Goal: Task Accomplishment & Management: Complete application form

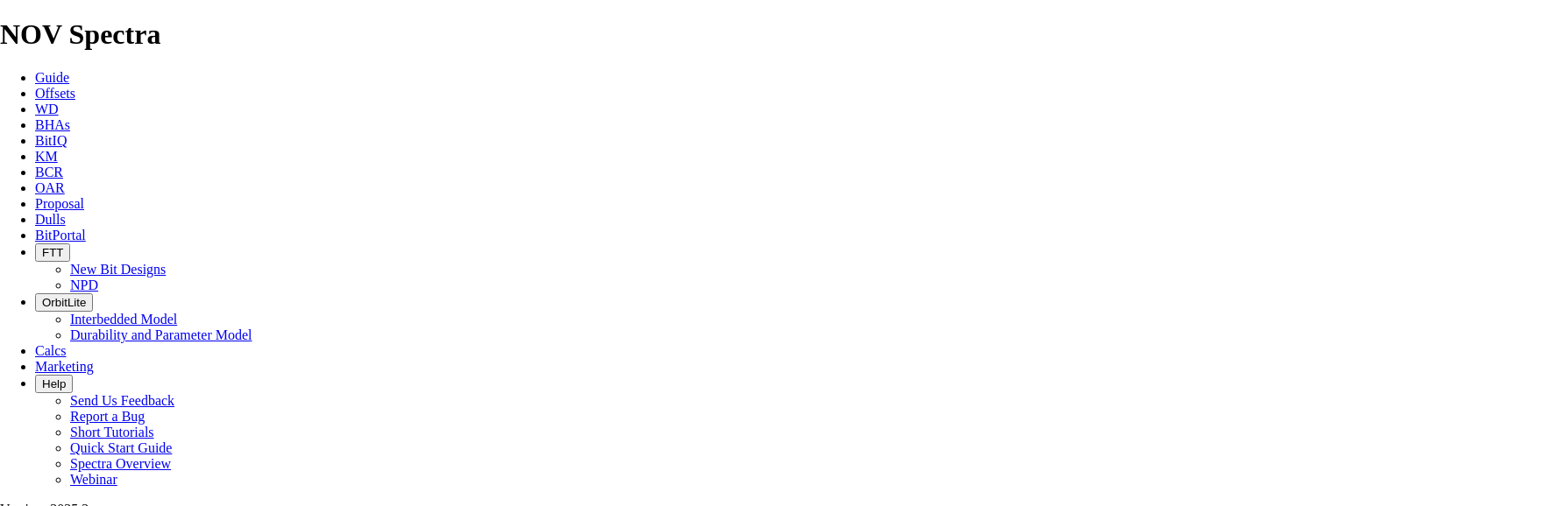
select select "field"
select select "location"
select select "province"
click at [35, 196] on icon at bounding box center [35, 204] width 0 height 15
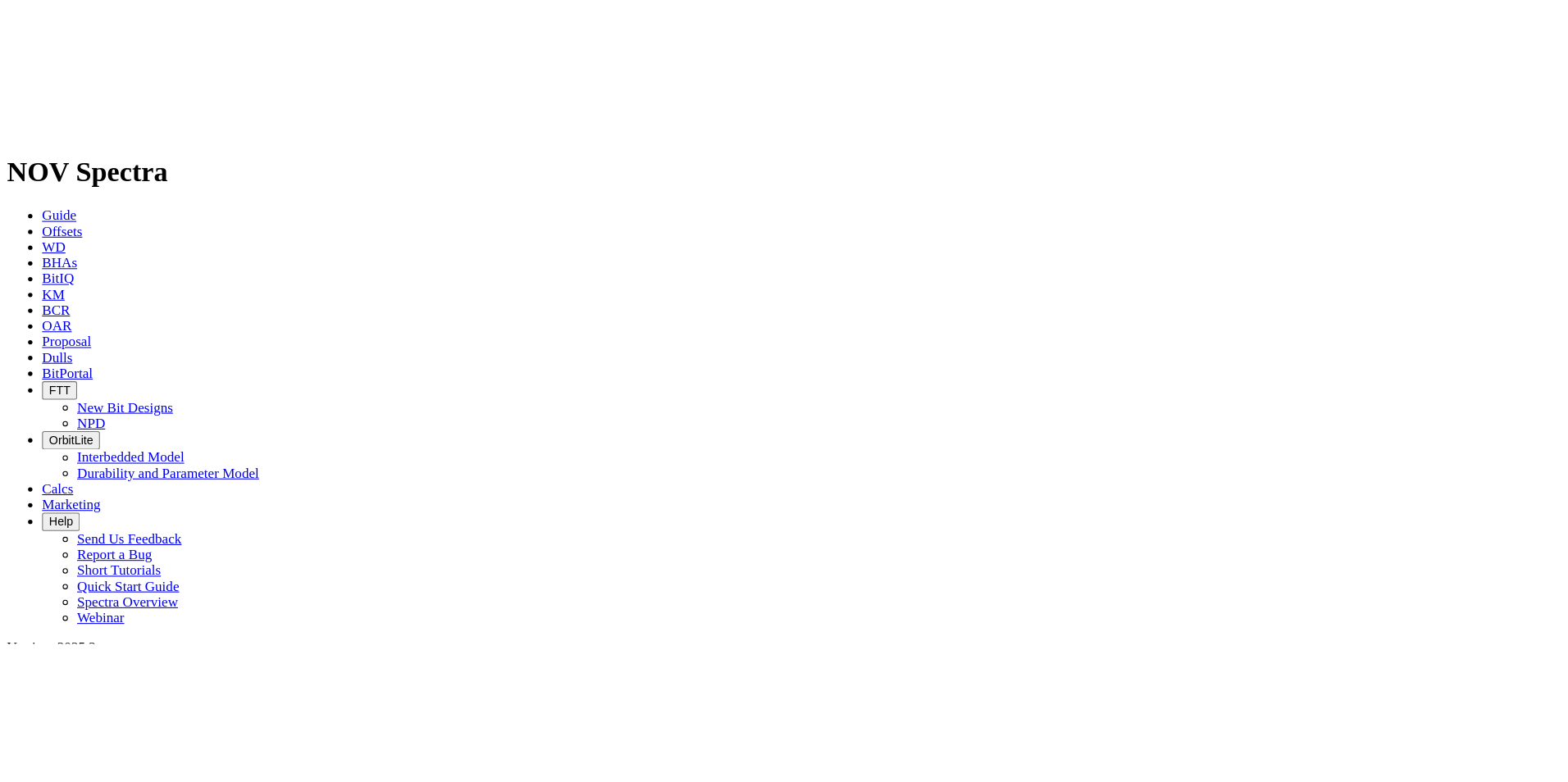
scroll to position [1311, 0]
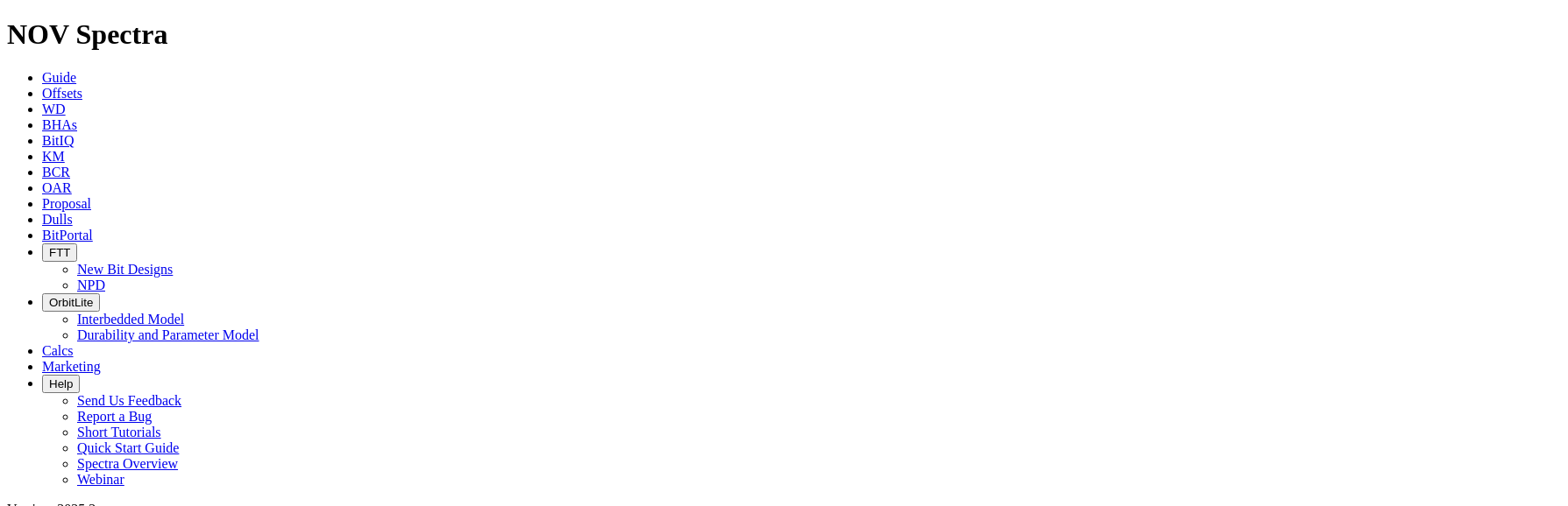
select select "field"
select select "location"
select select "province"
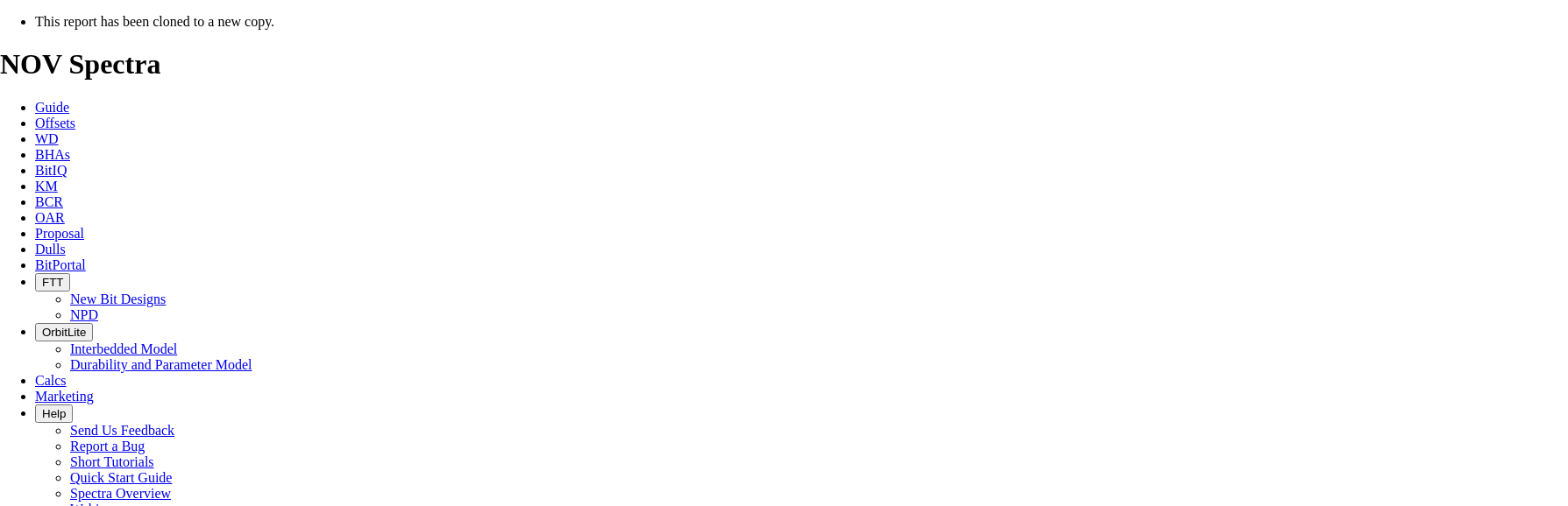
select select "field"
select select "location"
select select "province"
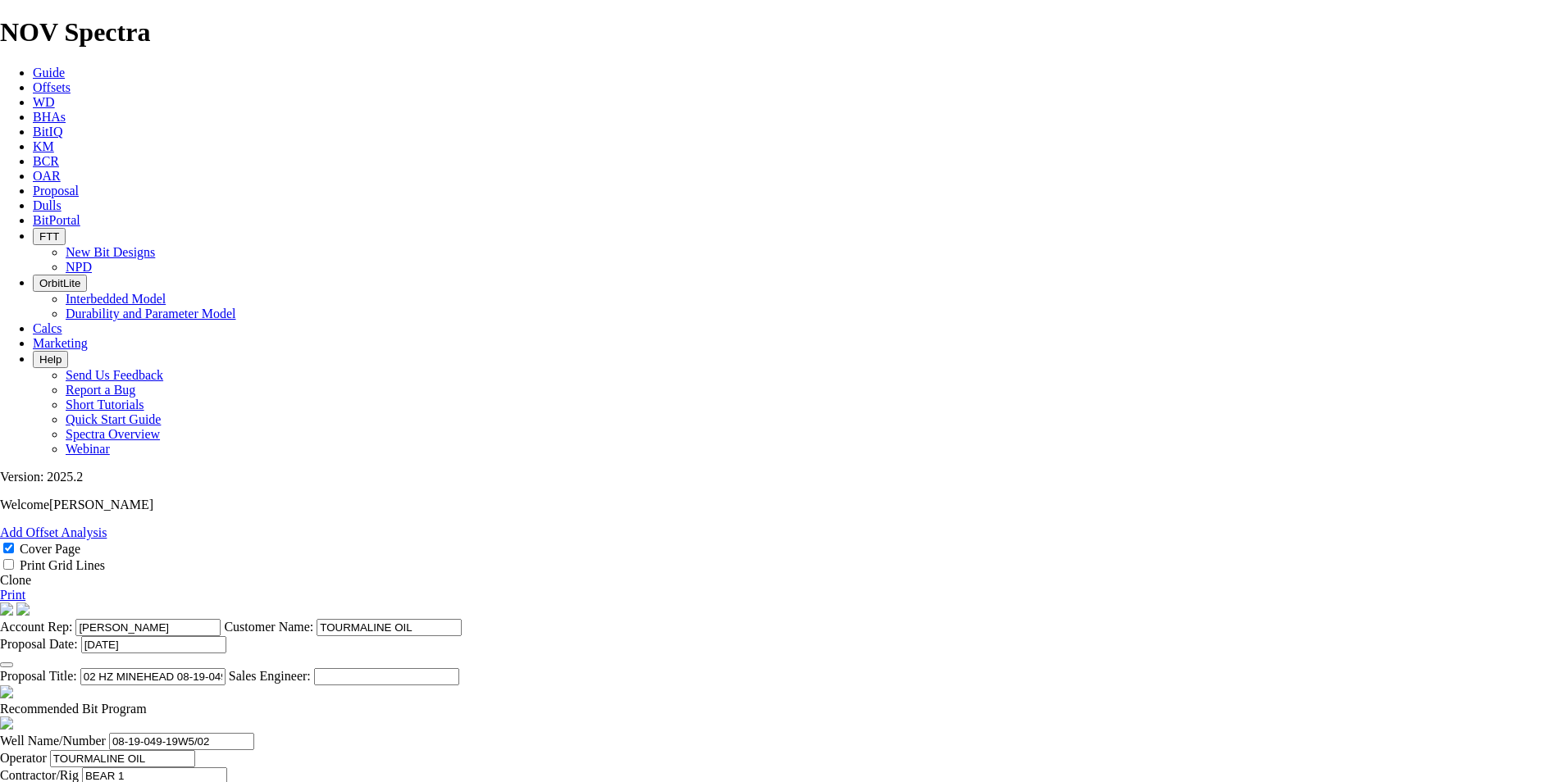
click at [7, 473] on icon "button" at bounding box center [7, 665] width 0 height 0
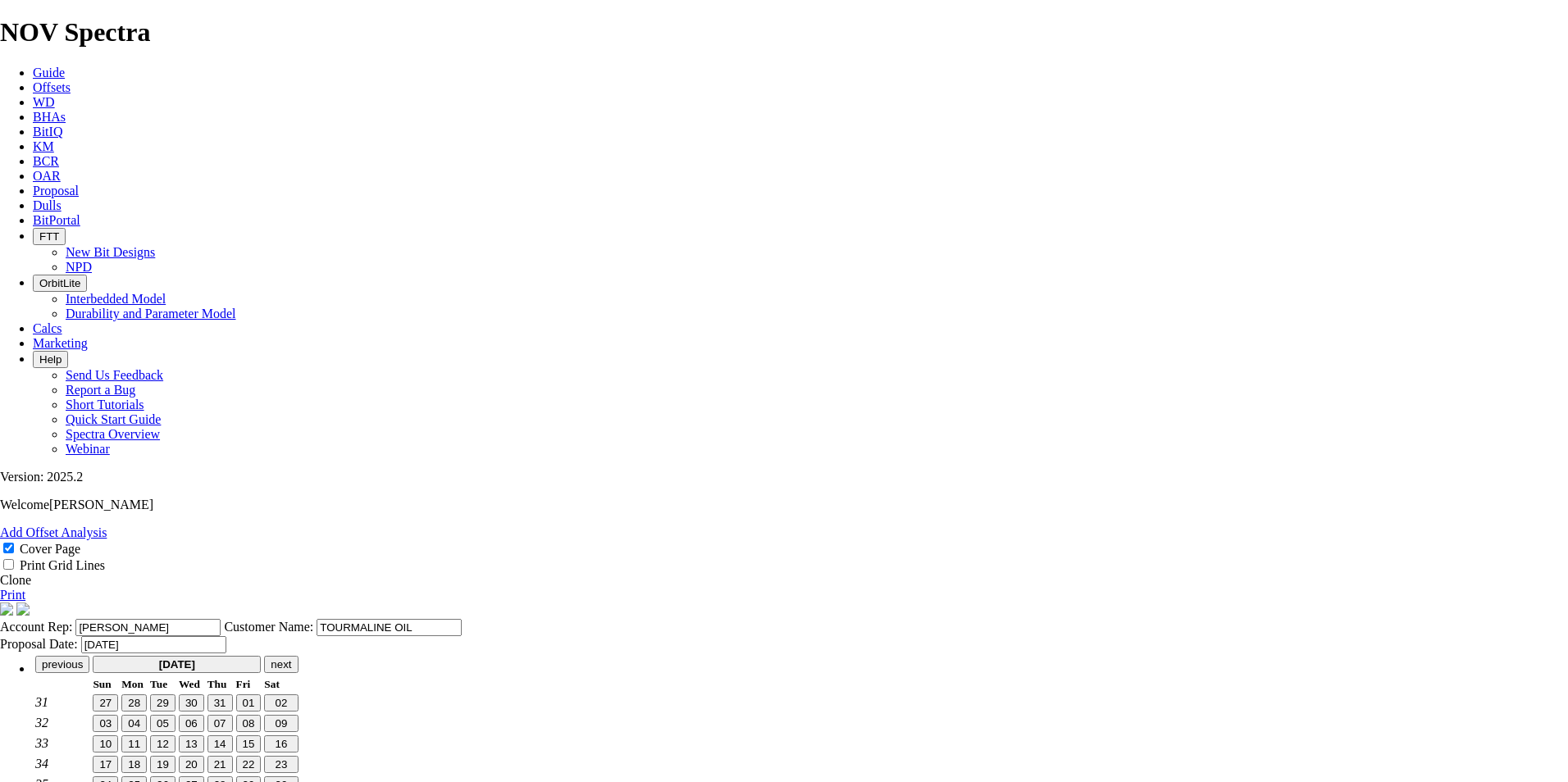
type input "[DATE]"
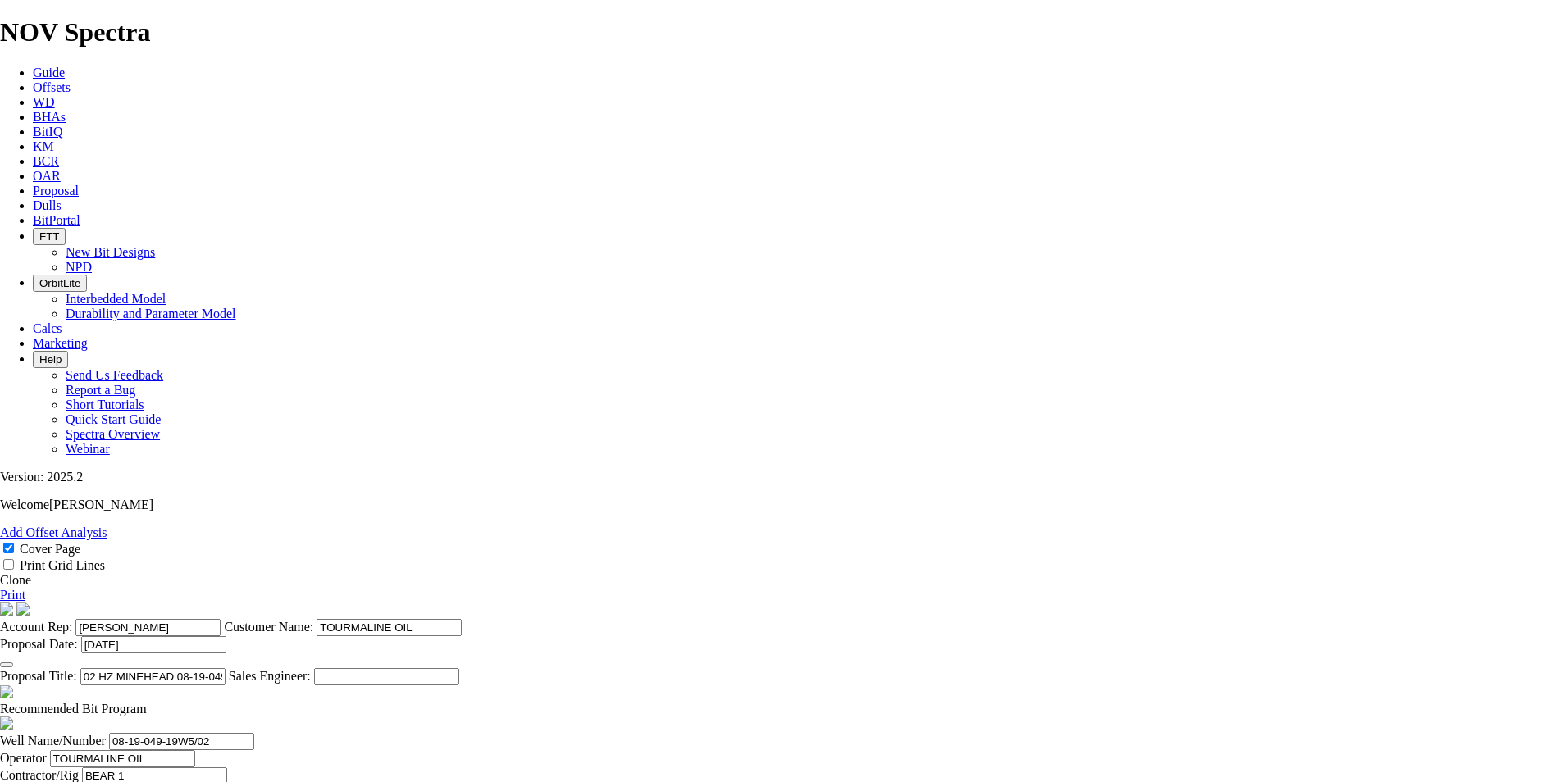
scroll to position [328, 0]
click at [147, 473] on span at bounding box center [147, 709] width 0 height 14
checkbox input "false"
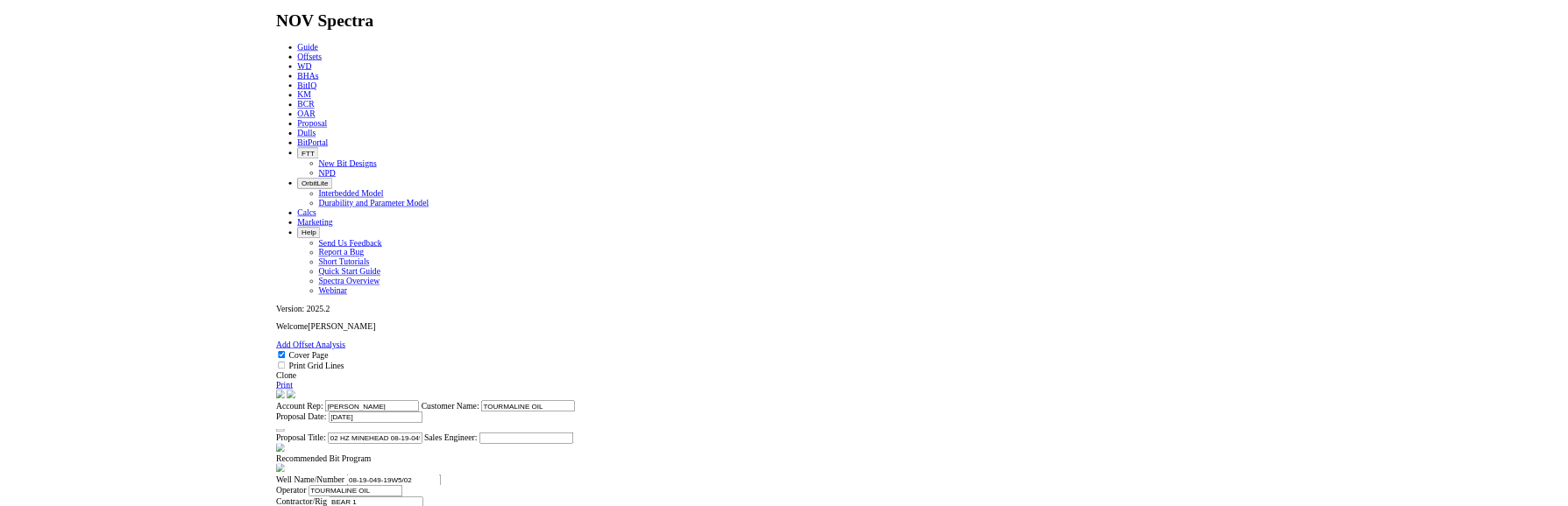
scroll to position [438, 0]
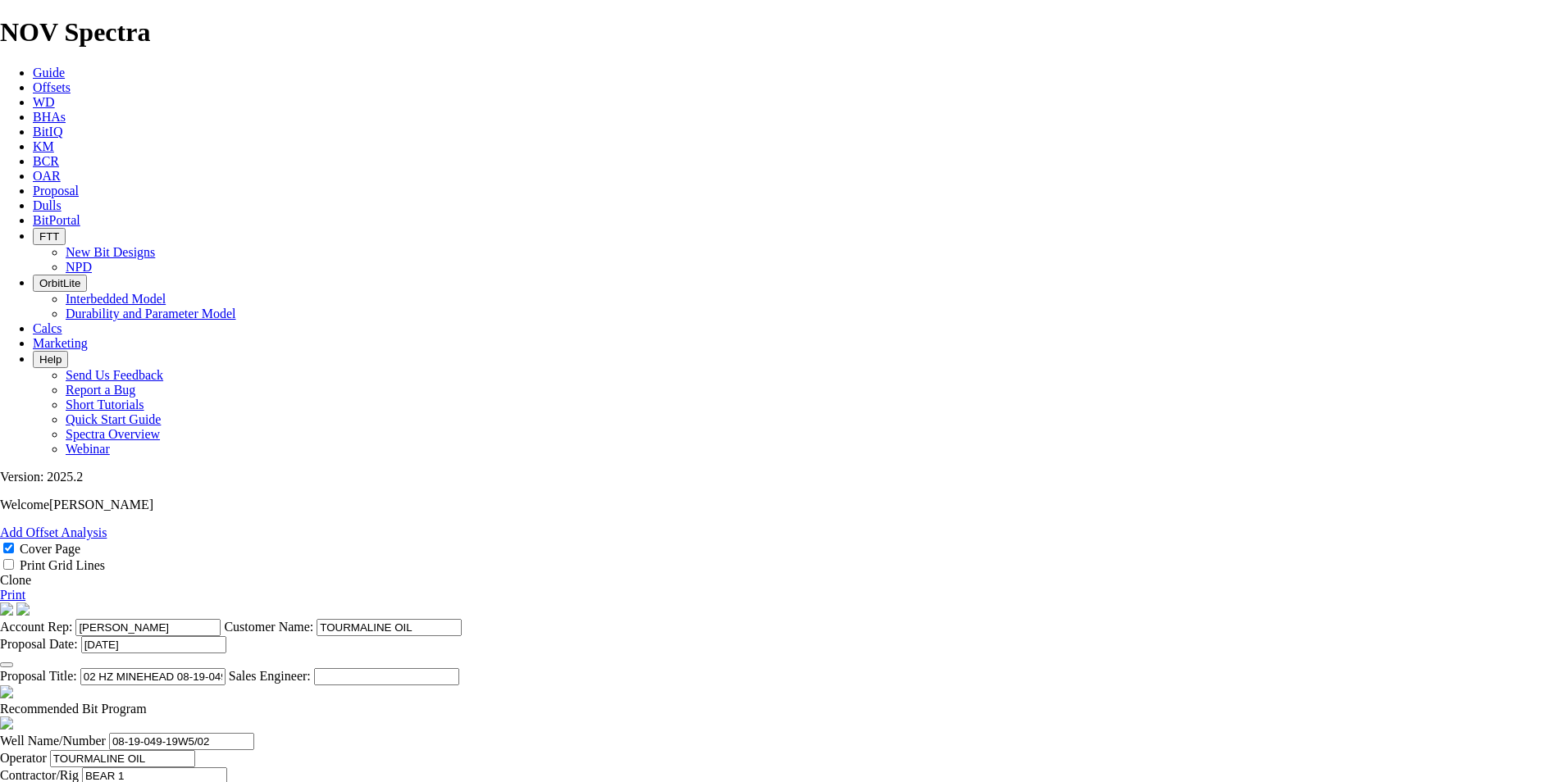
type input "[DATE]"
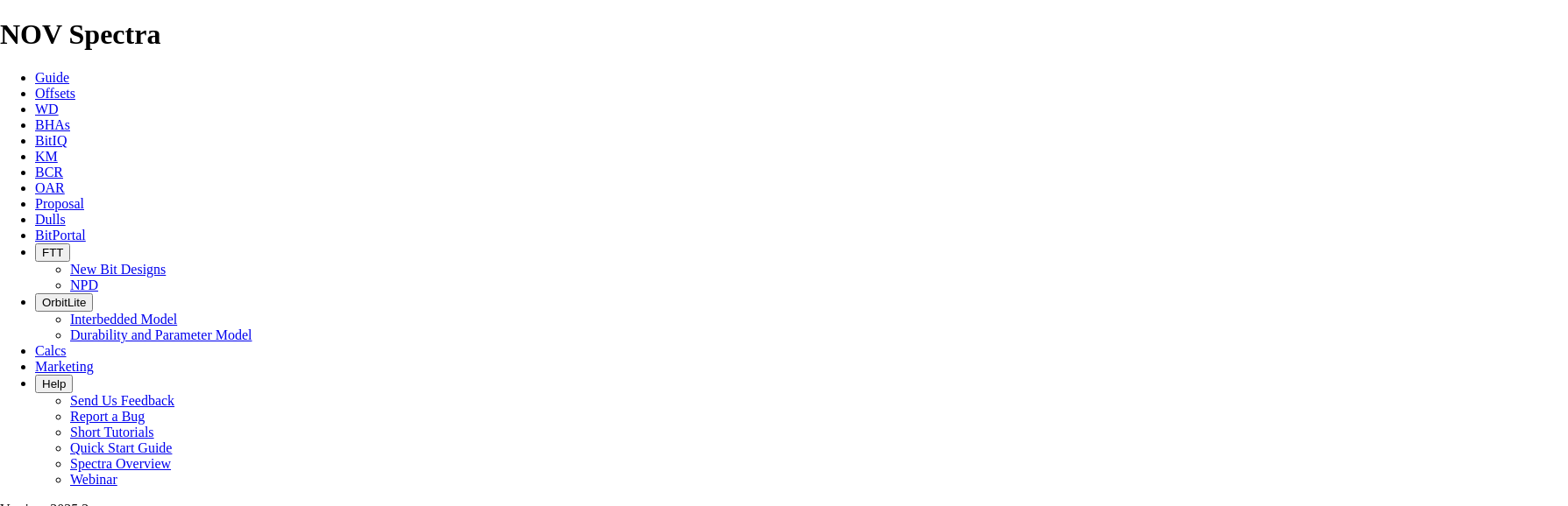
drag, startPoint x: 902, startPoint y: 224, endPoint x: 624, endPoint y: 218, distance: 278.1
drag, startPoint x: 821, startPoint y: 228, endPoint x: 740, endPoint y: 231, distance: 81.1
type input "HZ SMOKY 04-21-057-01W6 (3 [PERSON_NAME])"
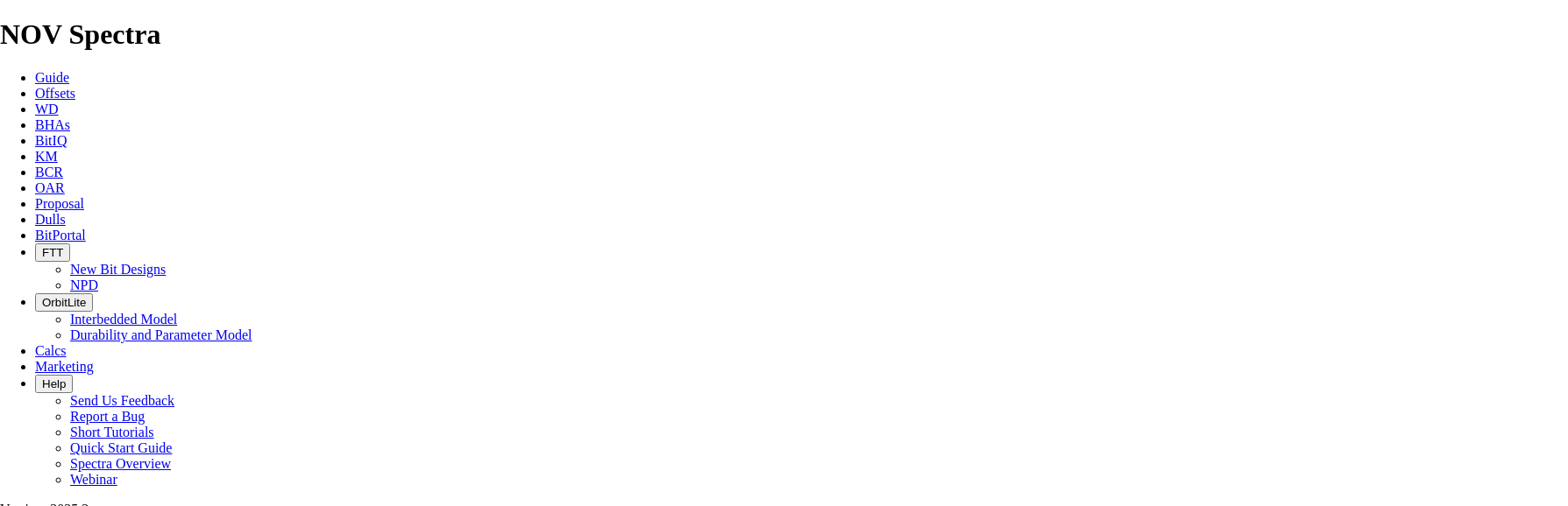
paste input "4-21-057-01W6"
type input "04-21-057-01W6"
type input "BEAR 2"
drag, startPoint x: 797, startPoint y: 471, endPoint x: 725, endPoint y: 479, distance: 72.4
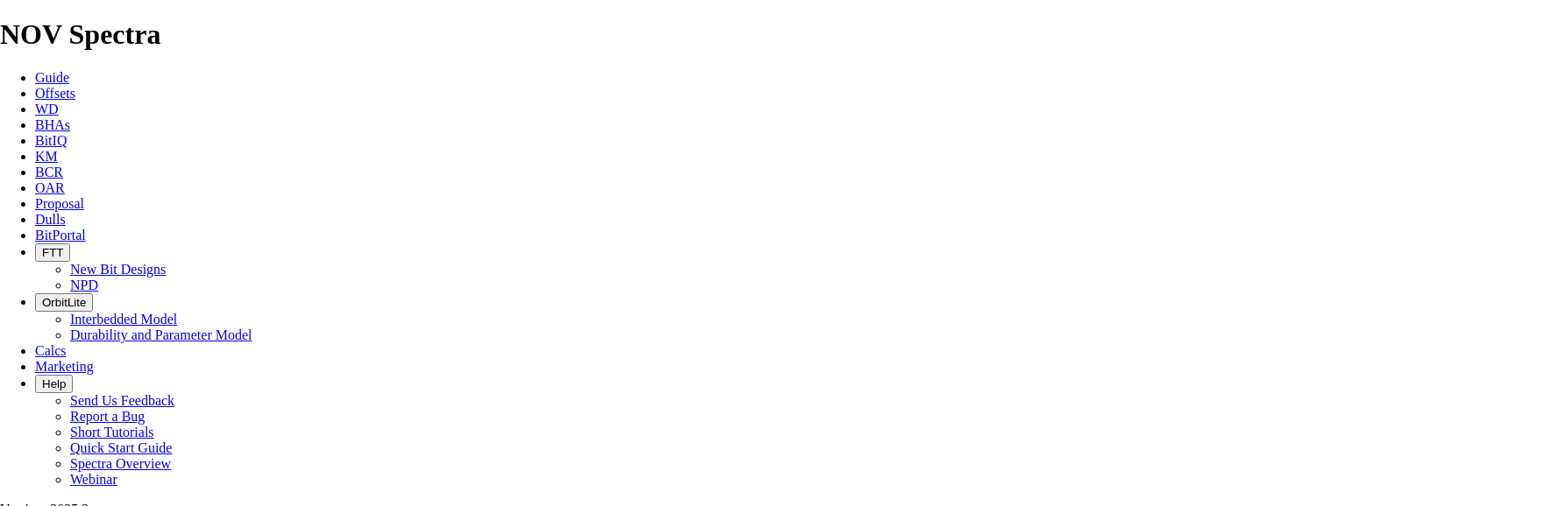
type input "[PERSON_NAME]"
type input "SMOKY"
type input "11-23-057-01W6"
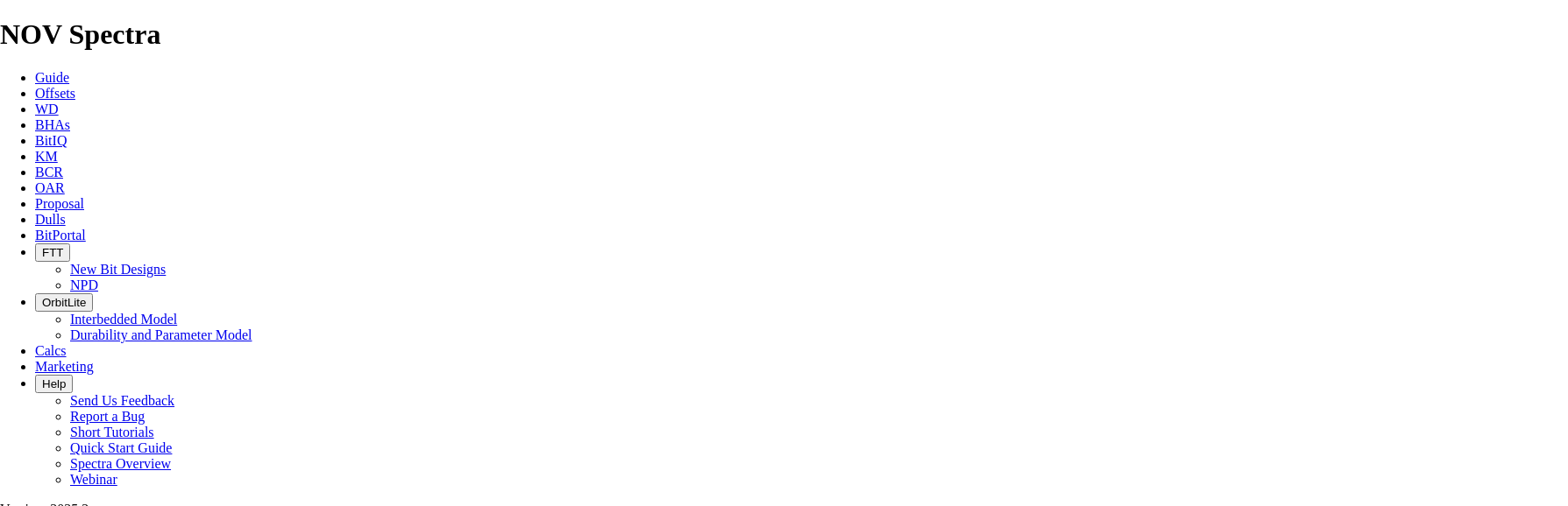
type input "[DATE]"
drag, startPoint x: 601, startPoint y: 419, endPoint x: 509, endPoint y: 419, distance: 92.0
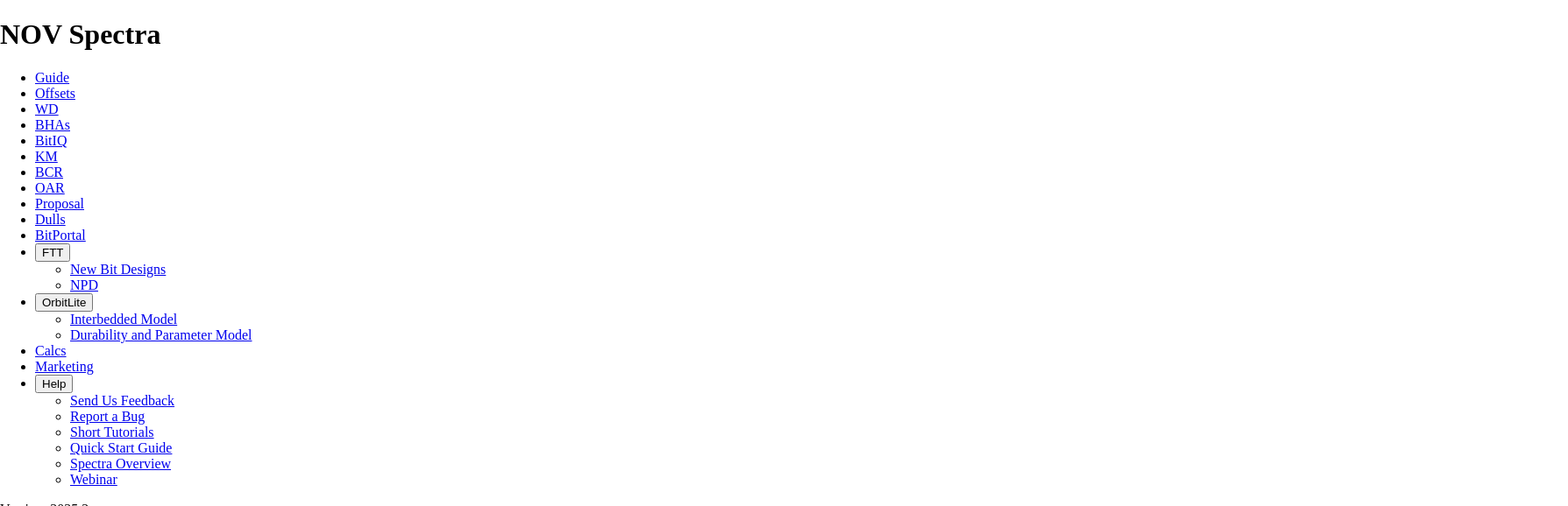
type input "TK66-F1"
drag, startPoint x: 689, startPoint y: 377, endPoint x: 638, endPoint y: 376, distance: 51.0
type input "2247"
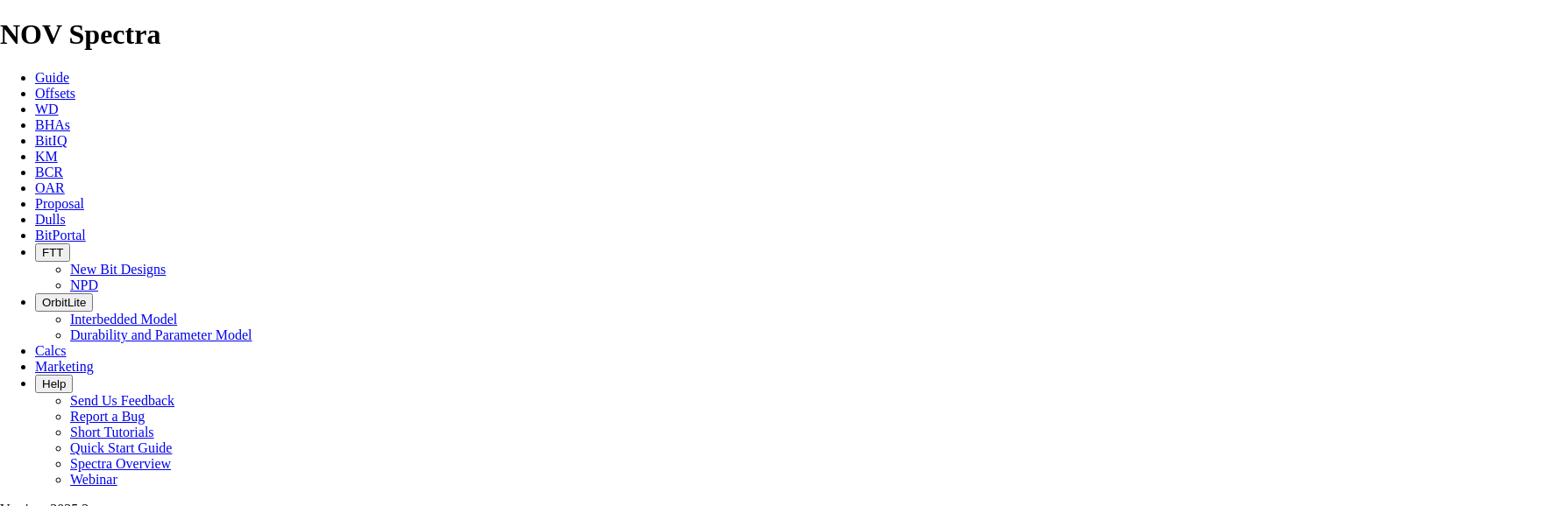
type input "1632"
drag, startPoint x: 838, startPoint y: 374, endPoint x: 1097, endPoint y: 358, distance: 259.5
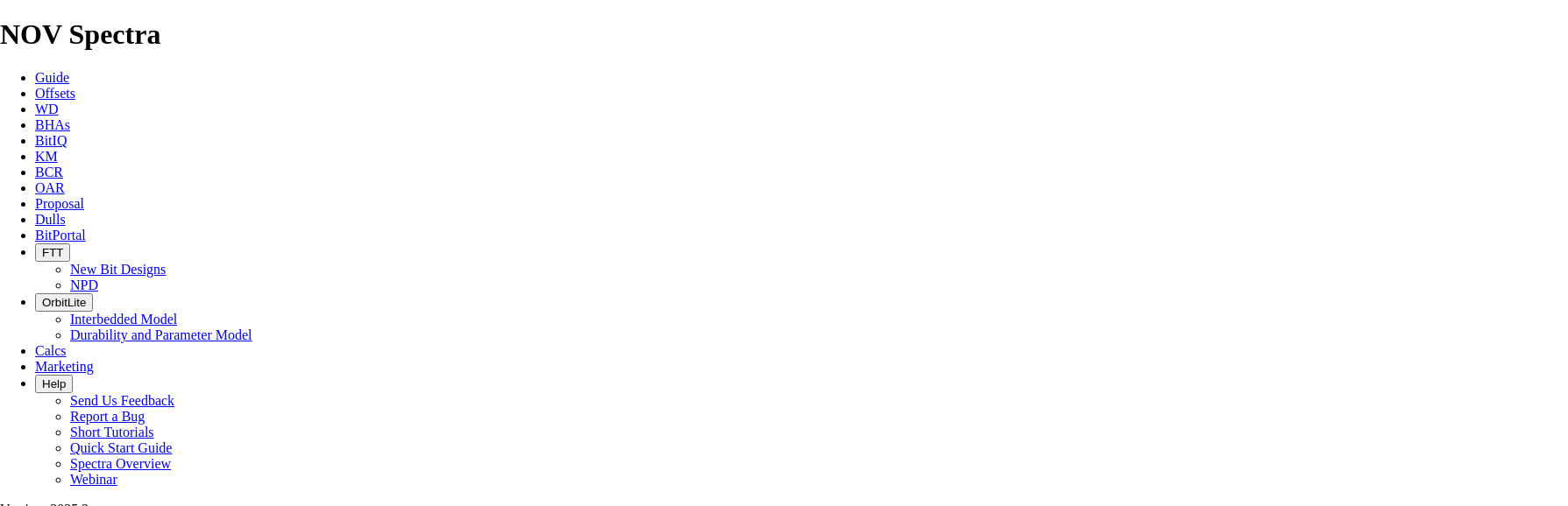
scroll to position [0, 0]
type input "29.673"
drag, startPoint x: 682, startPoint y: 418, endPoint x: 600, endPoint y: 420, distance: 82.0
type input "7240"
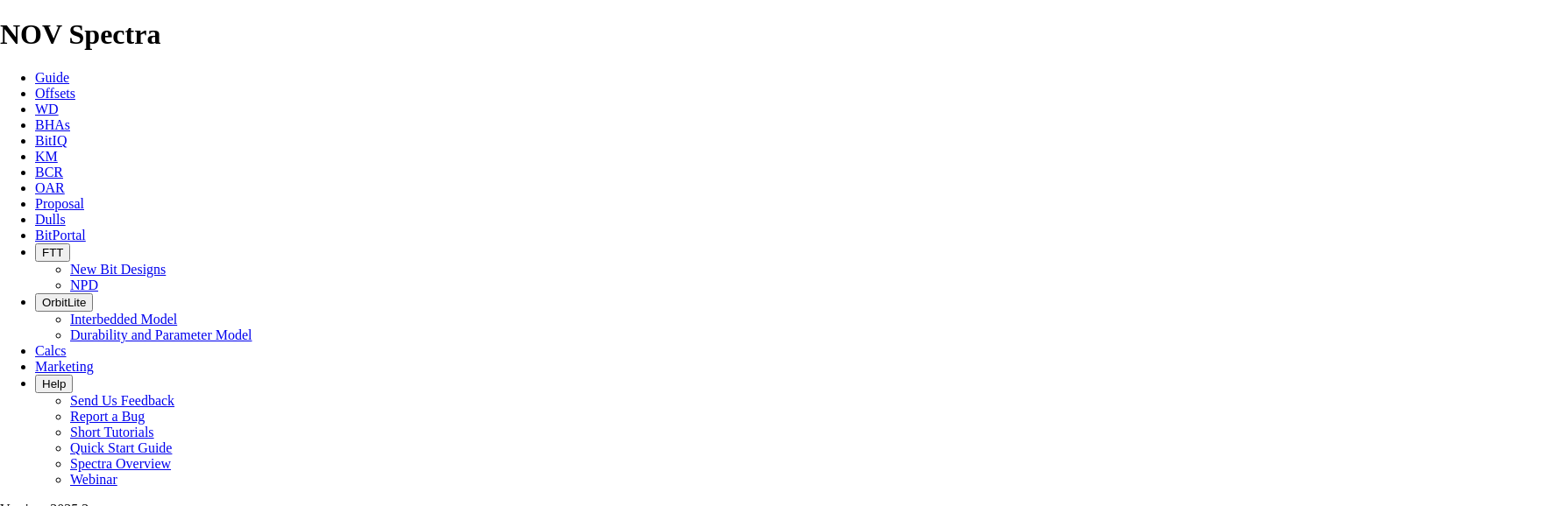
type input "28"
type input "4993"
drag, startPoint x: 847, startPoint y: 418, endPoint x: 1045, endPoint y: 422, distance: 198.0
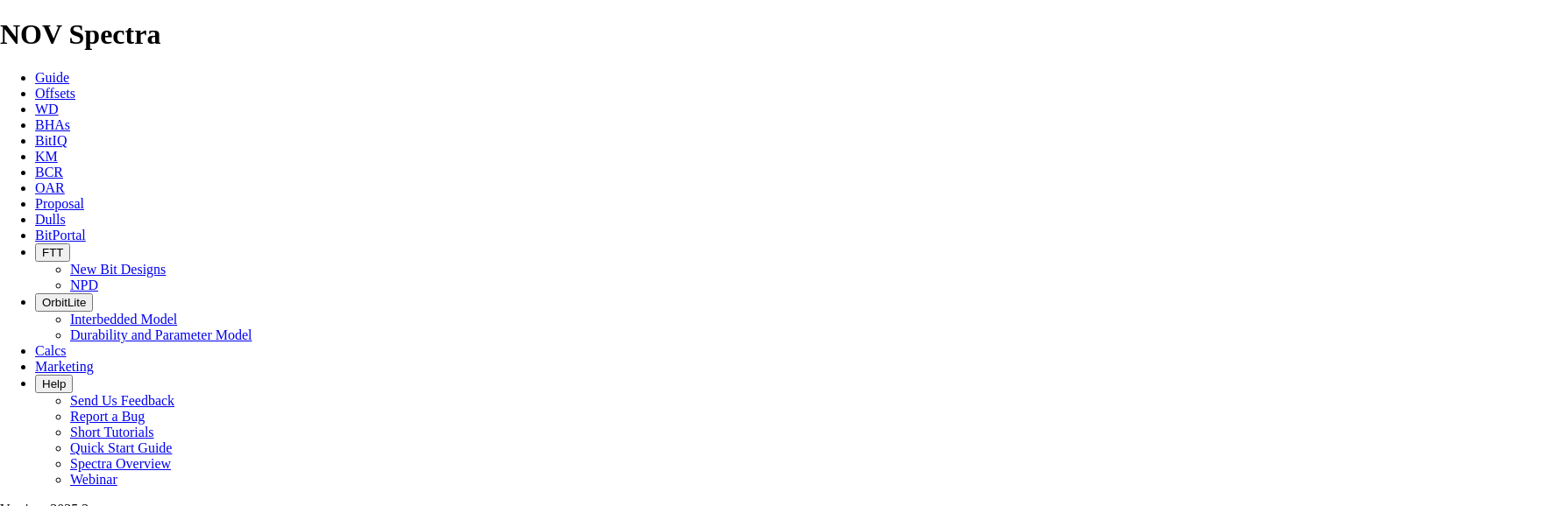
scroll to position [0, 0]
type input "178.321"
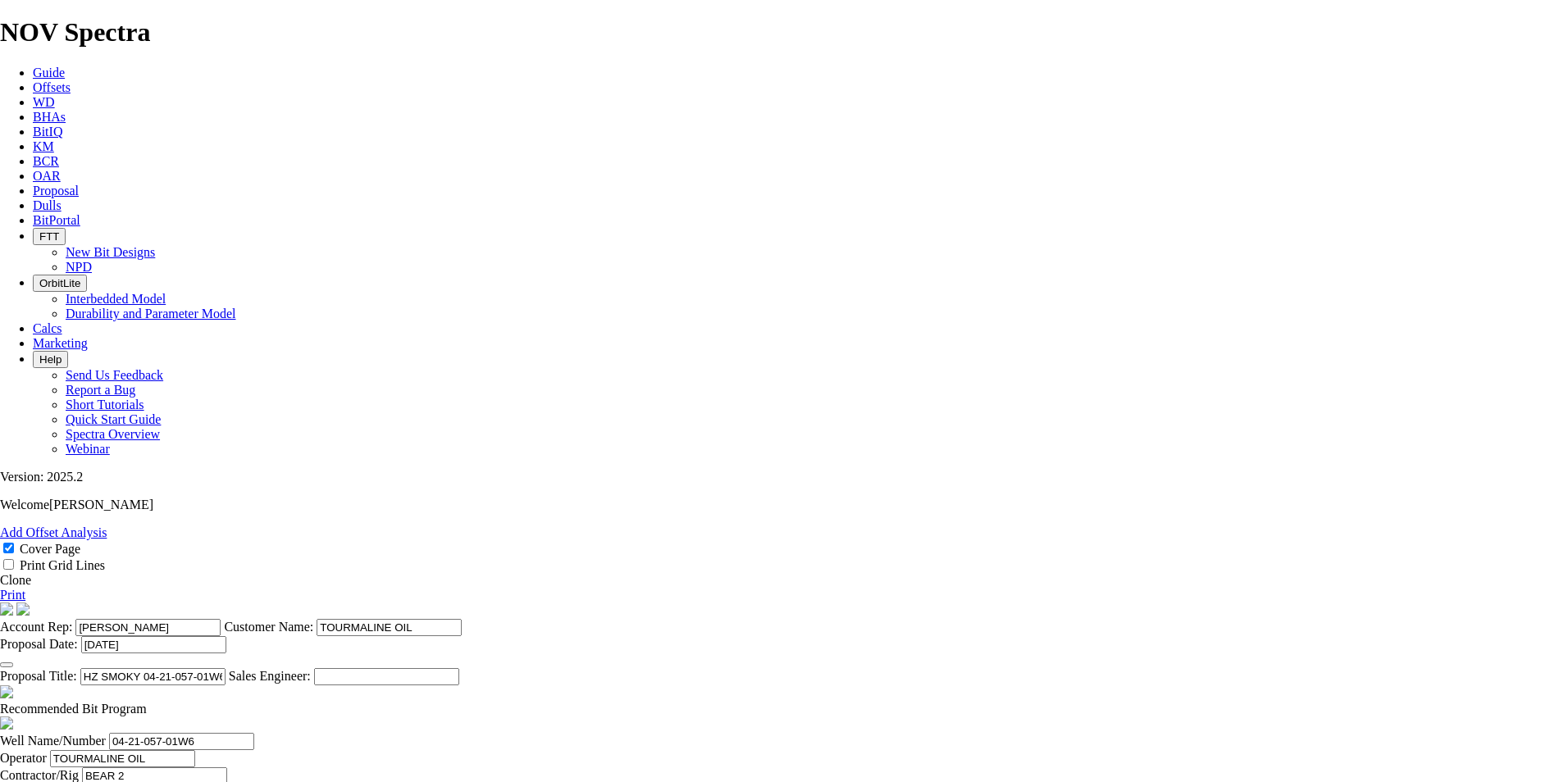
scroll to position [689, 0]
drag, startPoint x: 965, startPoint y: 323, endPoint x: 923, endPoint y: 327, distance: 42.2
type input "65"
drag, startPoint x: 833, startPoint y: 317, endPoint x: 865, endPoint y: 324, distance: 32.8
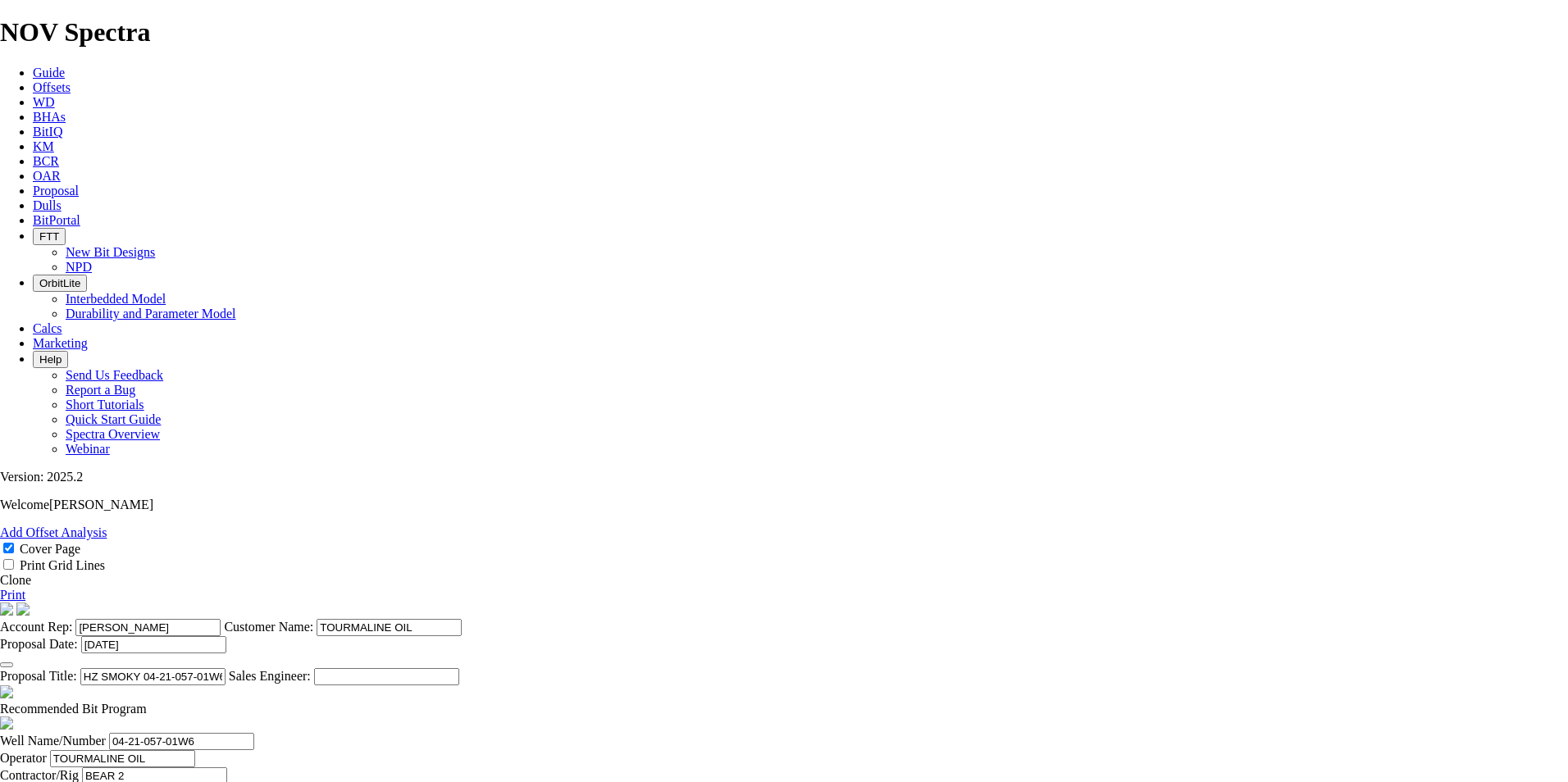
drag, startPoint x: 834, startPoint y: 320, endPoint x: 1167, endPoint y: 325, distance: 333.0
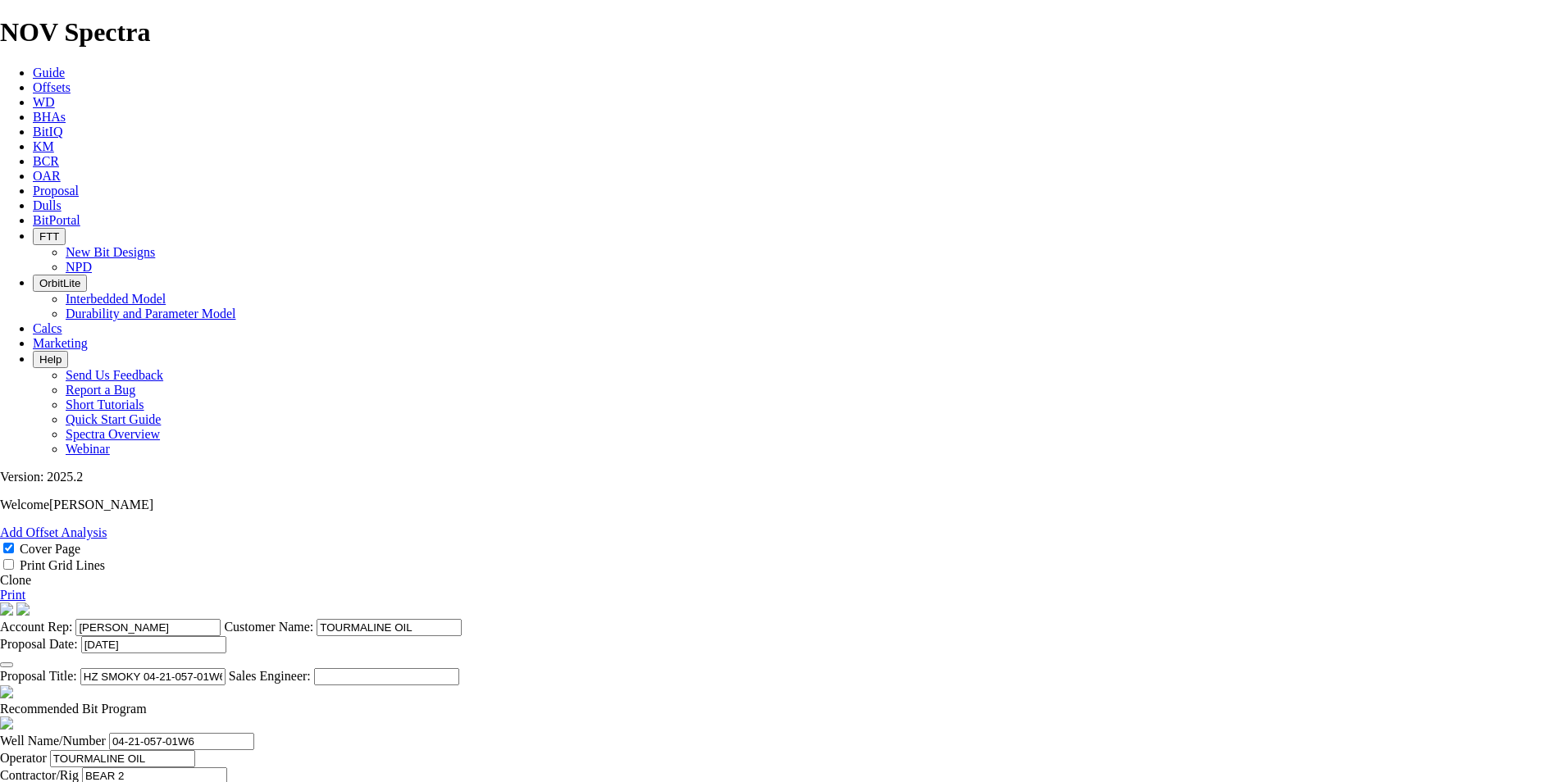
scroll to position [0, 0]
type input "25.108"
click at [25, 473] on link "Print" at bounding box center [12, 595] width 25 height 14
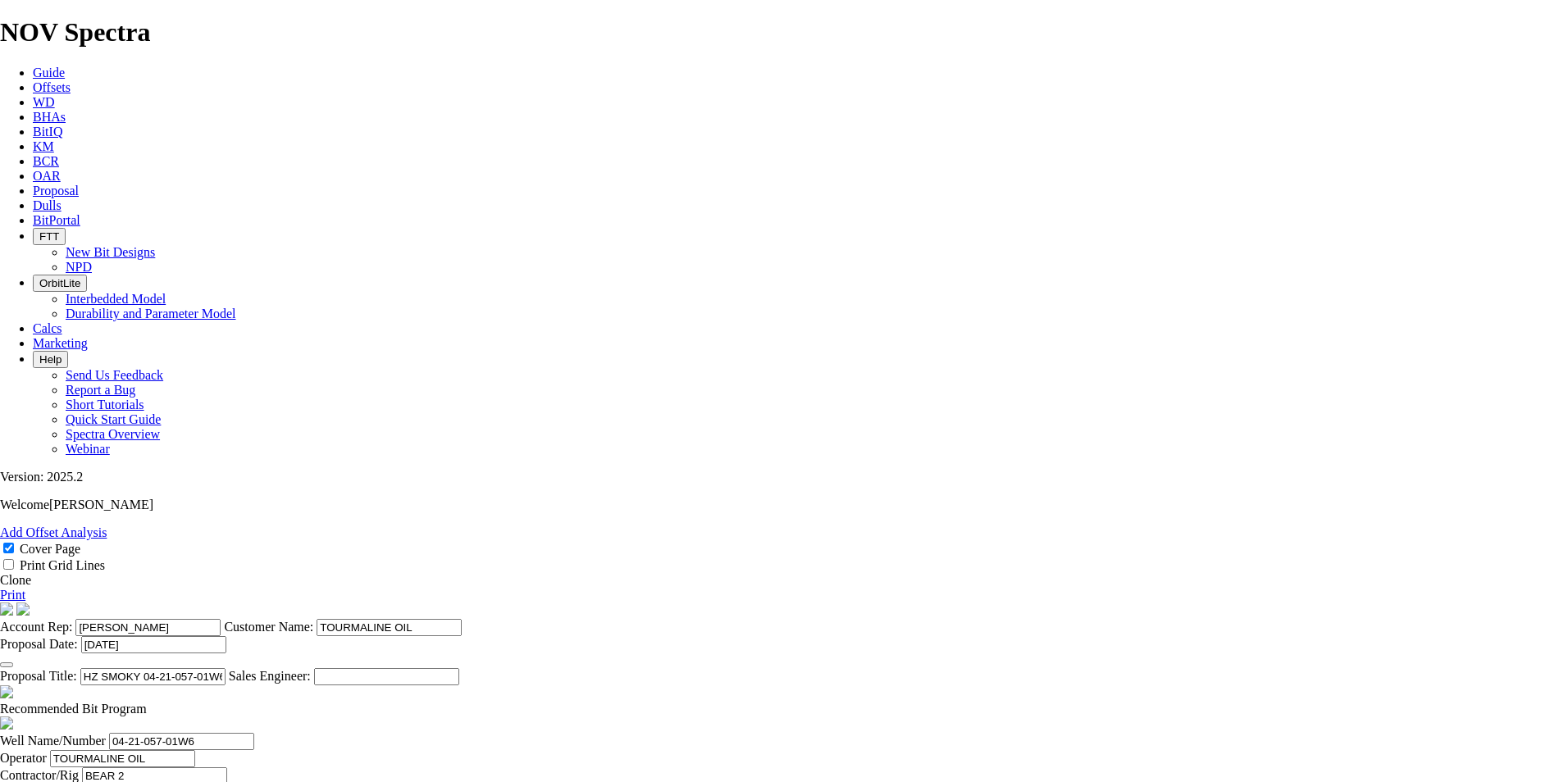
click at [33, 183] on icon at bounding box center [33, 190] width 0 height 14
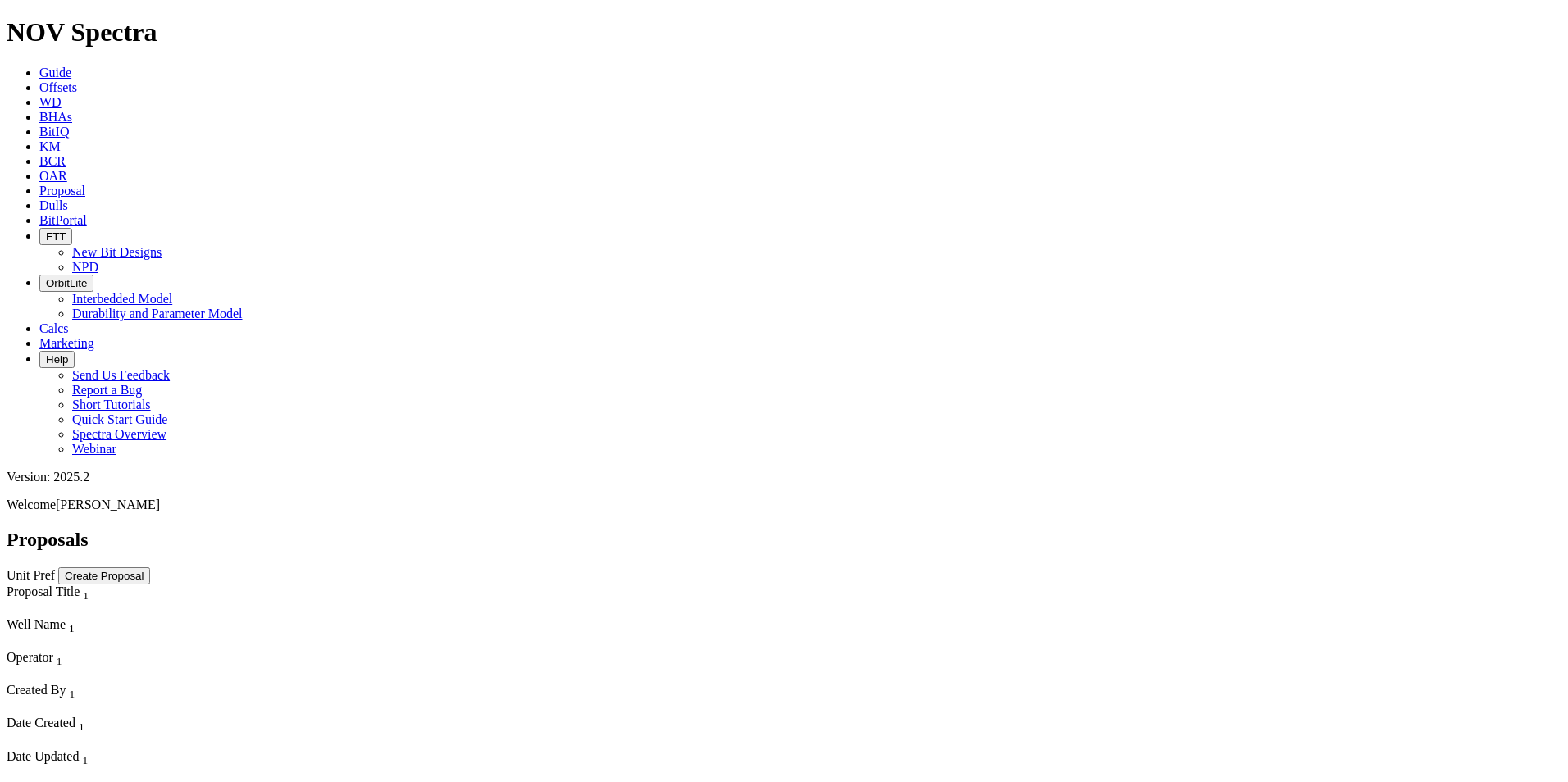
select select "field"
select select "location"
select select "province"
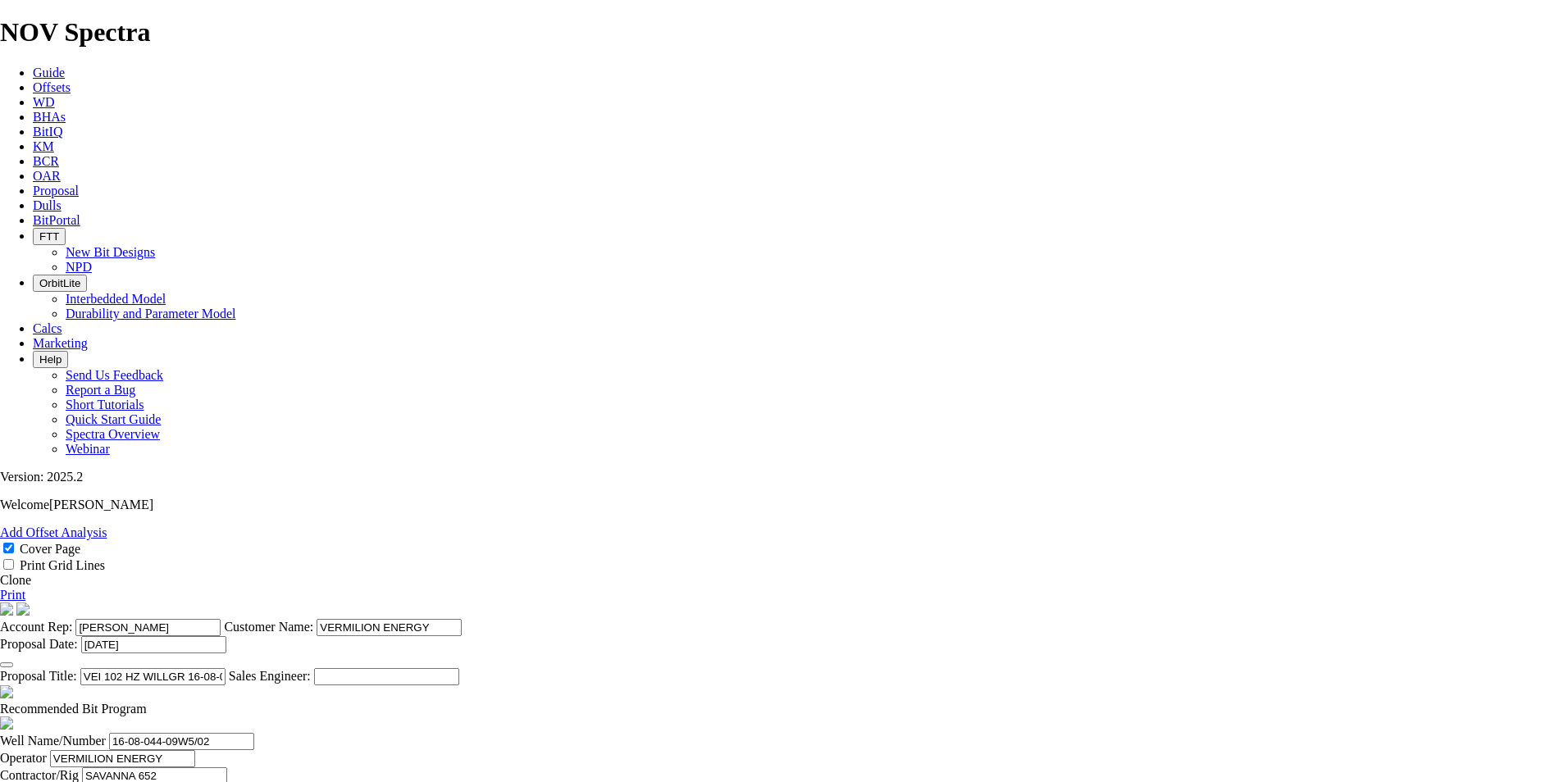
click at [31, 473] on link "Clone" at bounding box center [16, 580] width 31 height 14
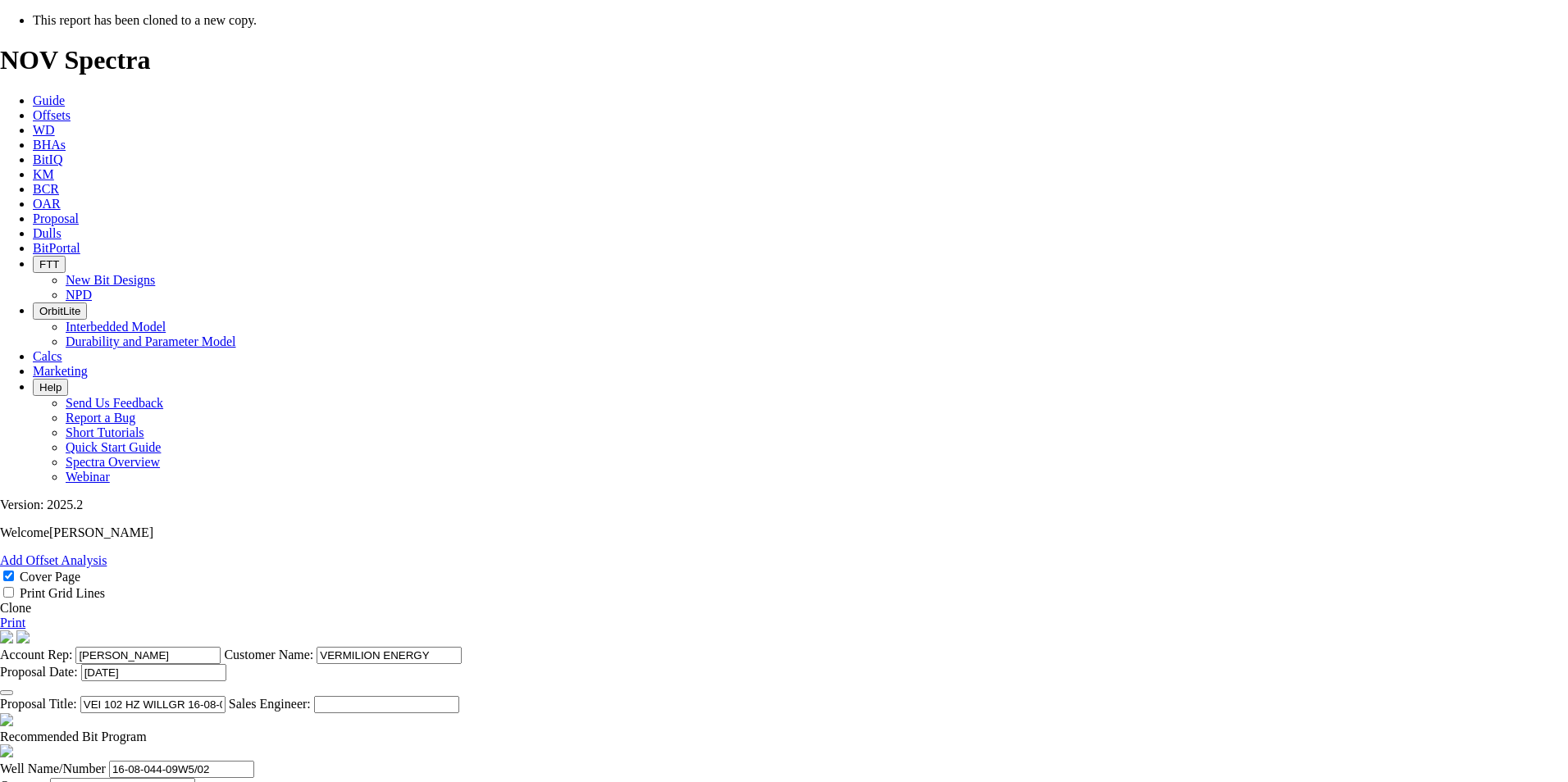
select select "field"
select select "location"
select select "province"
click at [7, 473] on icon "button" at bounding box center [7, 693] width 0 height 0
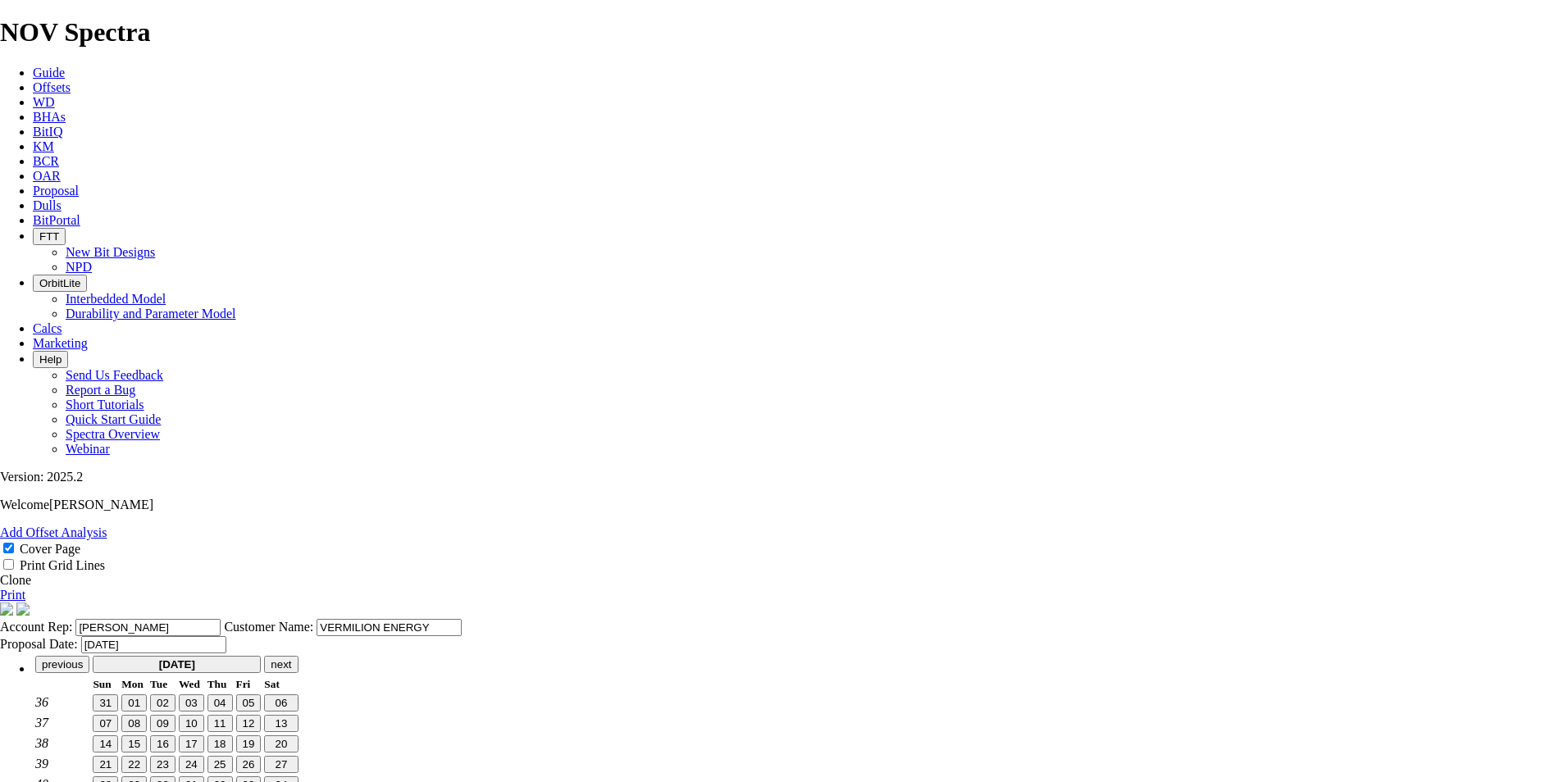
scroll to position [0, 0]
type input "[DATE]"
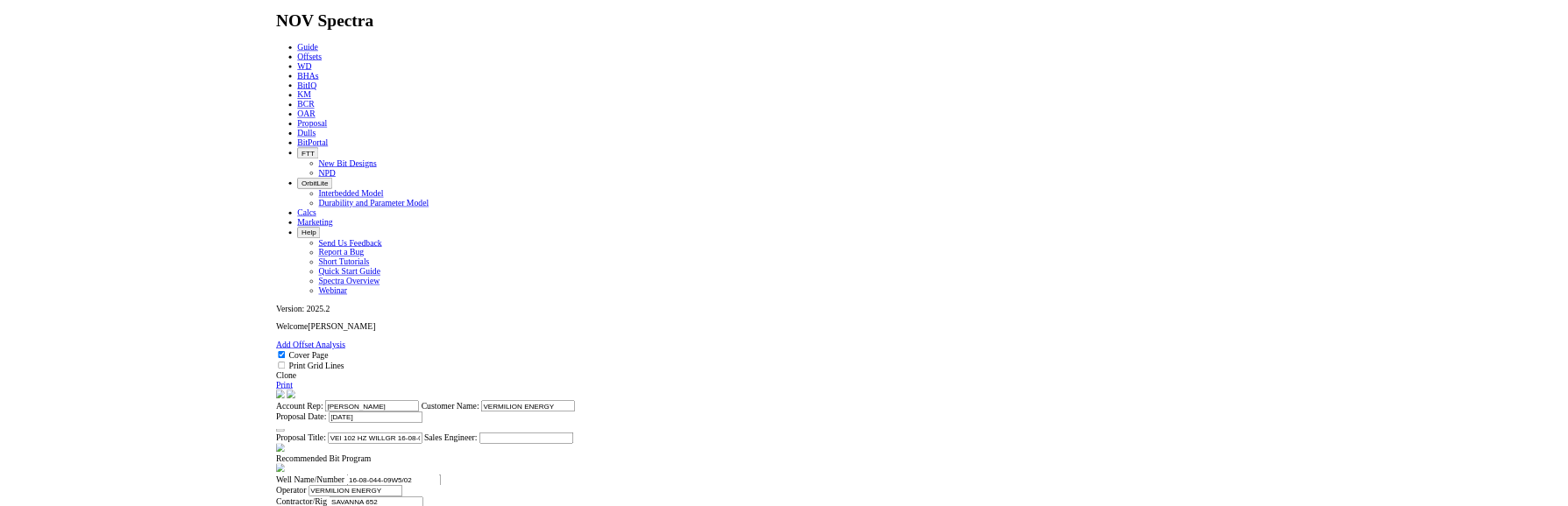
scroll to position [526, 0]
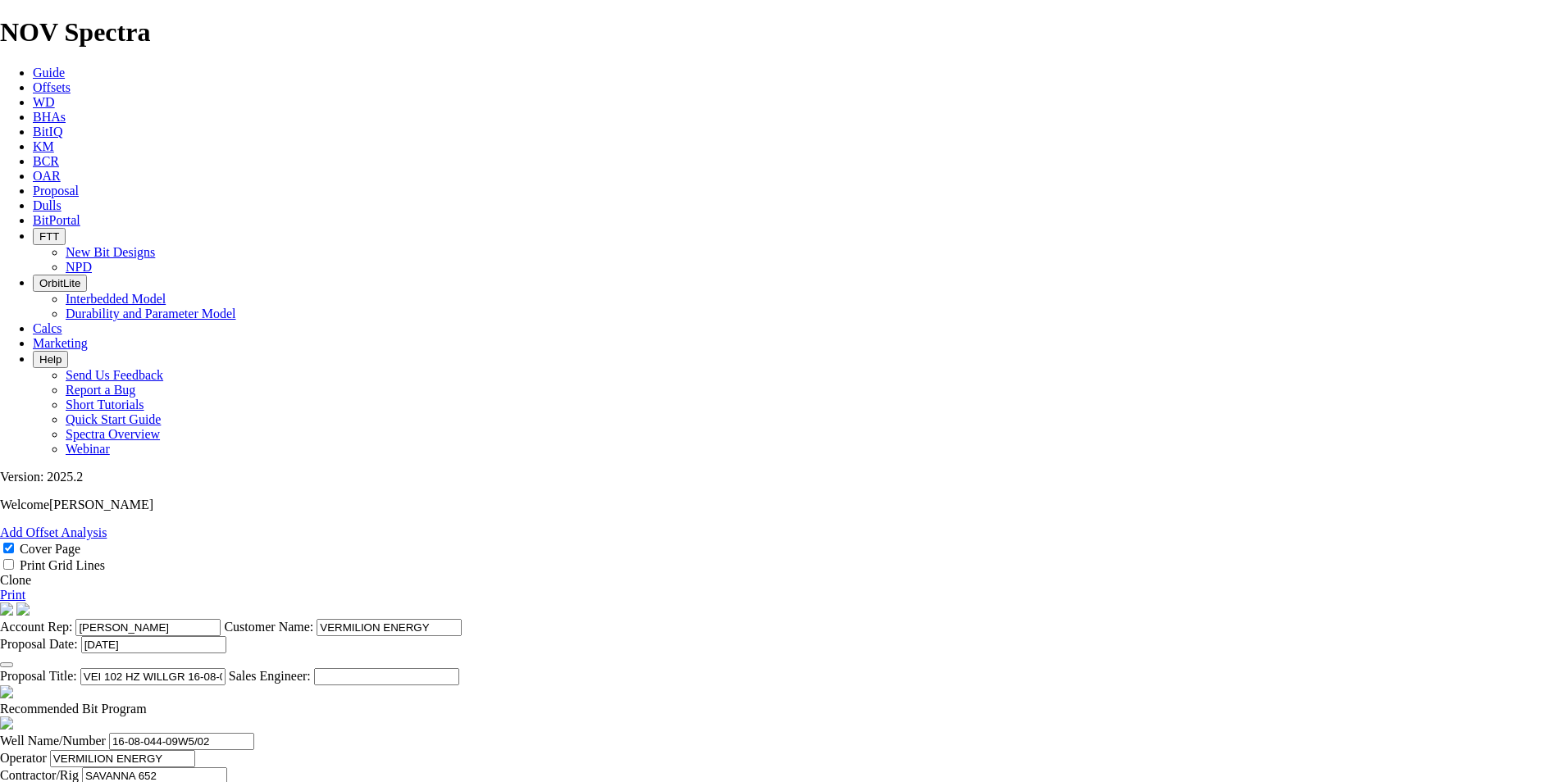
type input "[DATE]"
click at [147, 473] on span at bounding box center [147, 709] width 0 height 14
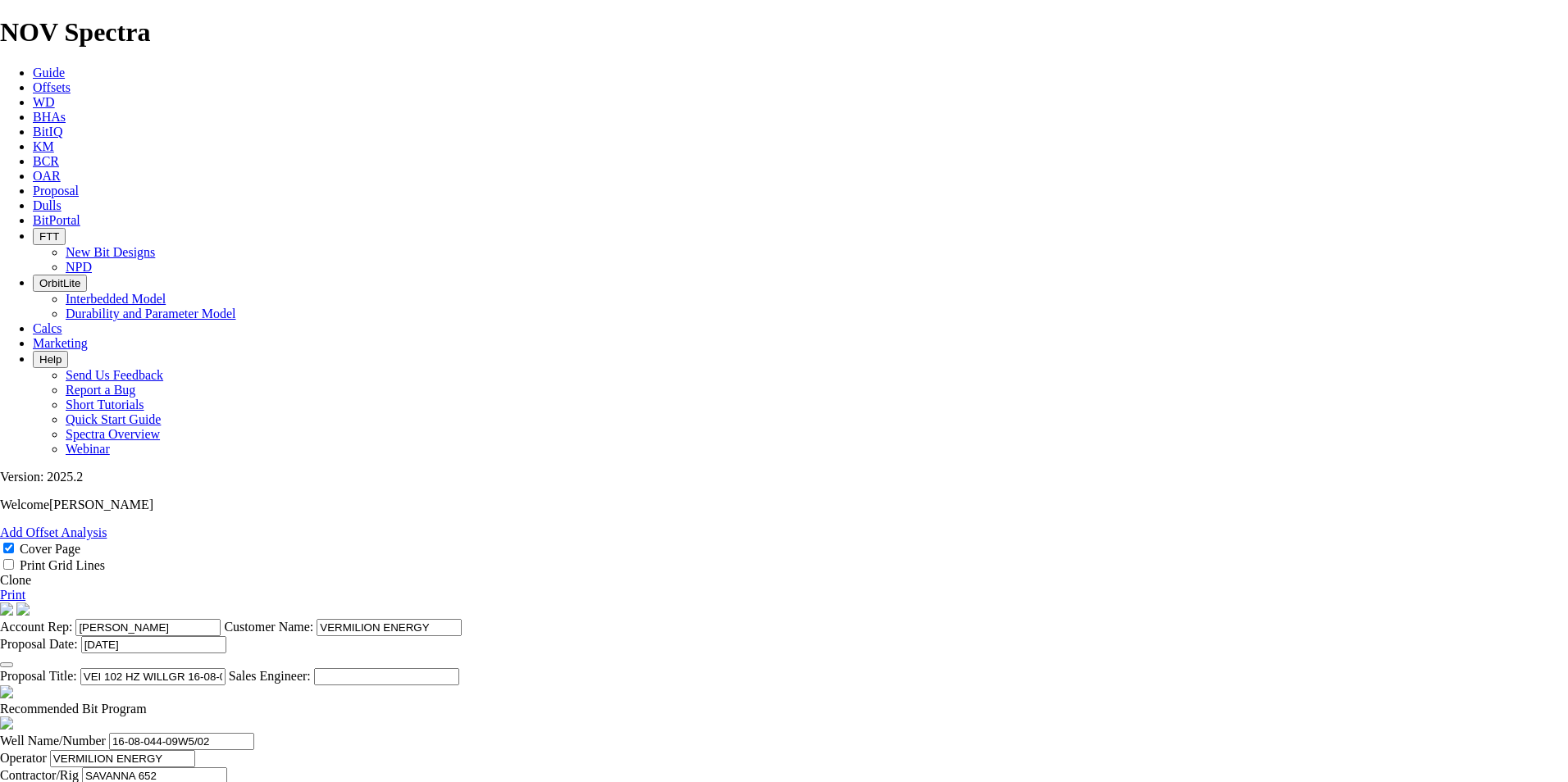
checkbox input "false"
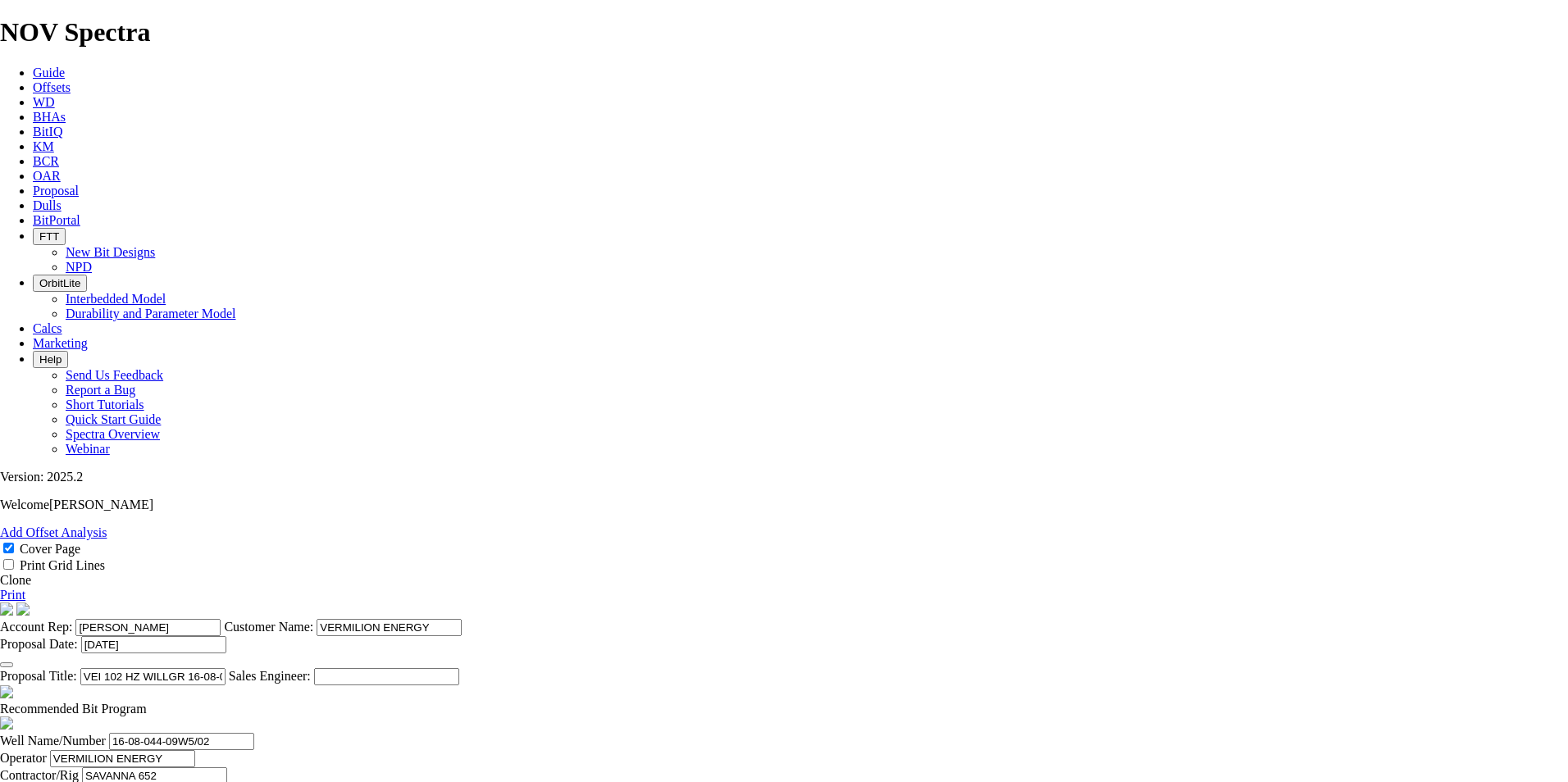
type input "[DATE]"
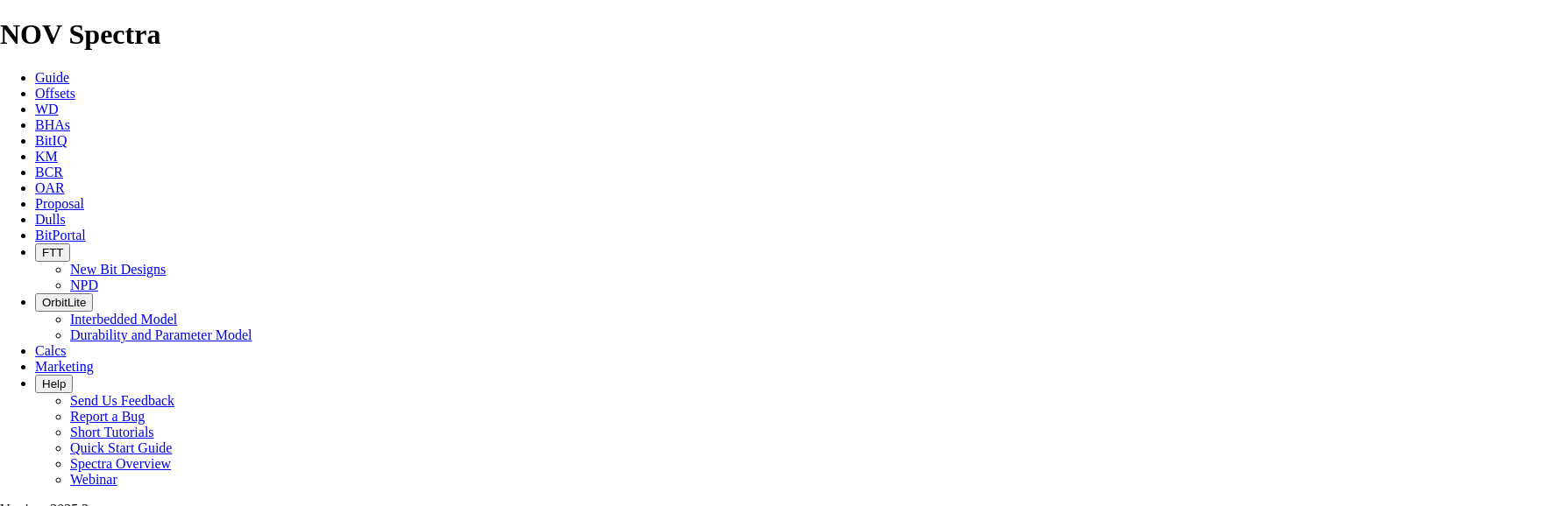
drag, startPoint x: 881, startPoint y: 141, endPoint x: 714, endPoint y: 143, distance: 167.0
type input "VEI HZ 14-14-044-09W5"
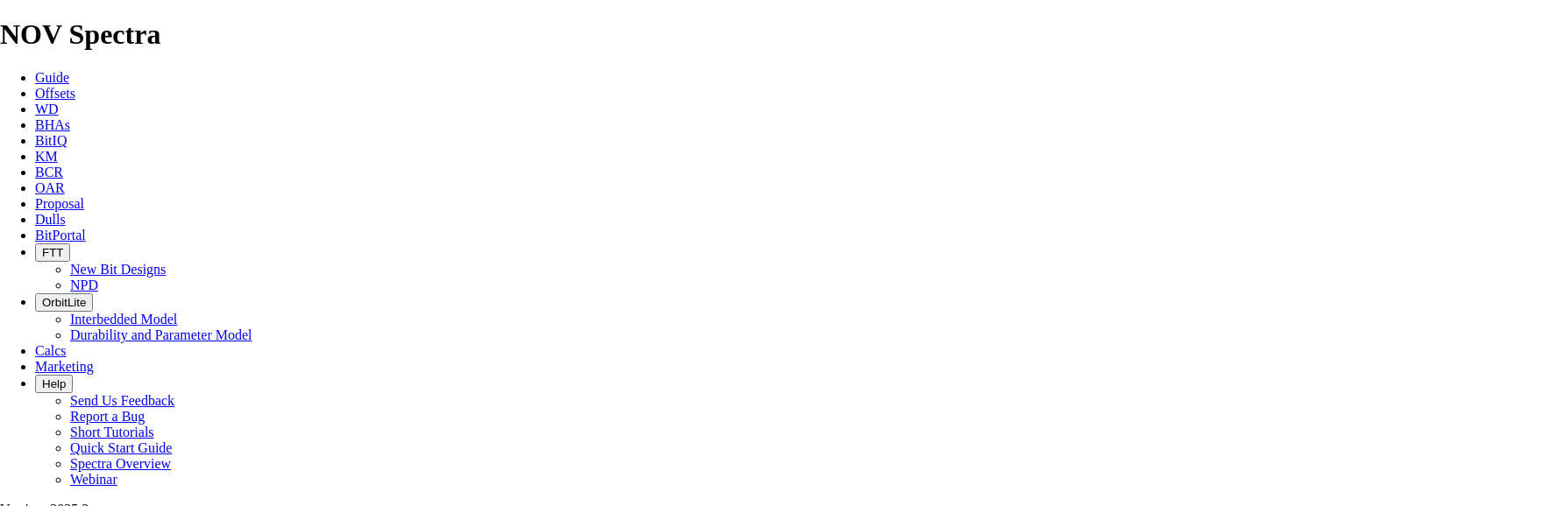
type input "14-14-044-09W5"
type input "13-11-044-09W5"
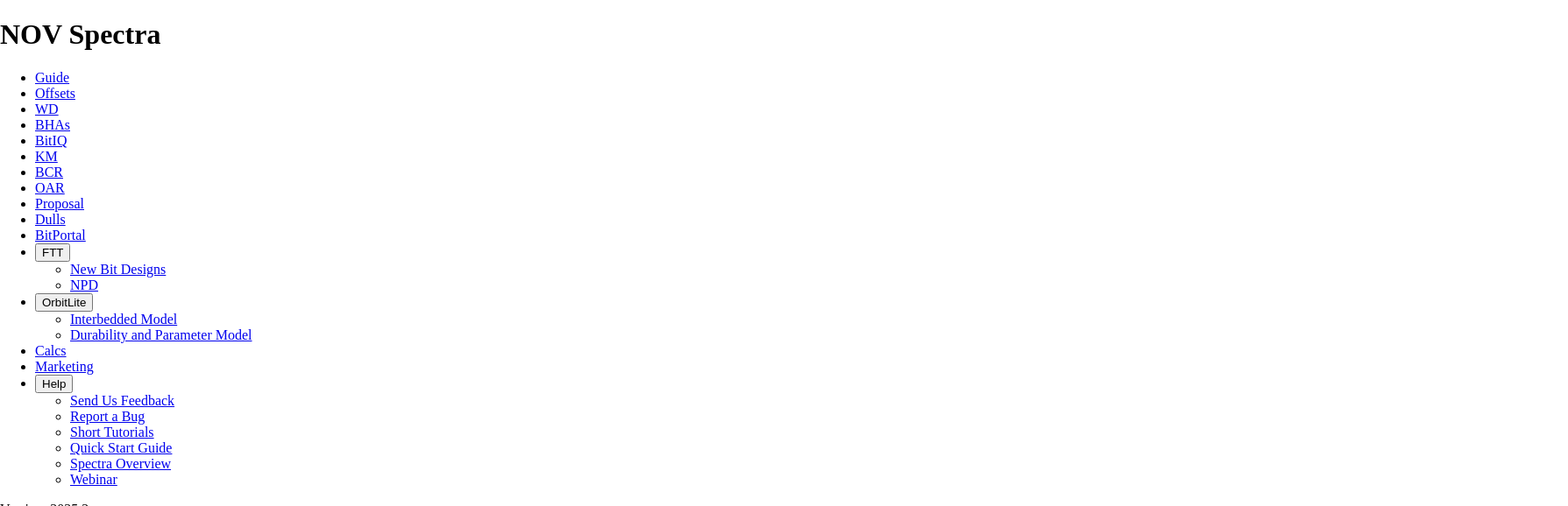
type input "1643"
type input "1038"
type input "17.3"
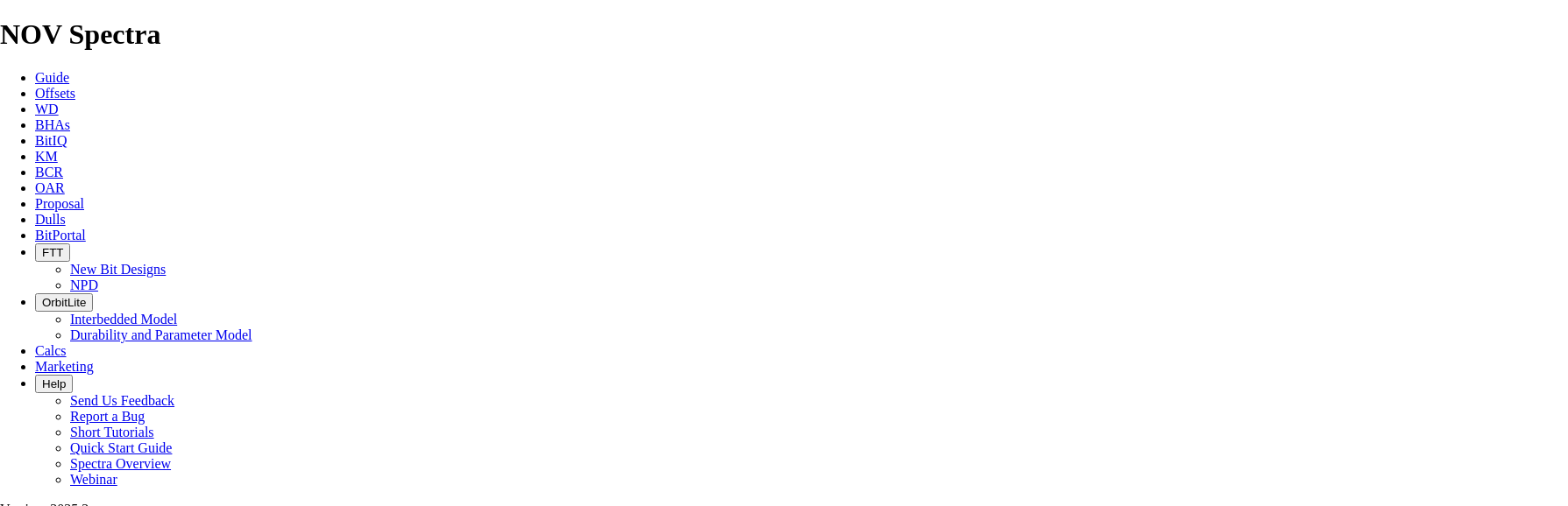
type input "4125"
type input "35"
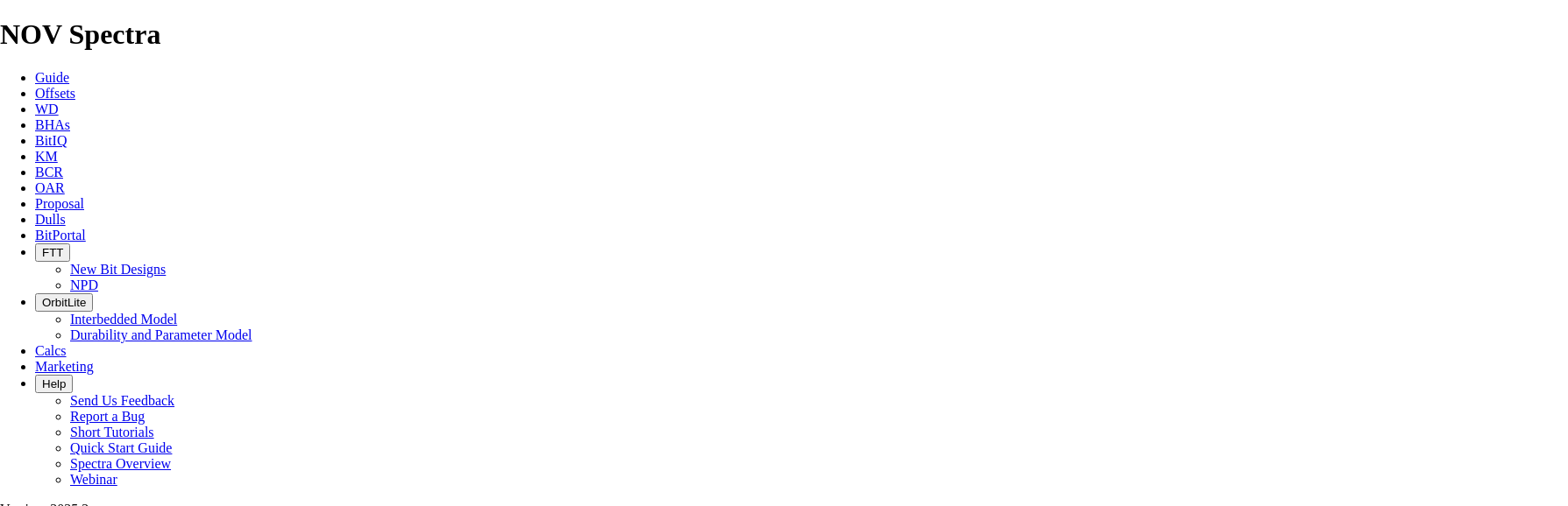
type input "2482"
drag, startPoint x: 842, startPoint y: 332, endPoint x: 1080, endPoint y: 330, distance: 238.0
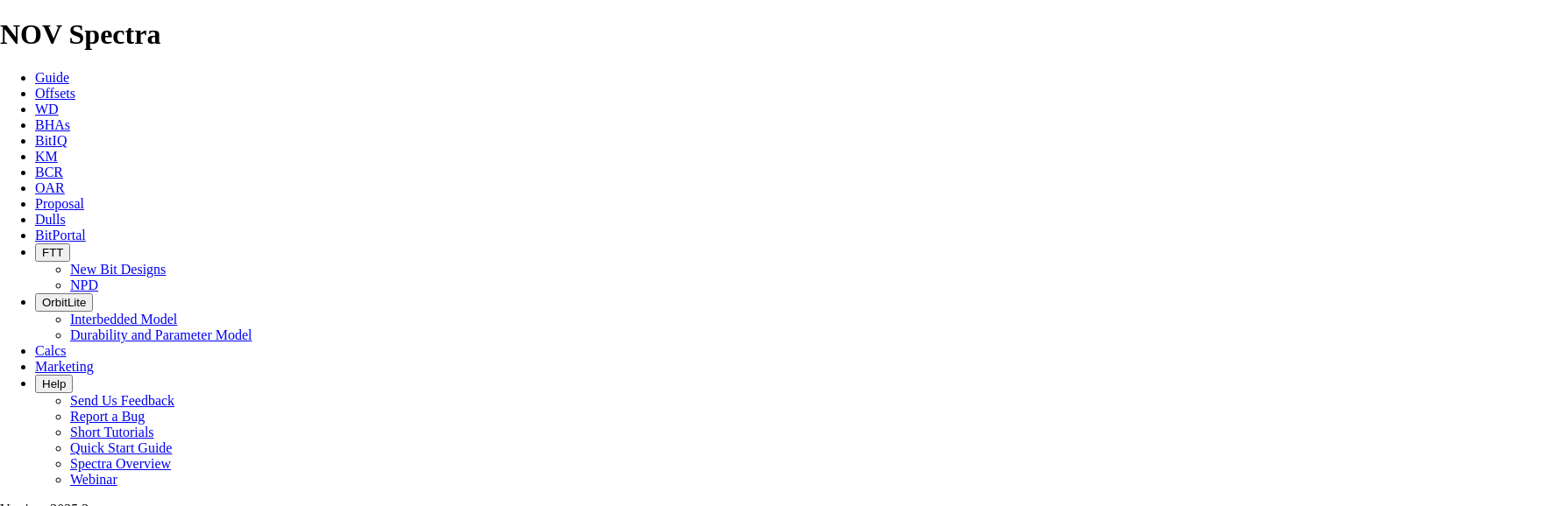
scroll to position [0, 0]
type input "70.914"
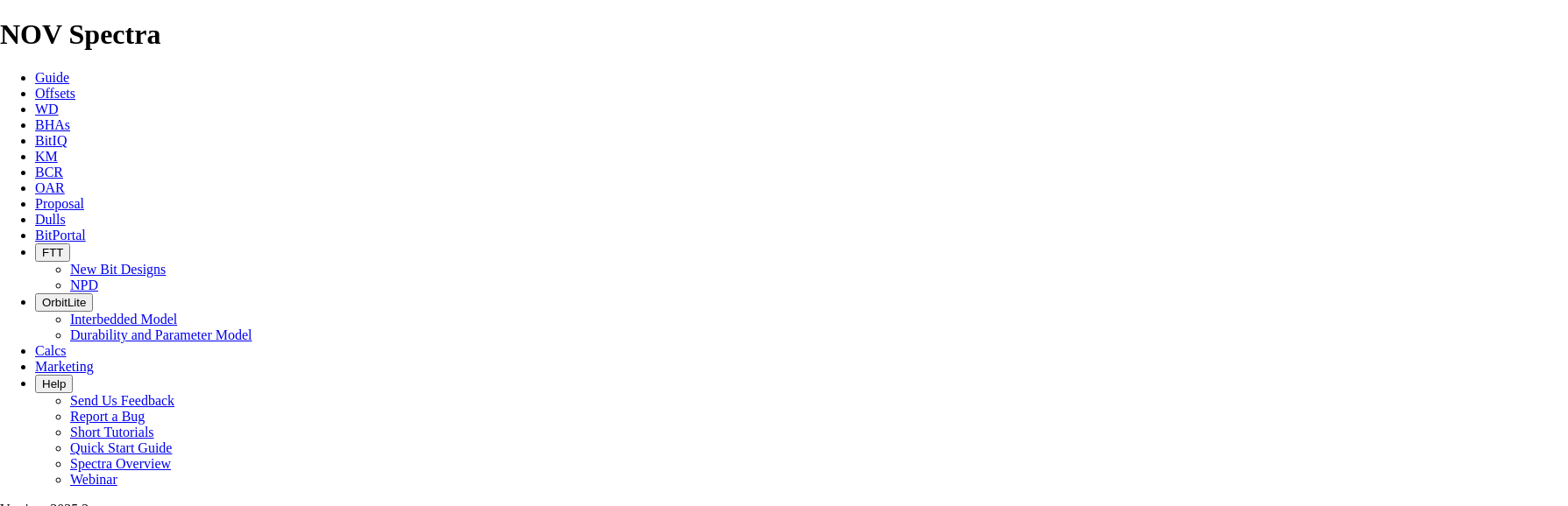
click at [35, 196] on icon at bounding box center [35, 204] width 0 height 15
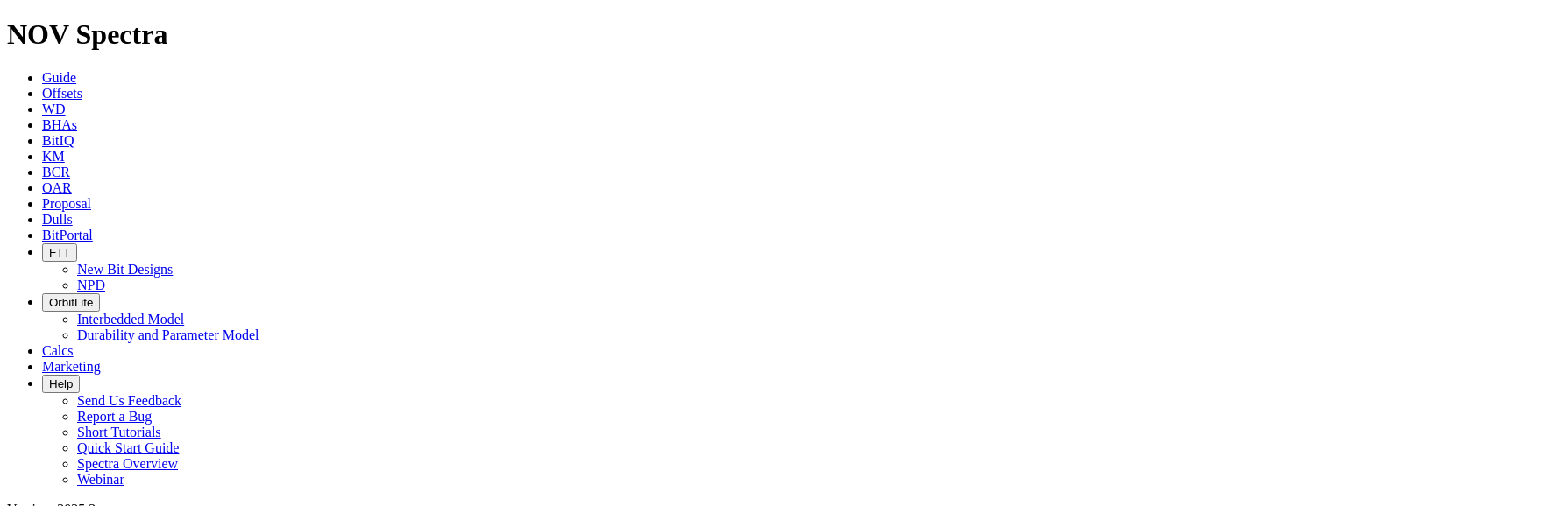
select select "field"
select select "location"
select select "province"
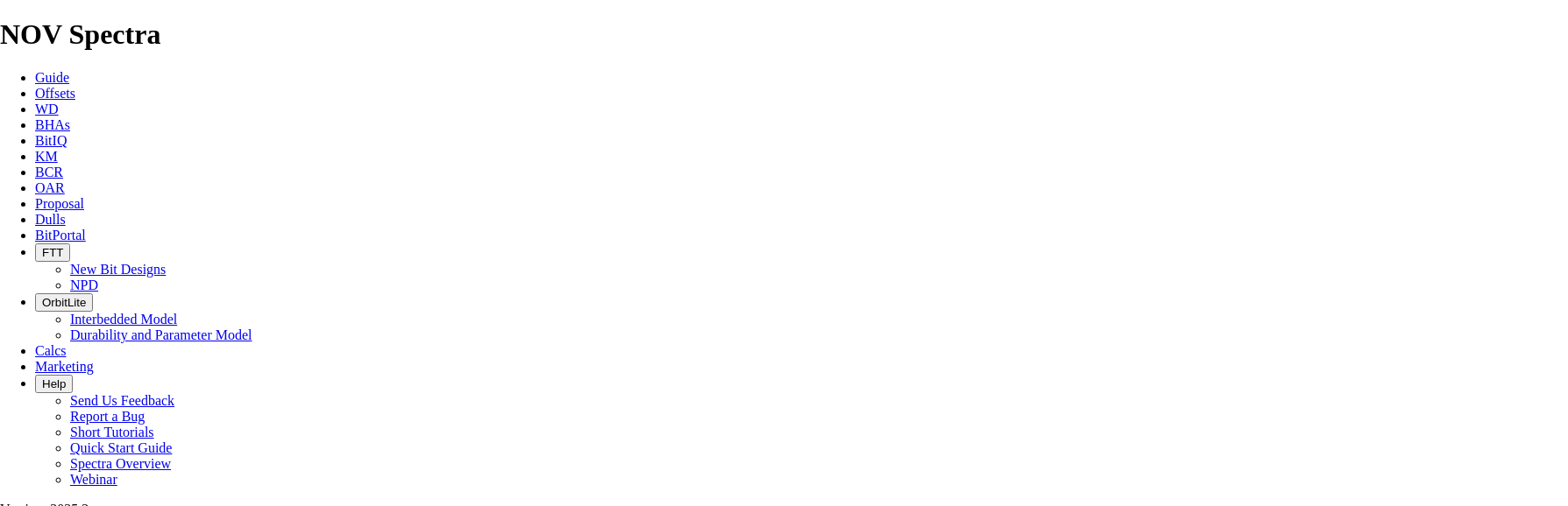
scroll to position [788, 0]
drag, startPoint x: 562, startPoint y: 303, endPoint x: 526, endPoint y: 302, distance: 36.0
type input "TKC56-U9"
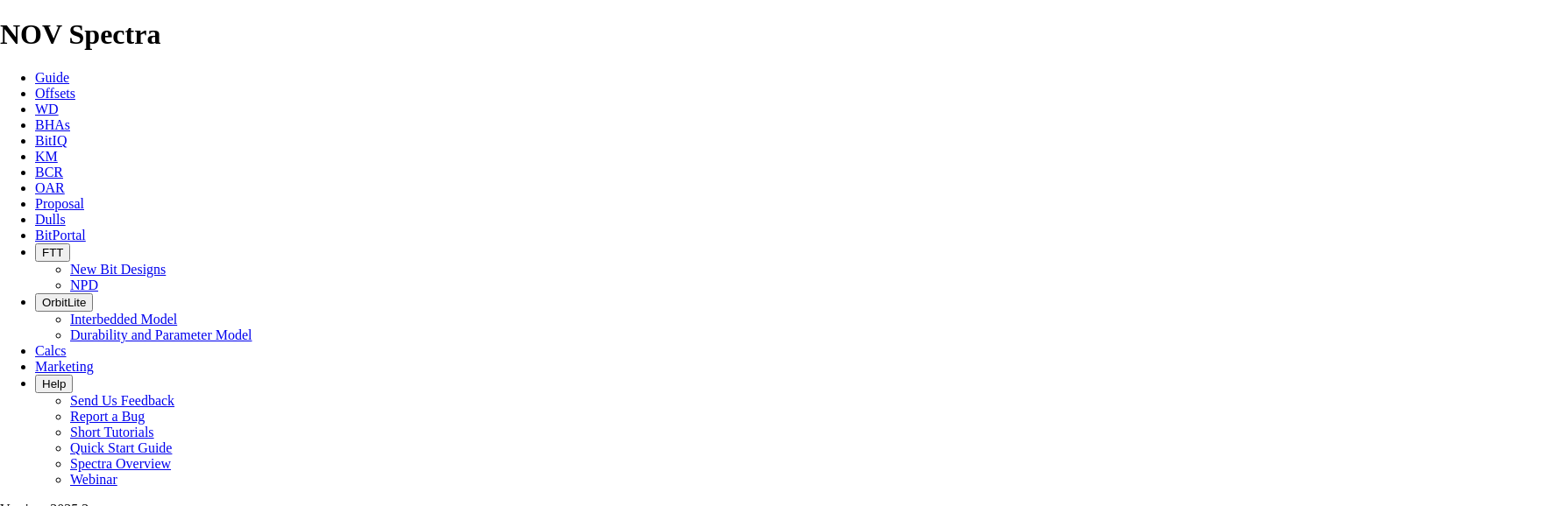
checkbox input "false"
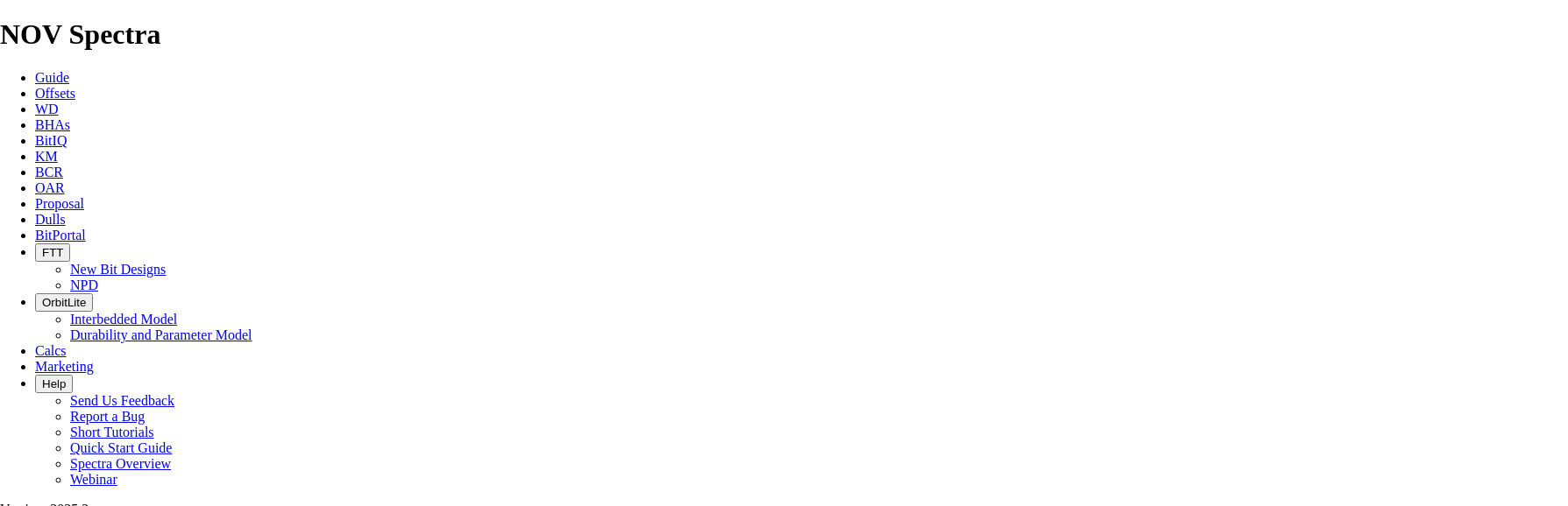
click at [35, 196] on icon at bounding box center [35, 204] width 0 height 15
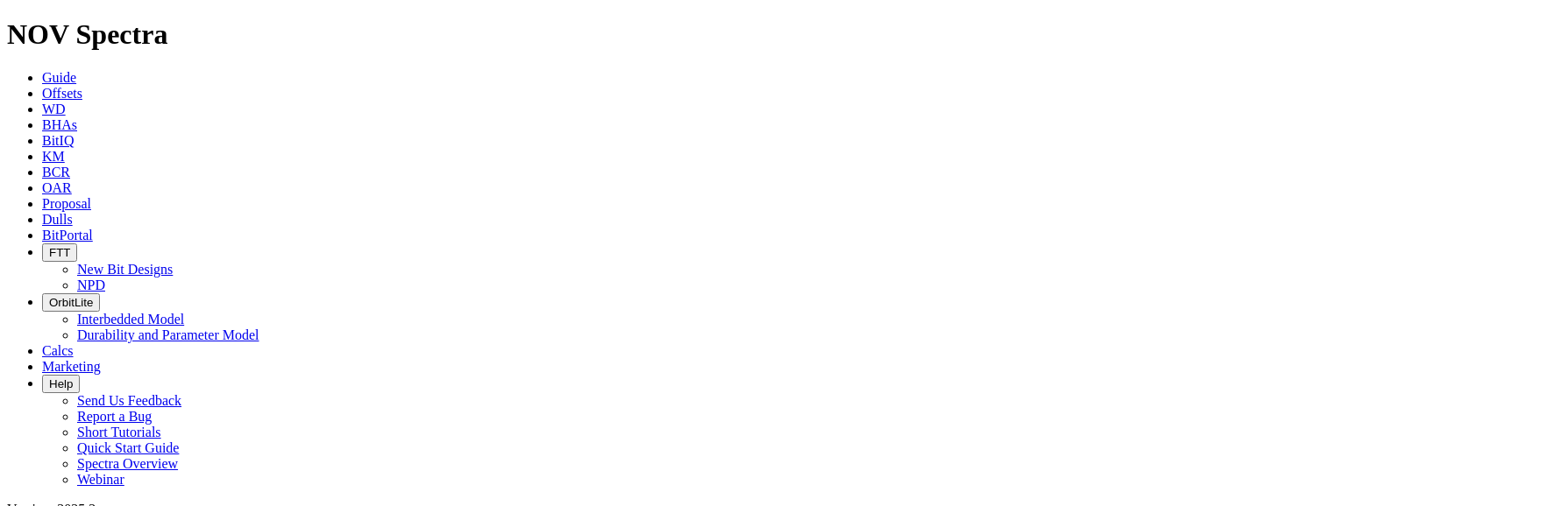
scroll to position [8194, 0]
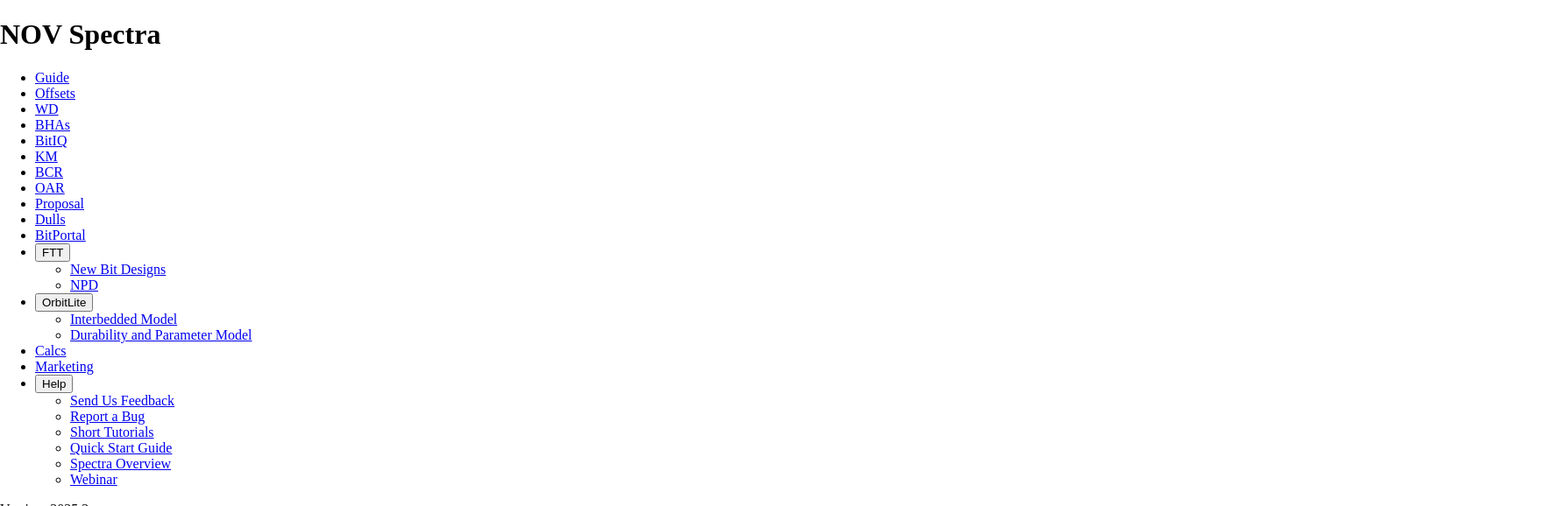
select select "field"
select select "location"
select select "province"
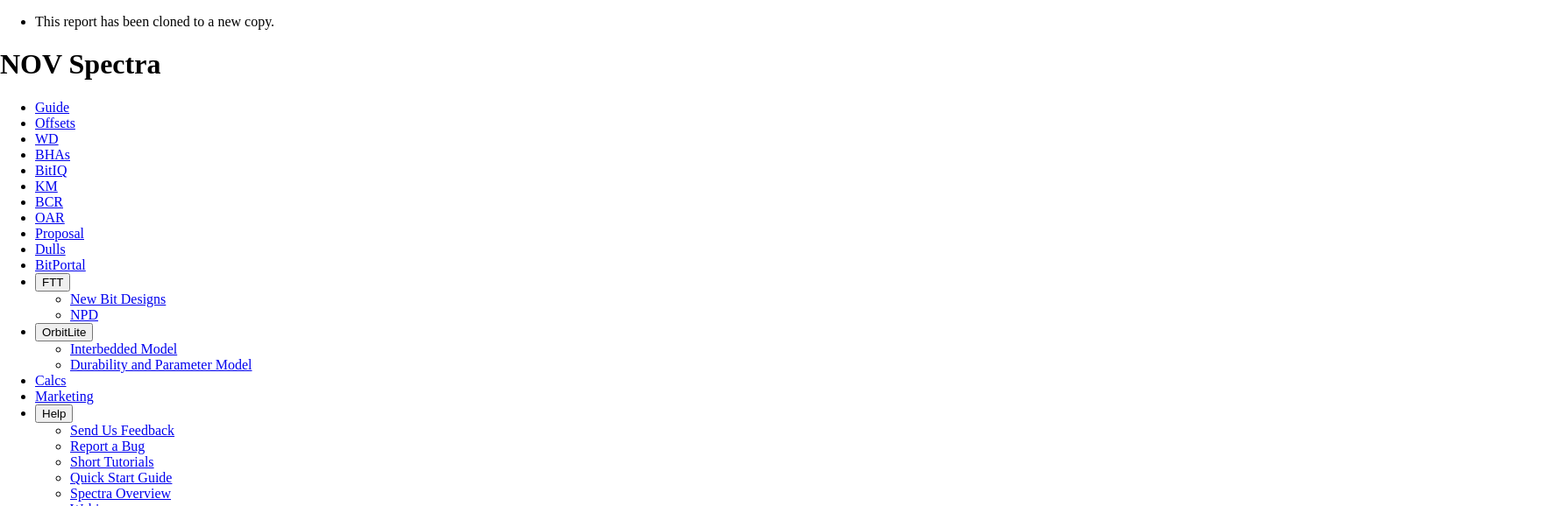
select select "field"
select select "location"
select select "province"
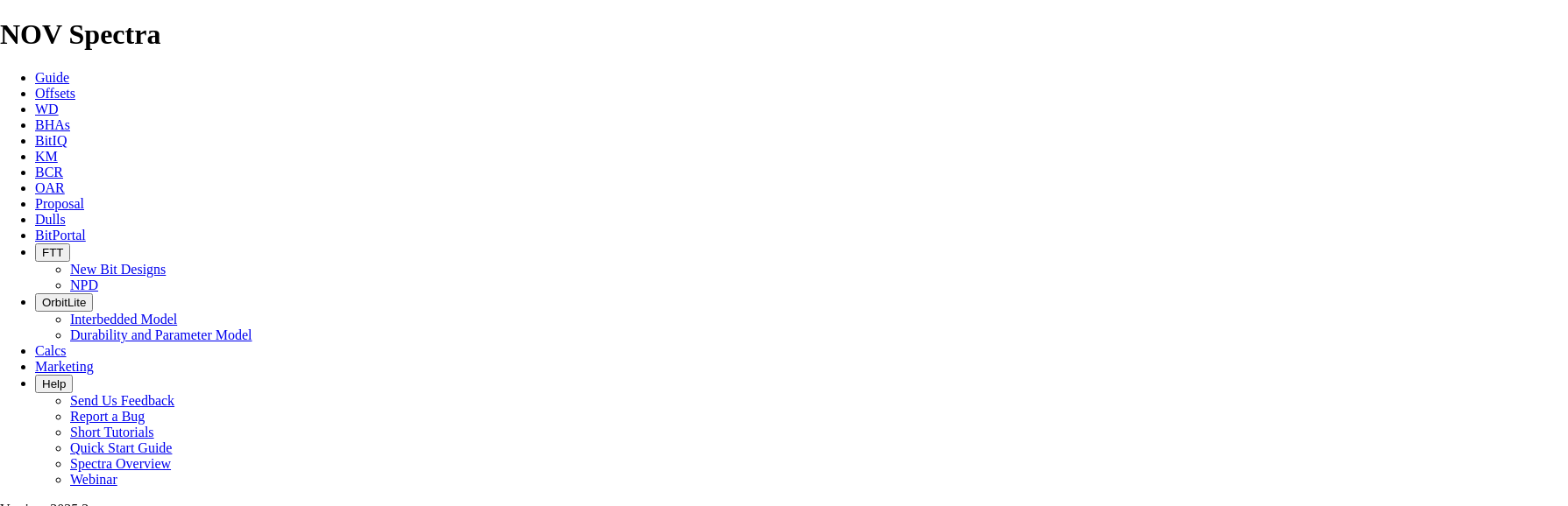
scroll to position [176, 0]
type input "[DATE]"
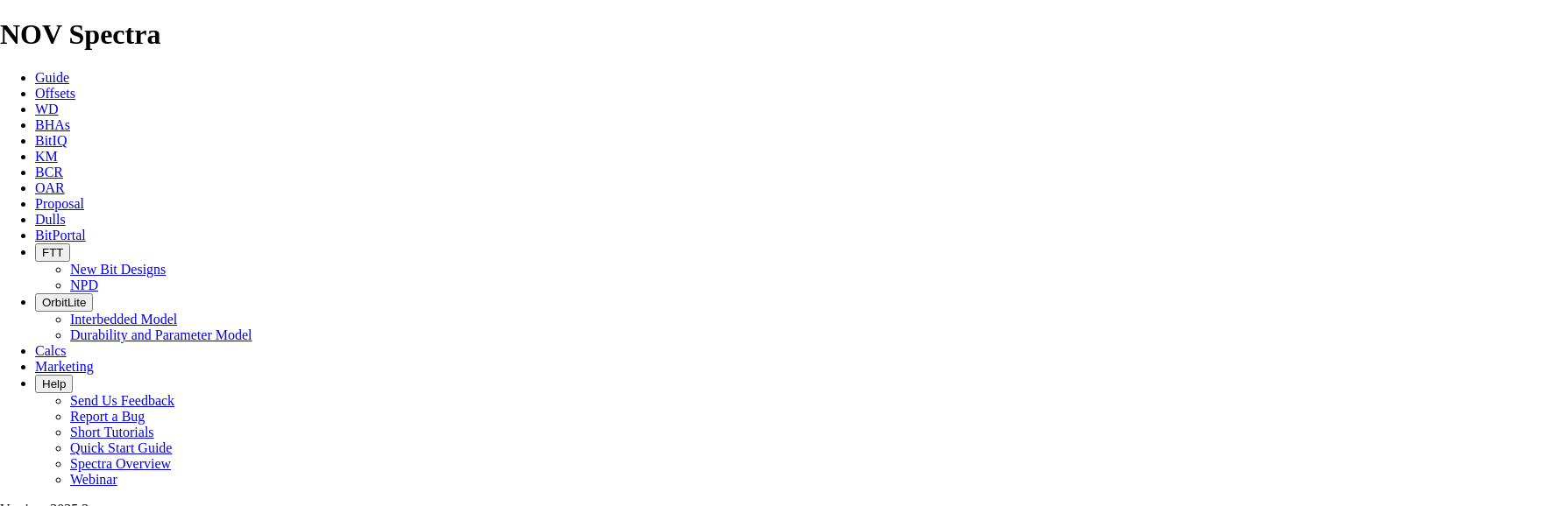
type input "[DATE]"
checkbox input "false"
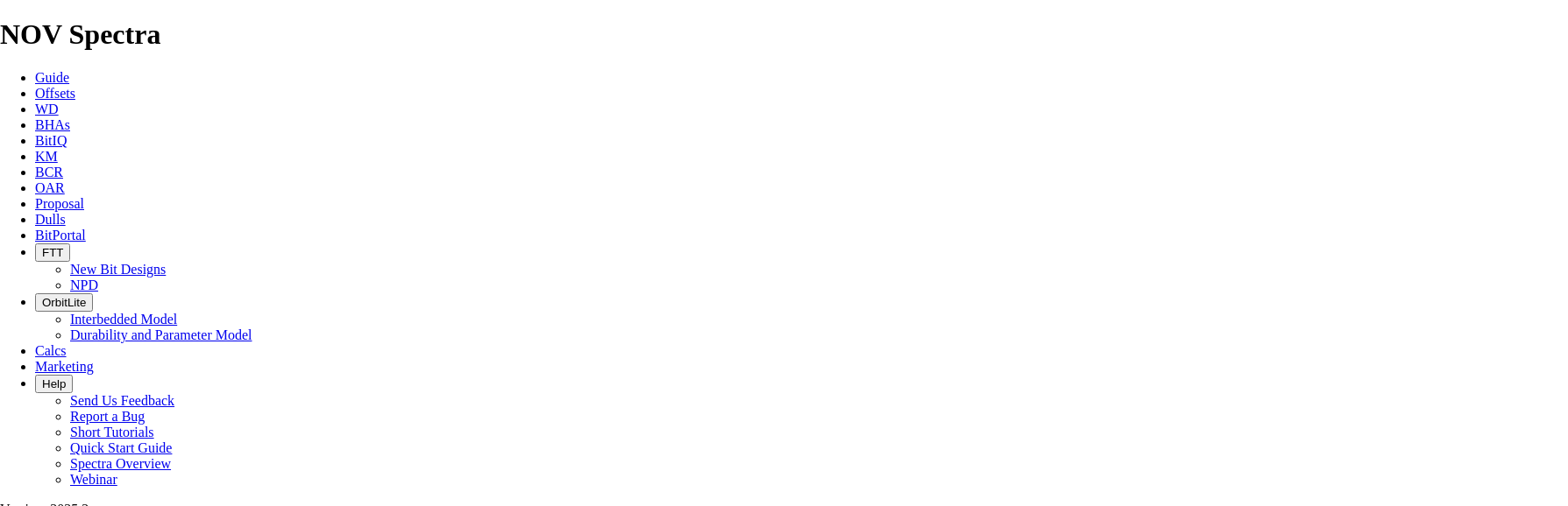
scroll to position [350, 0]
drag, startPoint x: 845, startPoint y: 320, endPoint x: 658, endPoint y: 317, distance: 187.0
drag, startPoint x: 831, startPoint y: 314, endPoint x: 750, endPoint y: 317, distance: 81.1
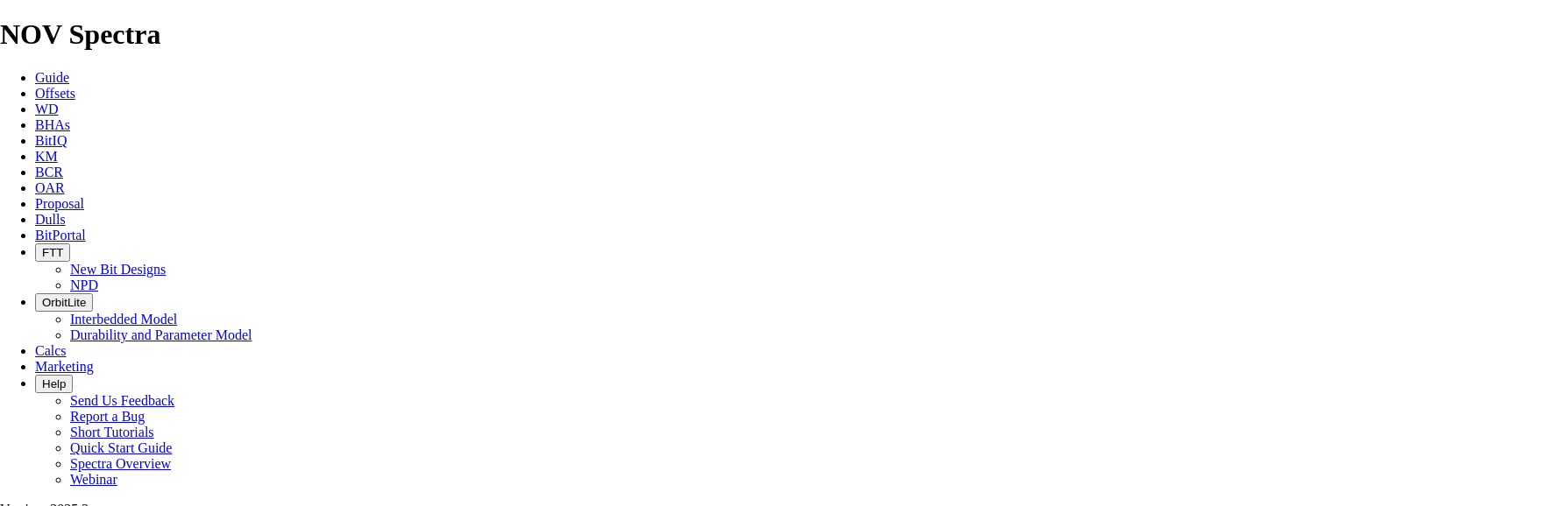
scroll to position [788, 0]
type input "7-15F KAYBOB 04-01-064-17W5 (4 [PERSON_NAME])"
drag, startPoint x: 454, startPoint y: 121, endPoint x: 328, endPoint y: 131, distance: 126.4
paste input "4-01-064"
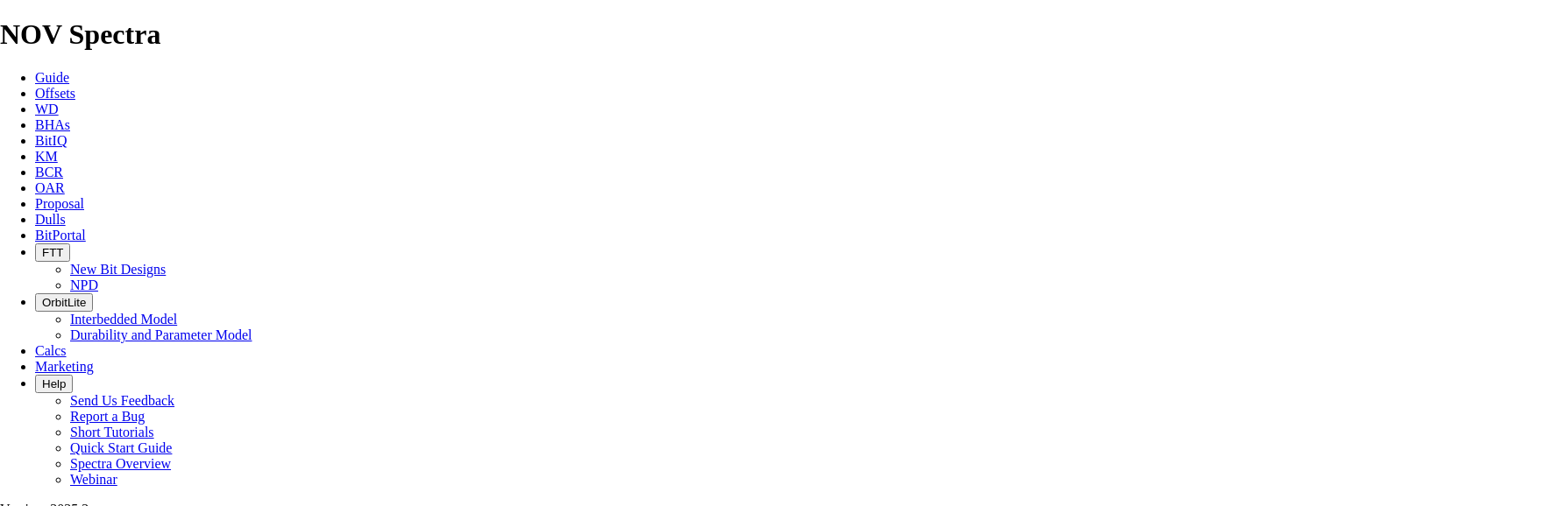
type input "04-01-064-17W5"
type input "HORIZON 55"
drag, startPoint x: 1068, startPoint y: 125, endPoint x: 977, endPoint y: 129, distance: 91.1
type input "07-15-064-17W5"
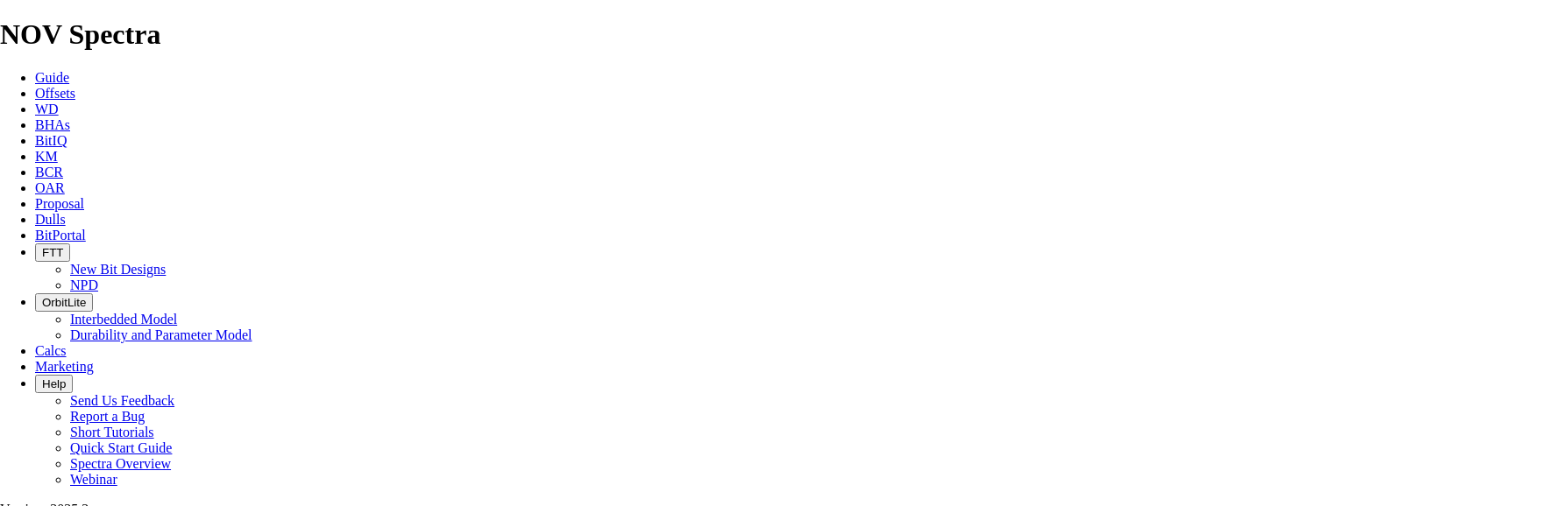
type input "[DATE]"
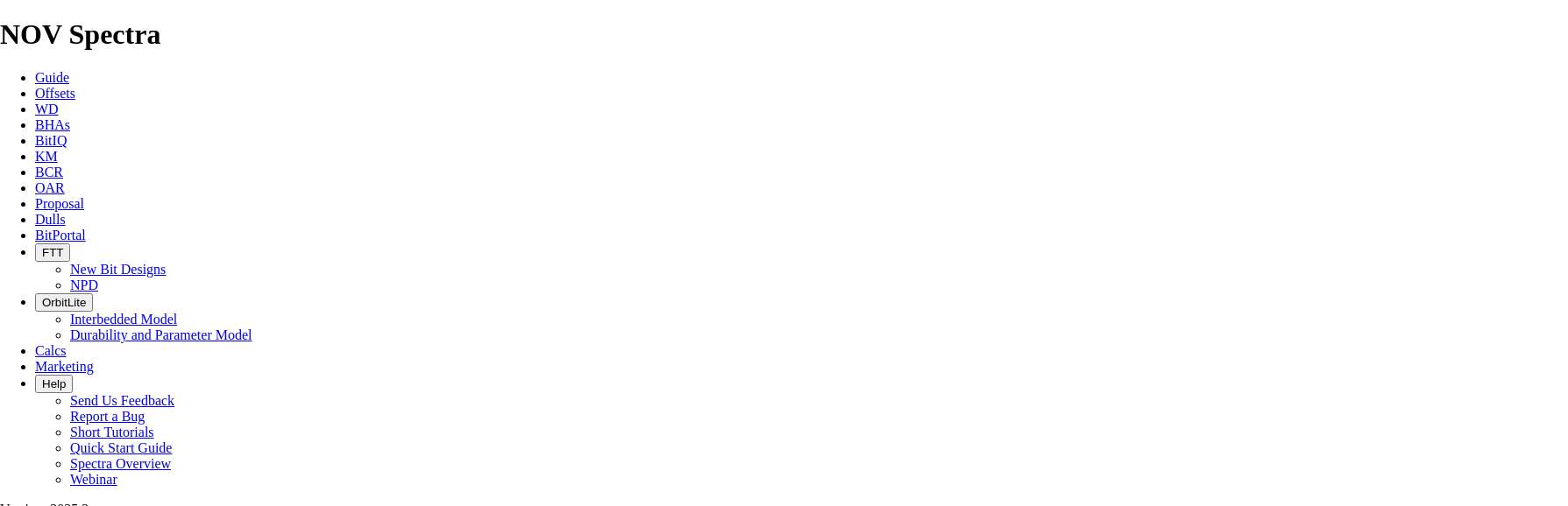
drag, startPoint x: 973, startPoint y: 246, endPoint x: 911, endPoint y: 258, distance: 63.2
type input "100"
type input "TK69-G3"
type input "7500"
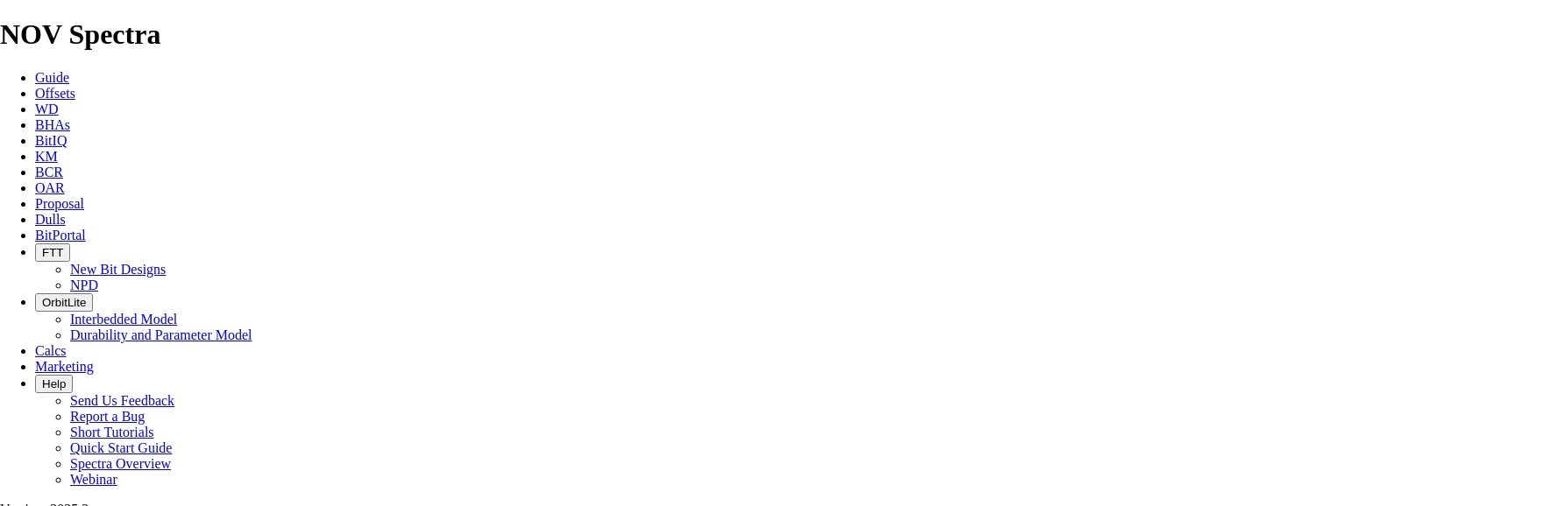
drag, startPoint x: 604, startPoint y: 289, endPoint x: 585, endPoint y: 290, distance: 19.0
type input "TKC66-CW1"
type input "22500"
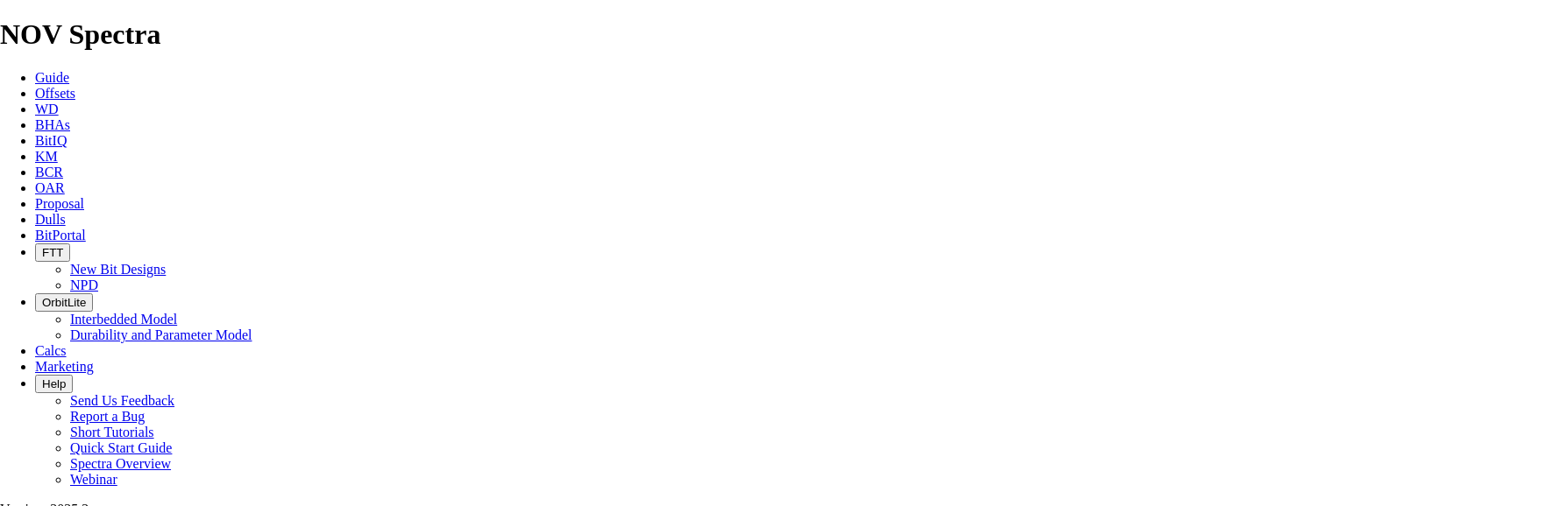
drag, startPoint x: 601, startPoint y: 334, endPoint x: 548, endPoint y: 332, distance: 53.0
type input "E1507-A1"
type input "19800"
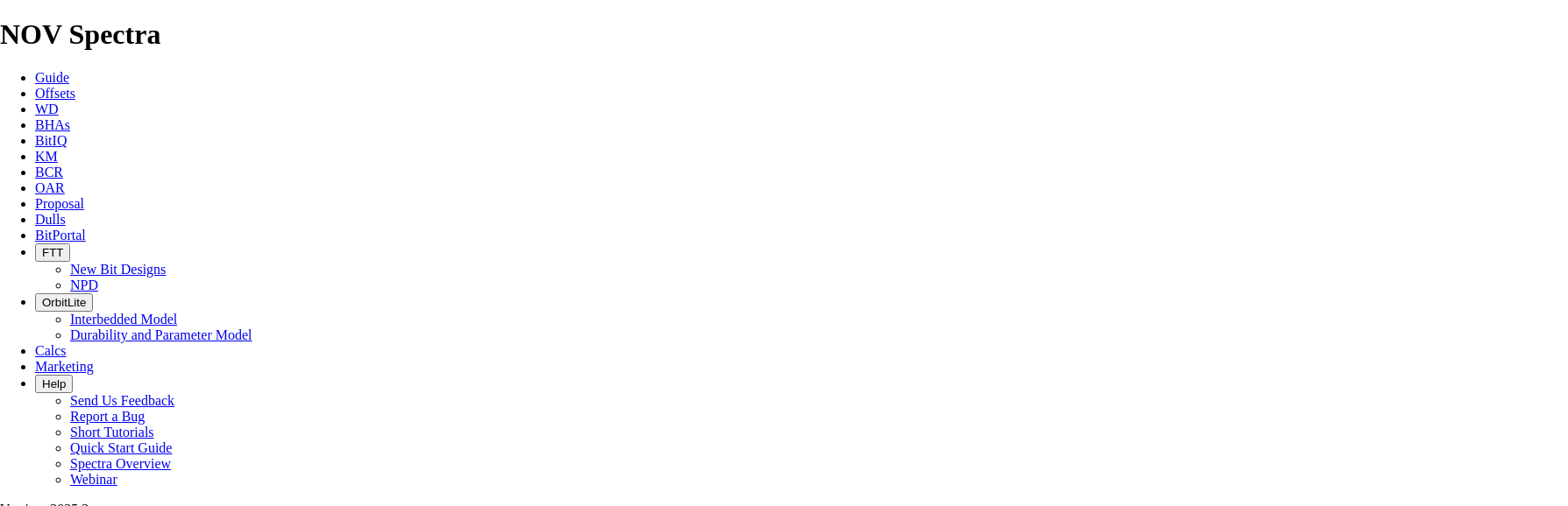
paste textarea "171 TK53-O7 also available - $19,800 171 E1517-A1 also available - $19,800"
type textarea "171 TK53-O7 also available - $19,800 171 E1517-A1 also available - $19,800 THE …"
type input "2716"
type input "2096"
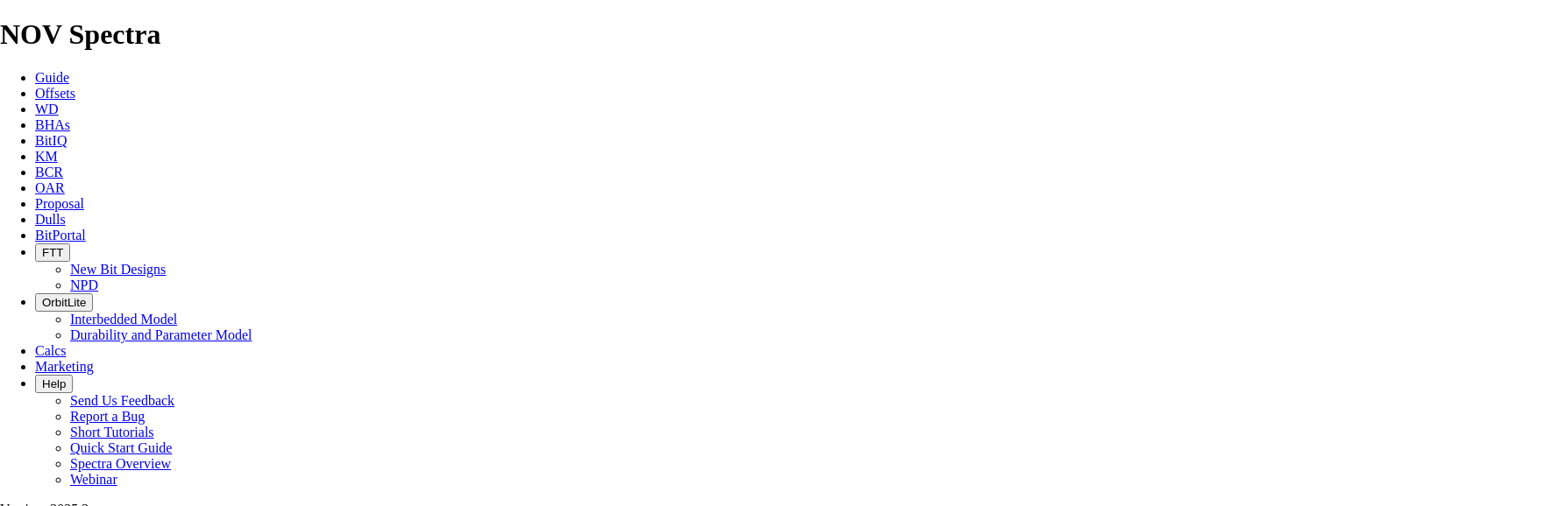
drag, startPoint x: 842, startPoint y: 289, endPoint x: 1194, endPoint y: 288, distance: 352.0
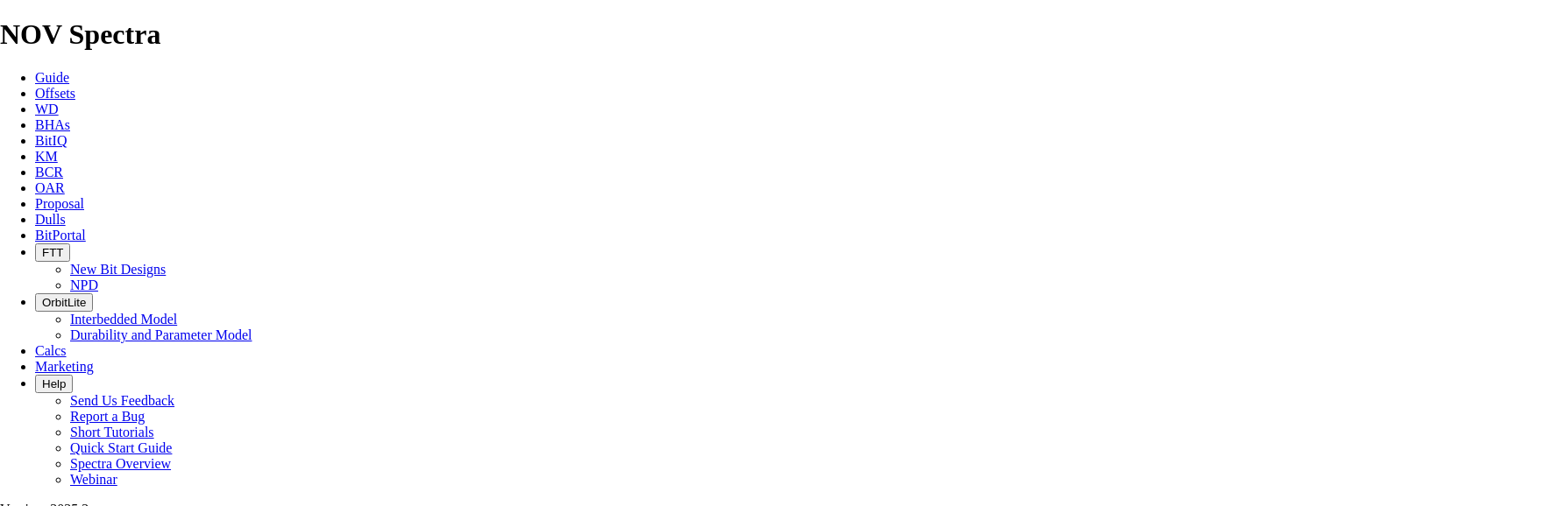
type input "38.109"
type input "7460"
type input "4744"
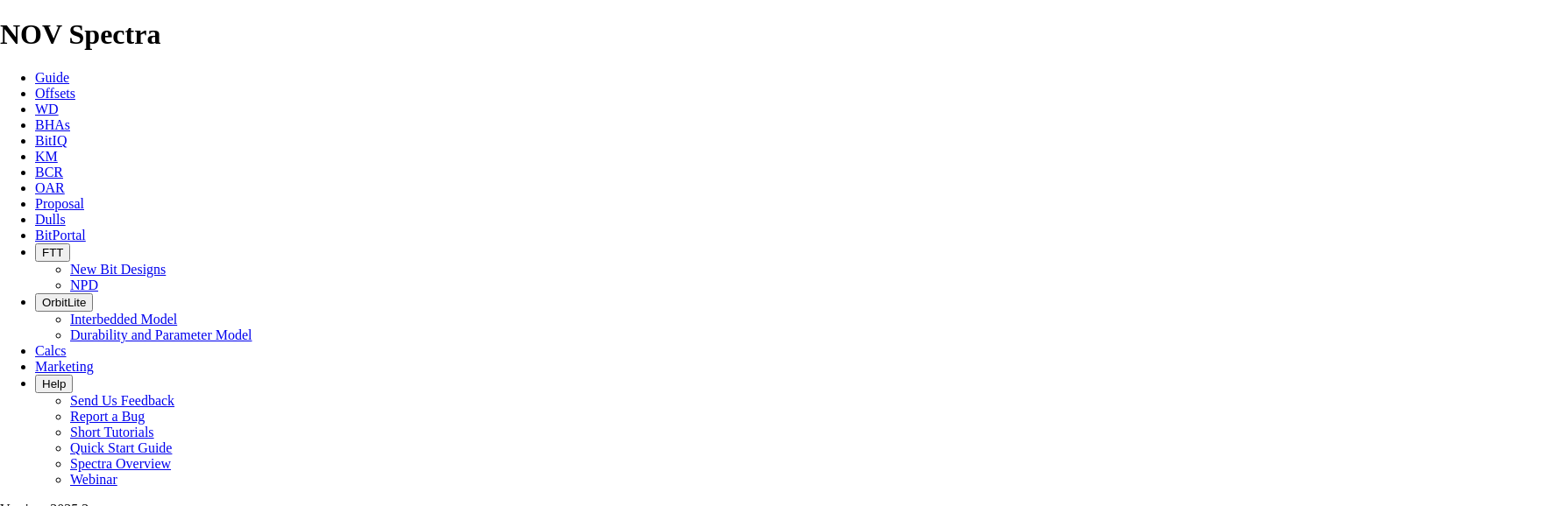
scroll to position [0, 7]
drag, startPoint x: 841, startPoint y: 333, endPoint x: 1229, endPoint y: 302, distance: 389.2
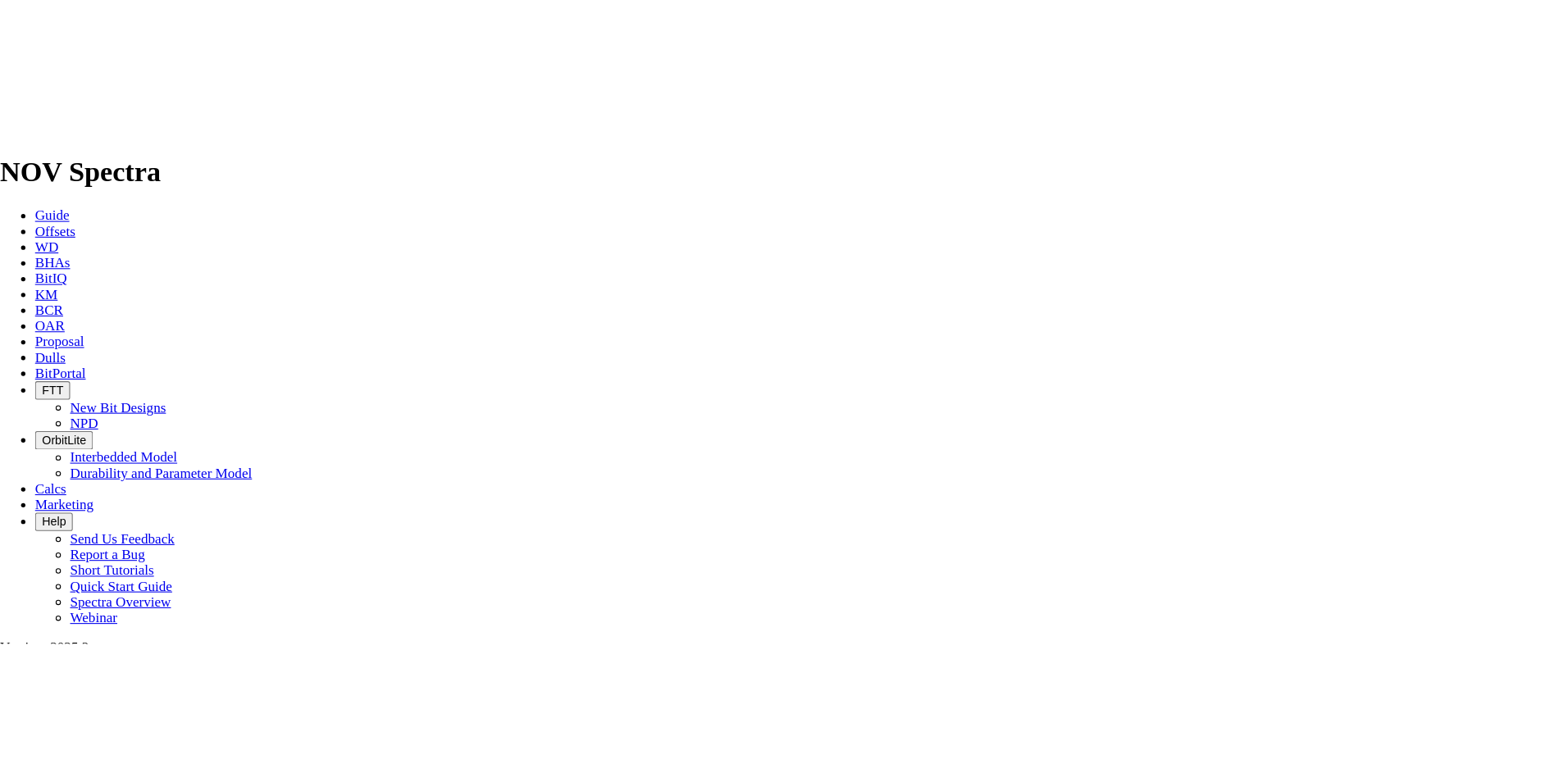
scroll to position [0, 0]
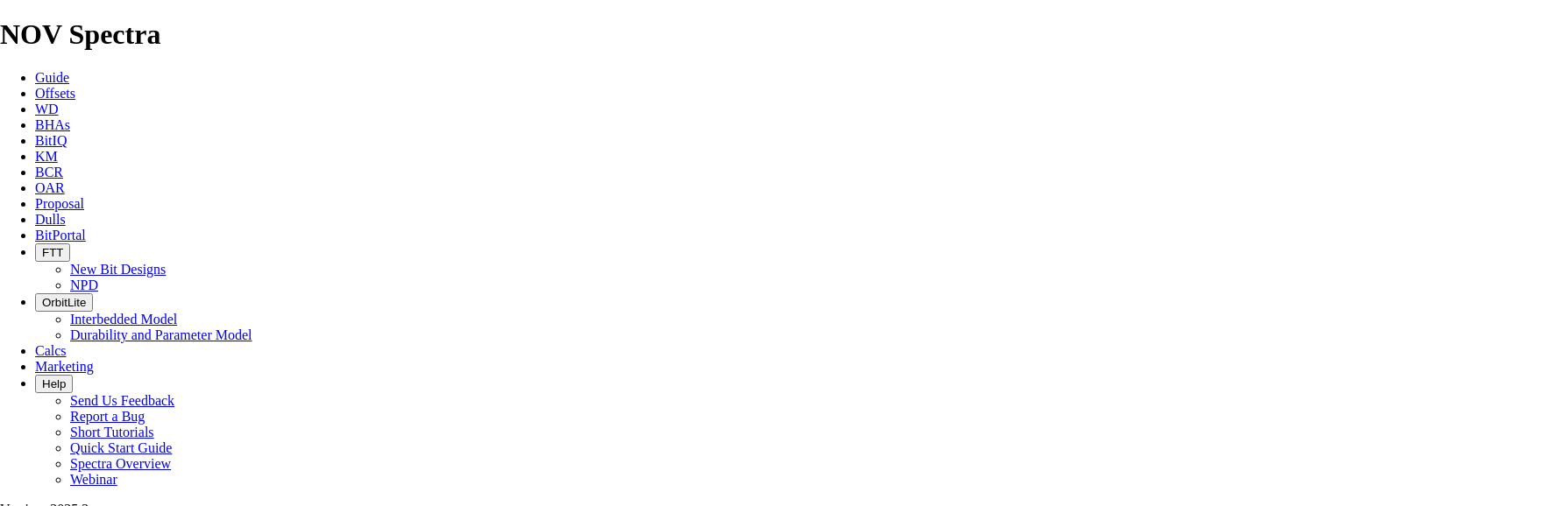
type input "79.0667"
type input "TK66-CW1"
drag, startPoint x: 671, startPoint y: 23, endPoint x: 708, endPoint y: 32, distance: 38.1
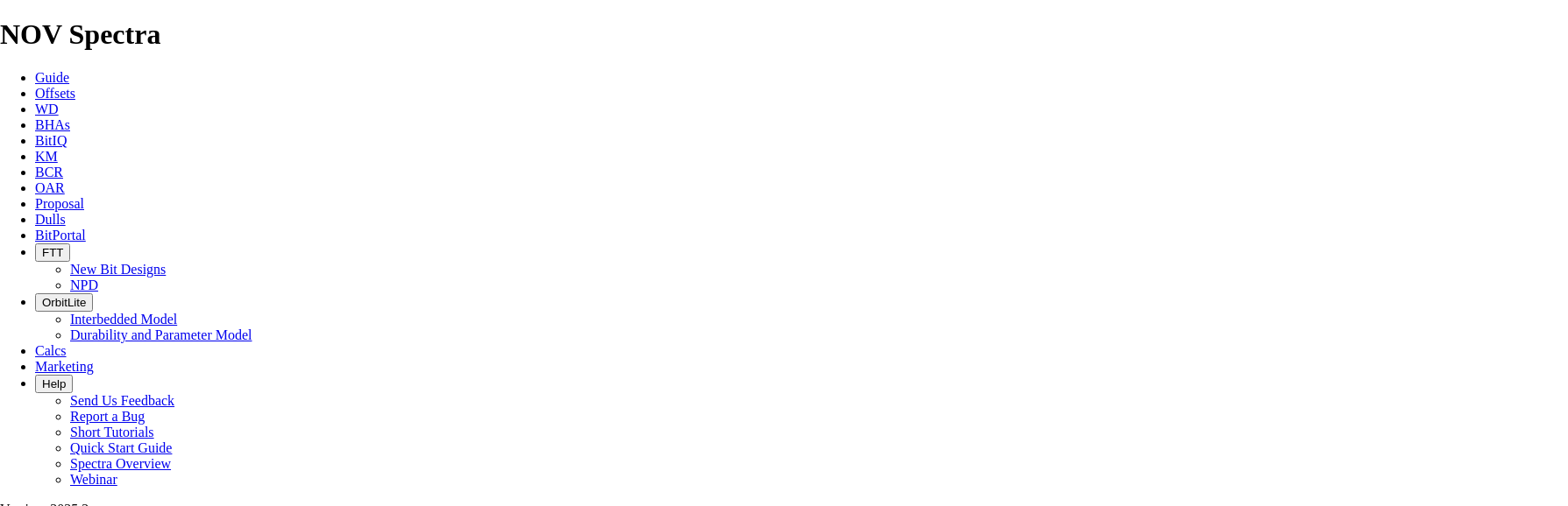
click at [35, 196] on icon at bounding box center [35, 204] width 0 height 15
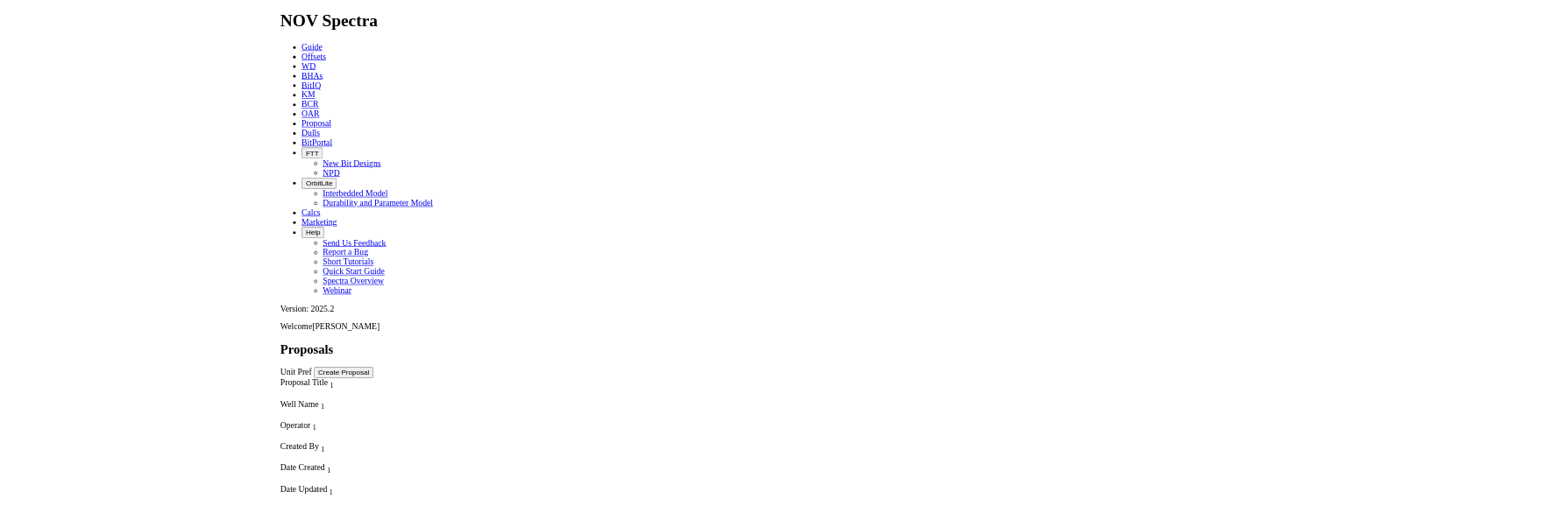
scroll to position [3329, 0]
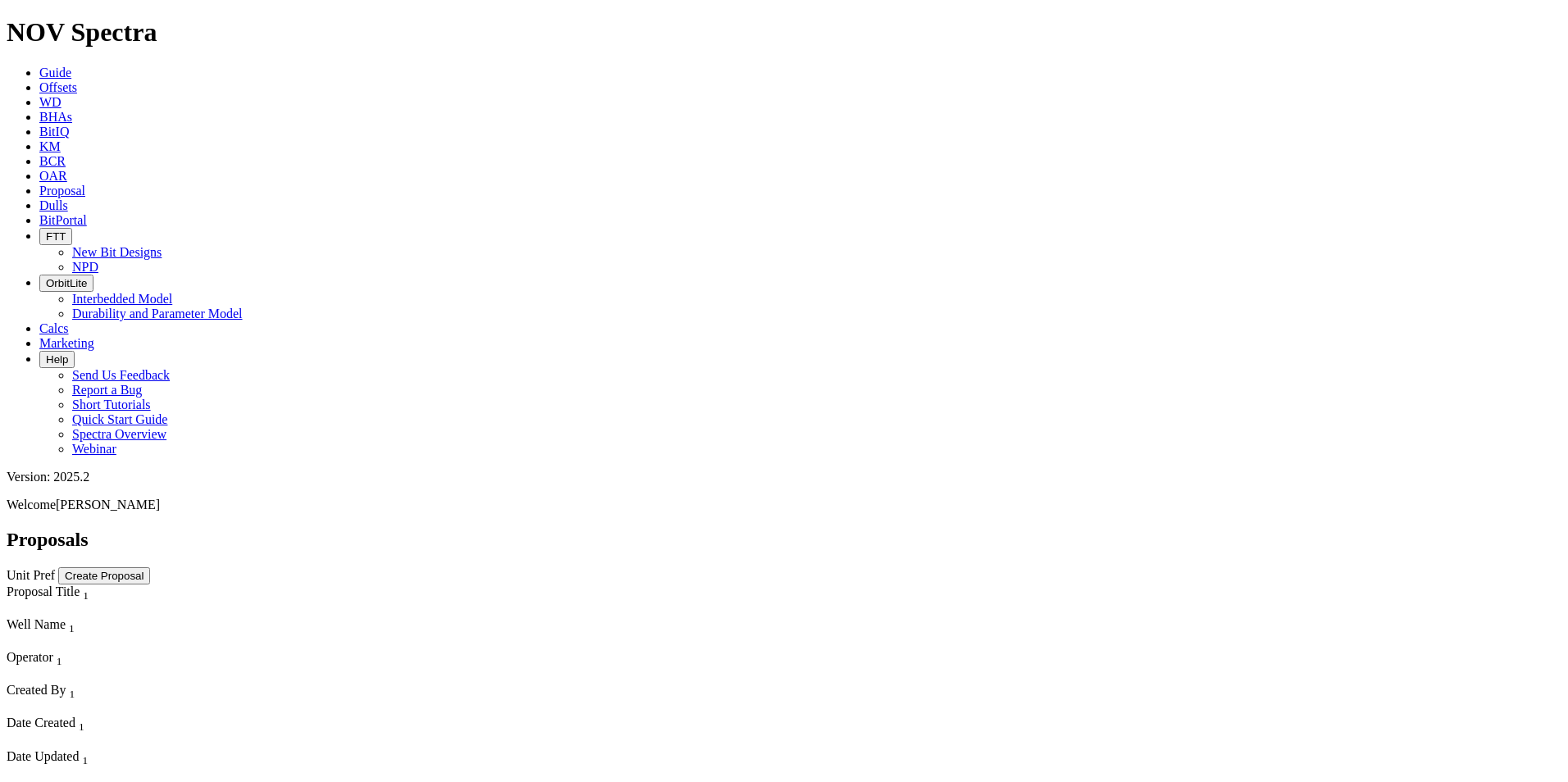
select select "field"
select select "location"
select select "province"
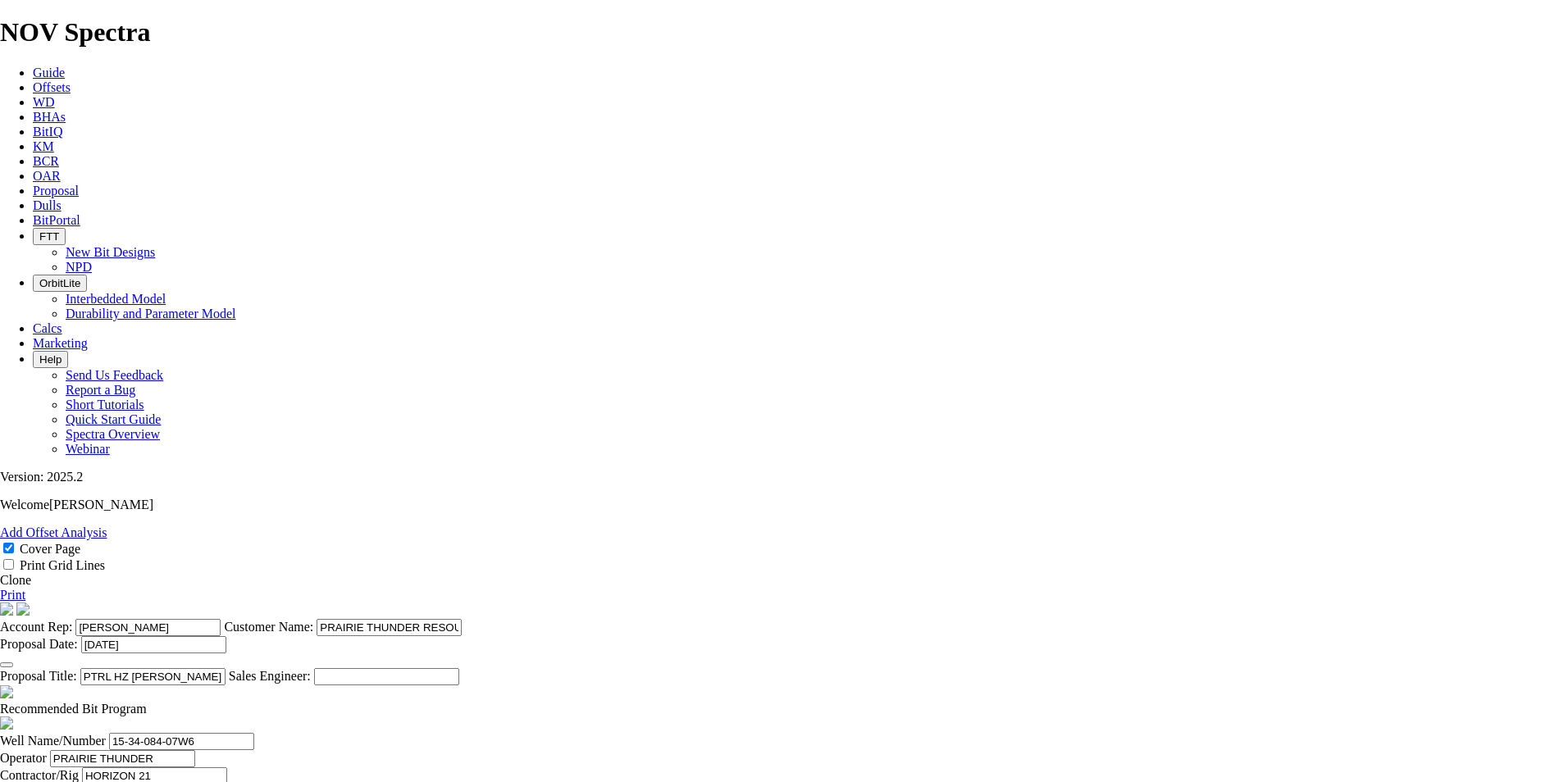
click at [31, 473] on link "Clone" at bounding box center [16, 580] width 31 height 14
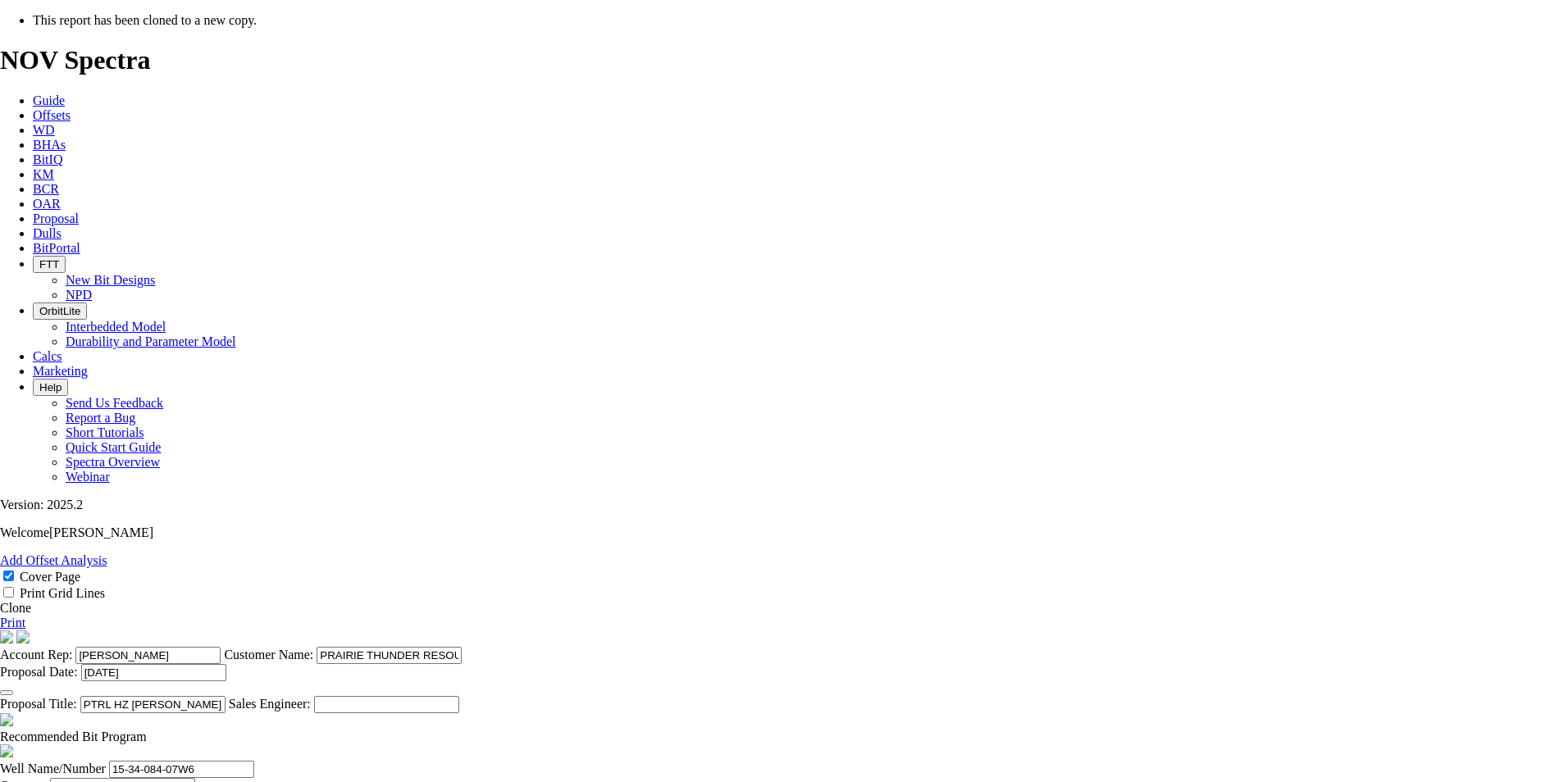
select select "field"
select select "location"
select select "province"
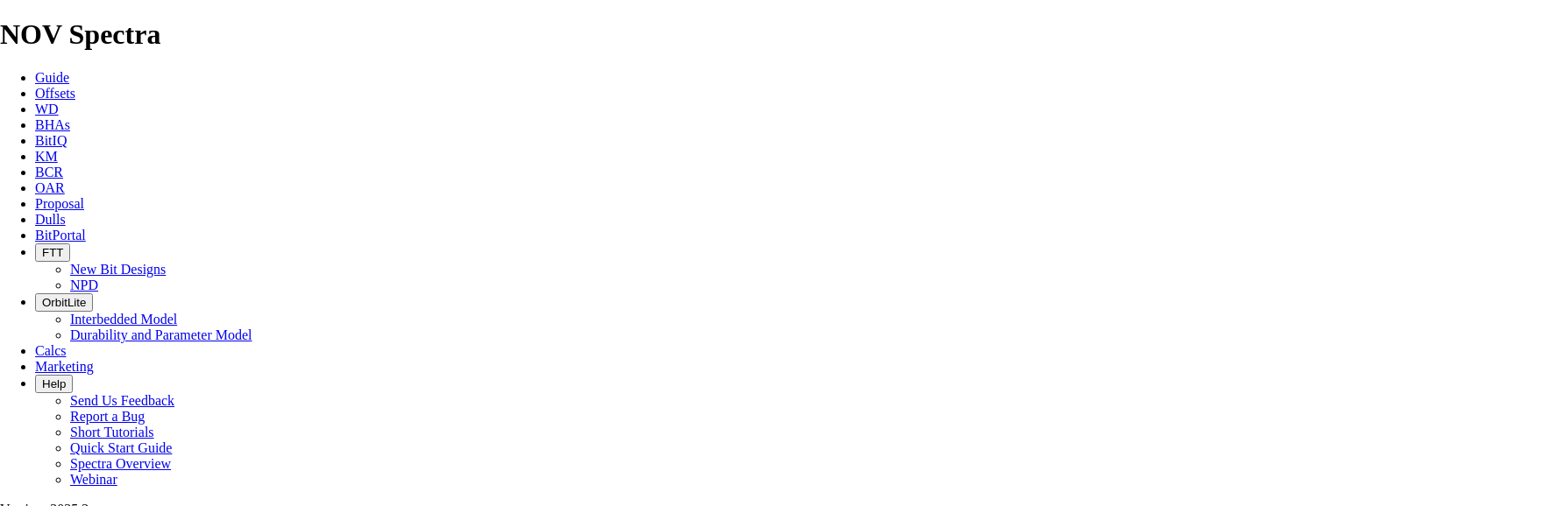
scroll to position [262, 0]
type input "[DATE]"
drag, startPoint x: 874, startPoint y: 403, endPoint x: 744, endPoint y: 416, distance: 130.6
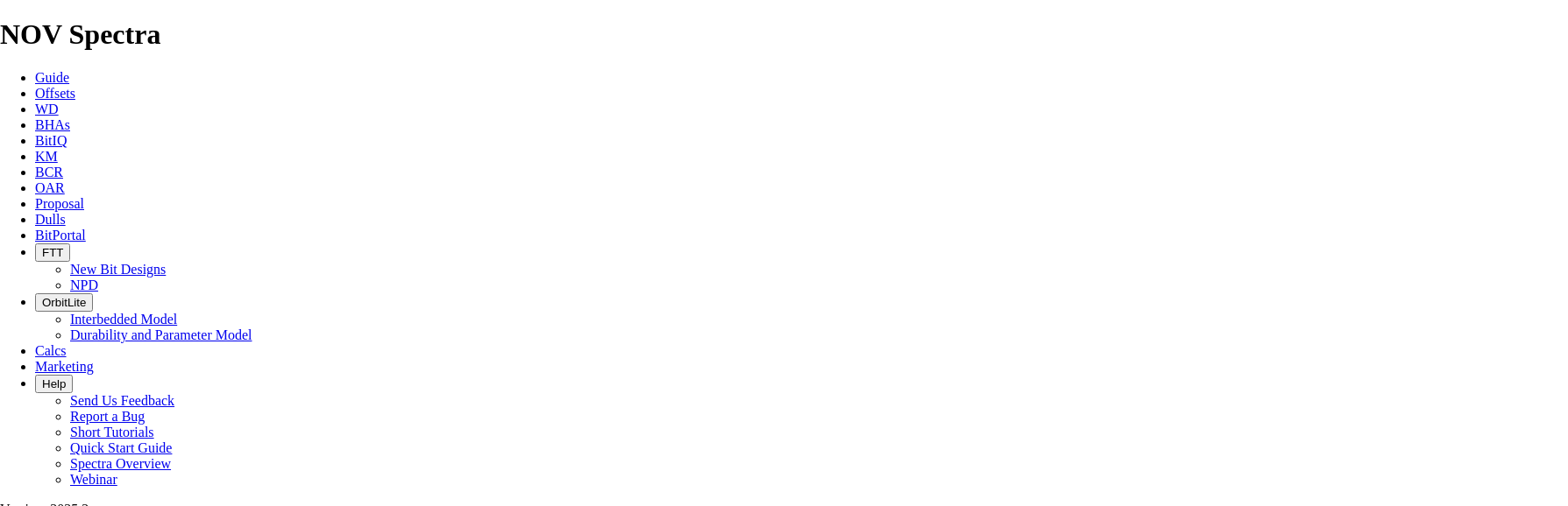
drag, startPoint x: 870, startPoint y: 405, endPoint x: 781, endPoint y: 406, distance: 89.0
type input "PTRL HZ DRIFTW 03-04-078-22W4"
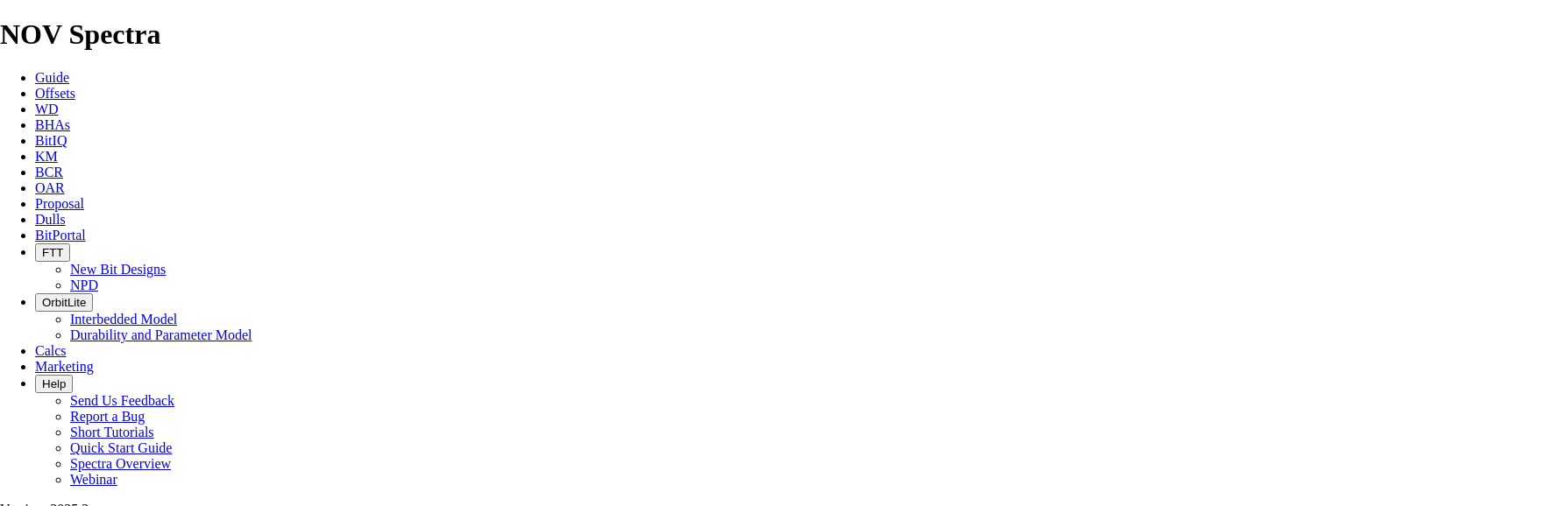
checkbox input "false"
drag, startPoint x: 445, startPoint y: 209, endPoint x: 332, endPoint y: 196, distance: 113.7
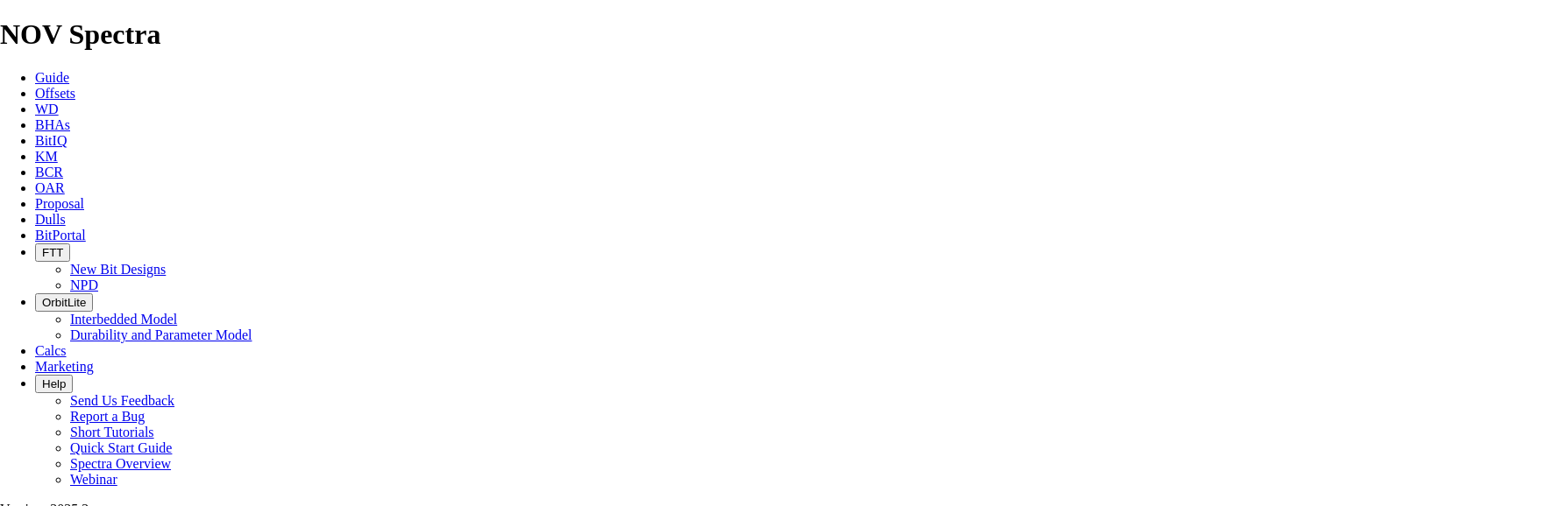
paste input "03-04-078-22W4"
type input "03-04-078-22W4"
type input "HORIZON 48"
type input "DRIFTW"
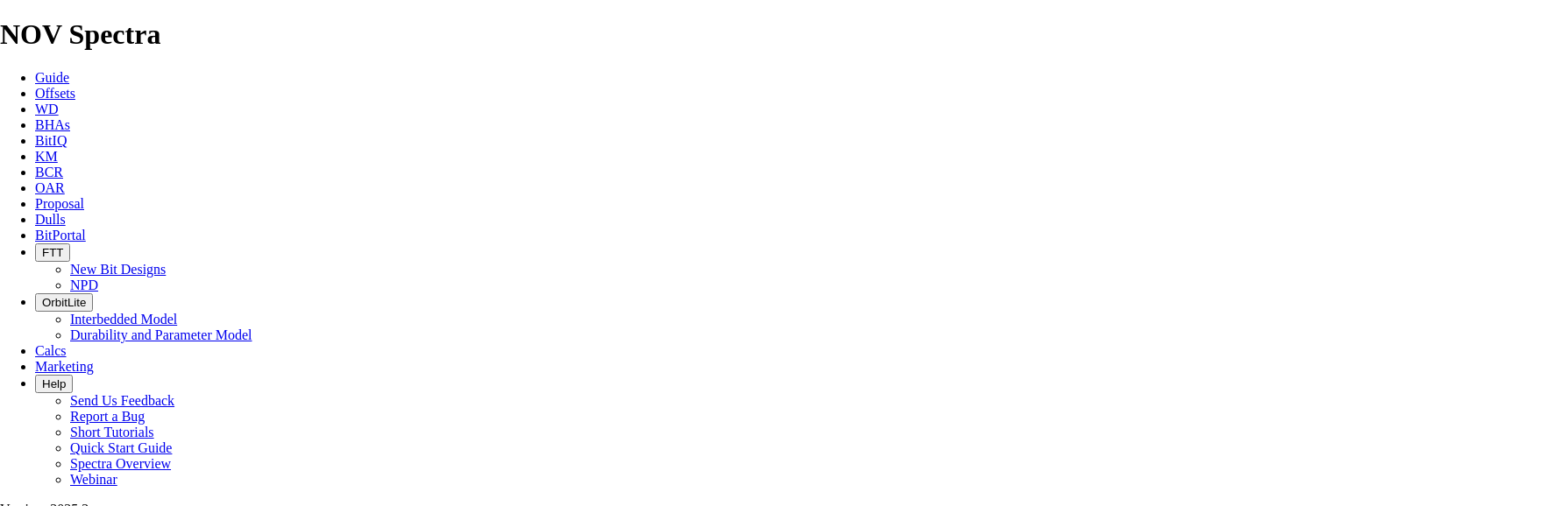
type input "01-06-078-22W4"
drag, startPoint x: 784, startPoint y: 250, endPoint x: 727, endPoint y: 249, distance: 57.0
type input "5411"
type input "[PERSON_NAME]"
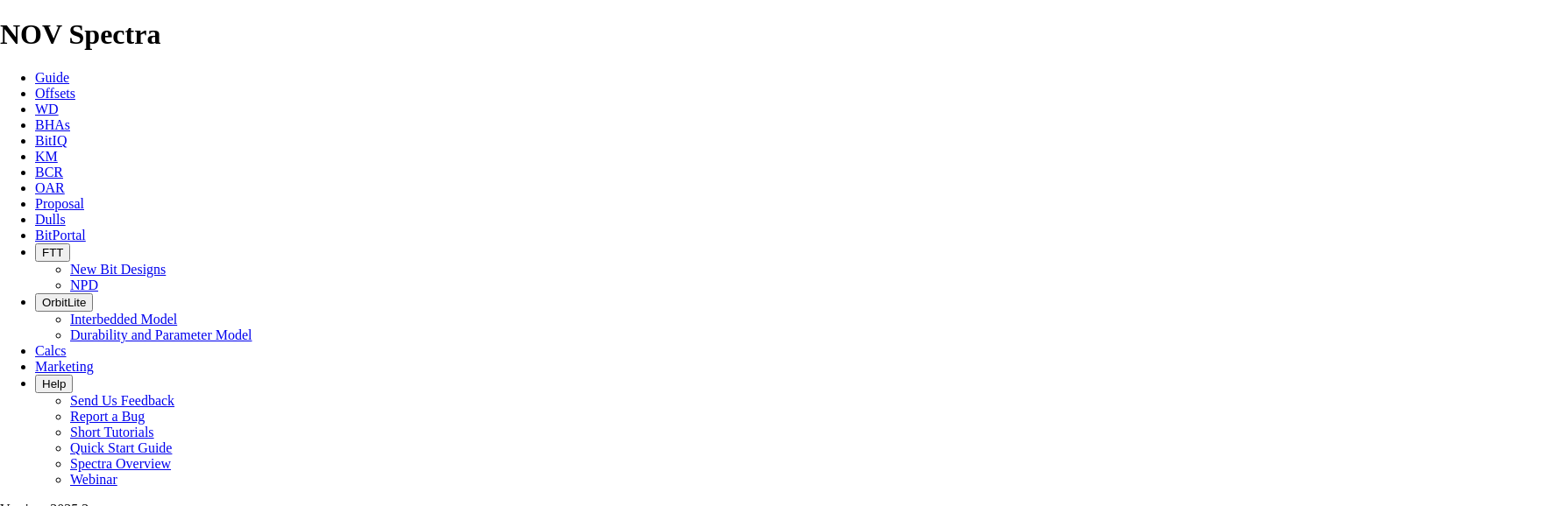
type input "[PHONE_NUMBER]"
type input "[DATE]"
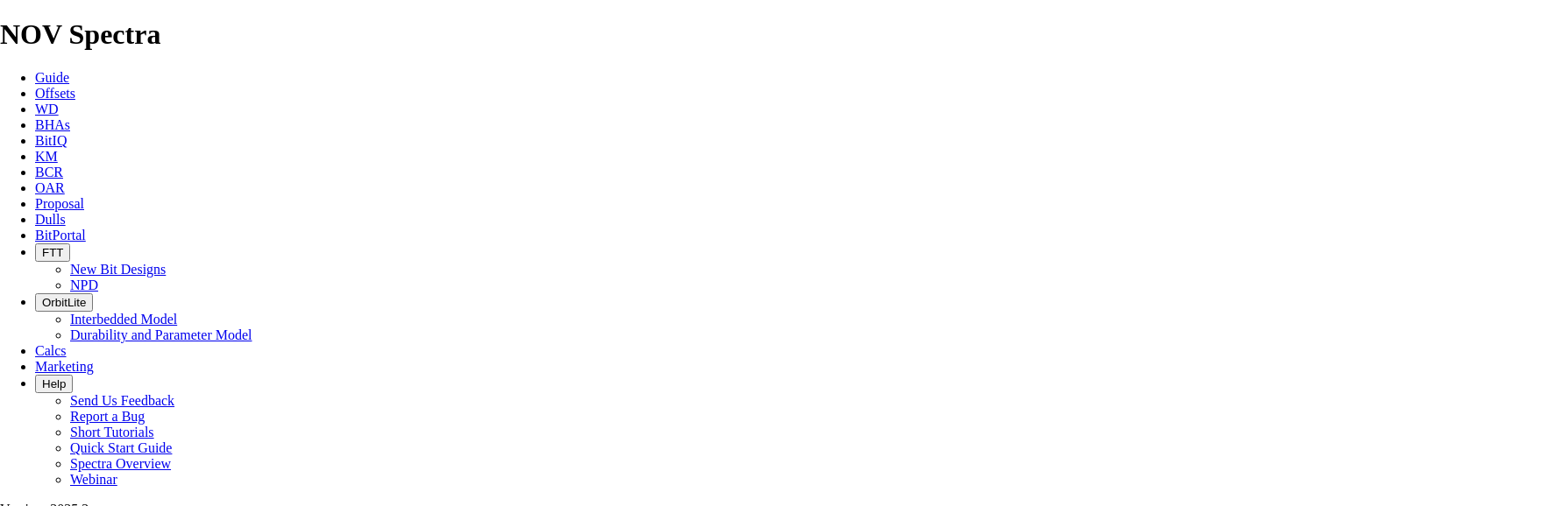
drag, startPoint x: 607, startPoint y: 415, endPoint x: 347, endPoint y: 406, distance: 260.2
drag, startPoint x: 496, startPoint y: 358, endPoint x: 304, endPoint y: 339, distance: 192.9
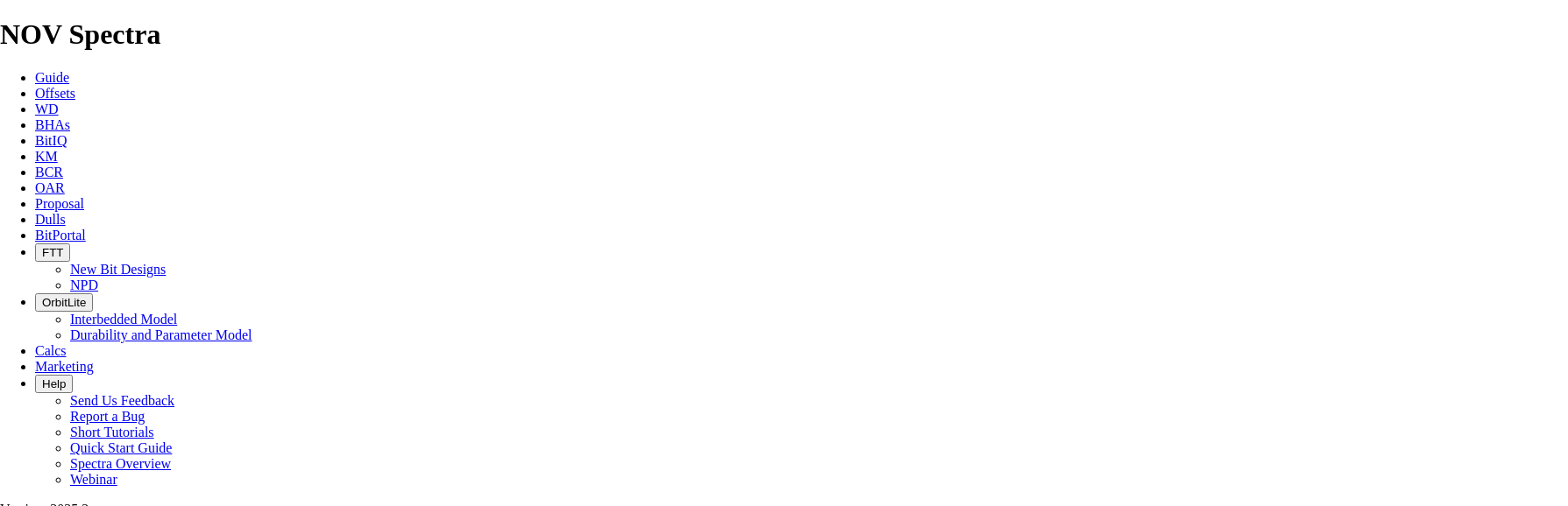
scroll to position [350, 0]
type input "*TIGHT HOLE* PTRL HZ DRIFTW 03-04-078-22W4"
drag, startPoint x: 511, startPoint y: 330, endPoint x: 425, endPoint y: 339, distance: 86.5
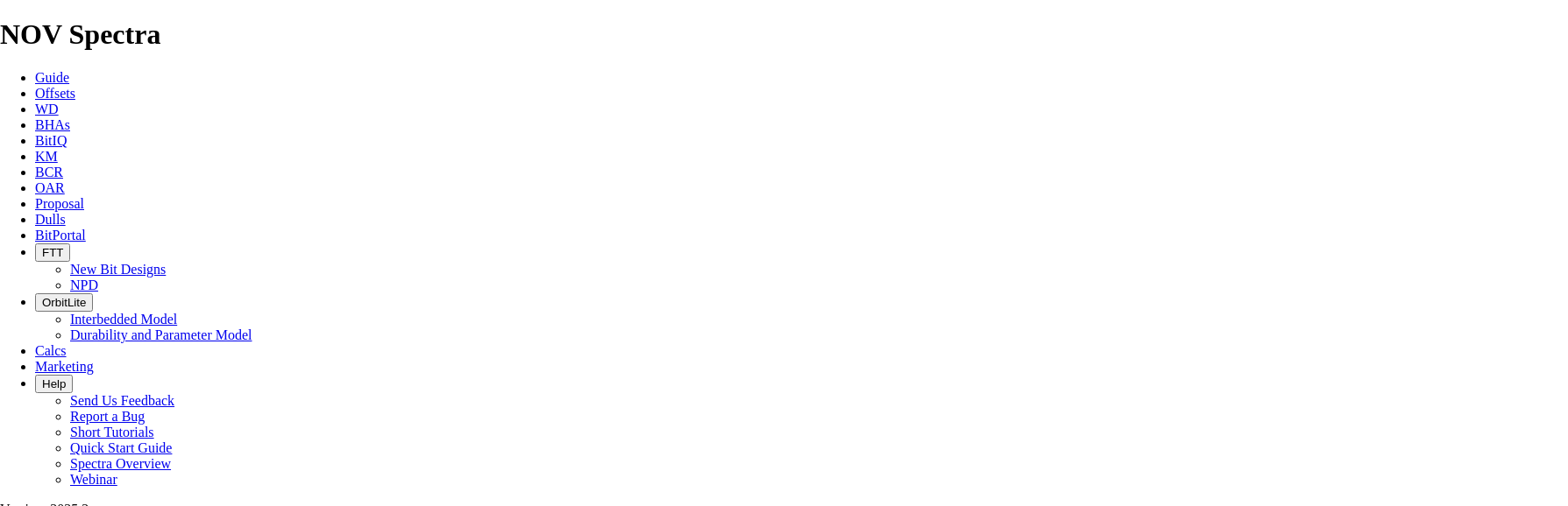
type input "349"
drag, startPoint x: 512, startPoint y: 376, endPoint x: 463, endPoint y: 376, distance: 49.0
type input "270"
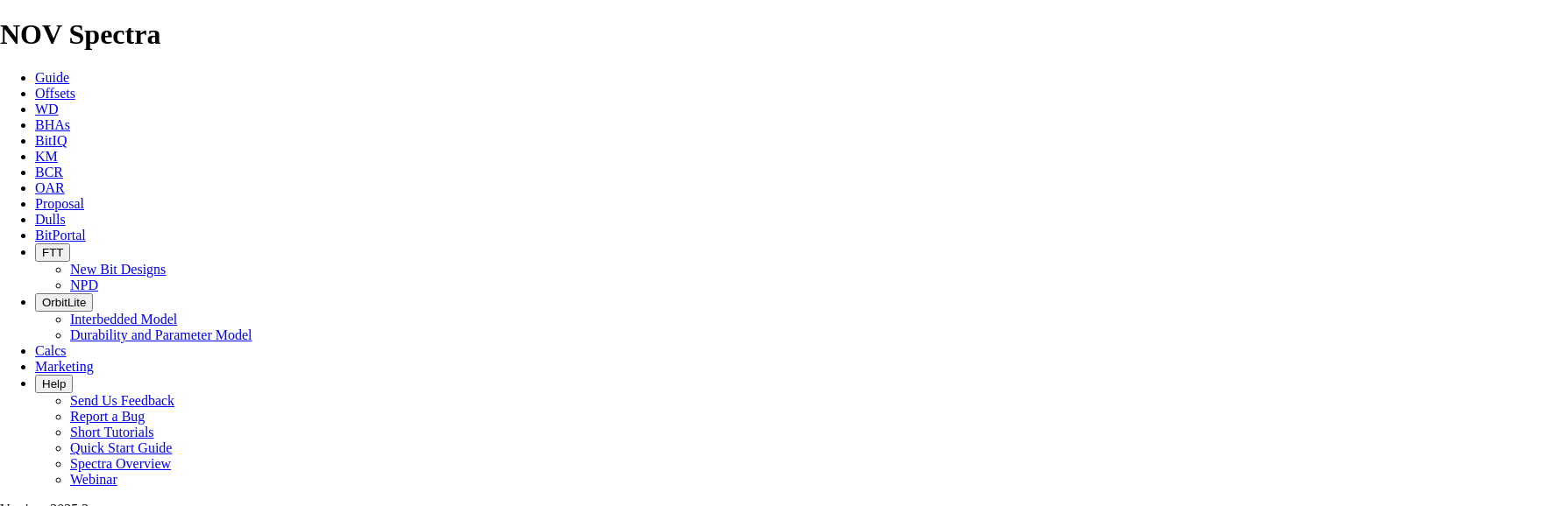
type input "TK66-A2A"
type input "690"
type input "9500"
drag, startPoint x: 528, startPoint y: 424, endPoint x: 507, endPoint y: 427, distance: 21.2
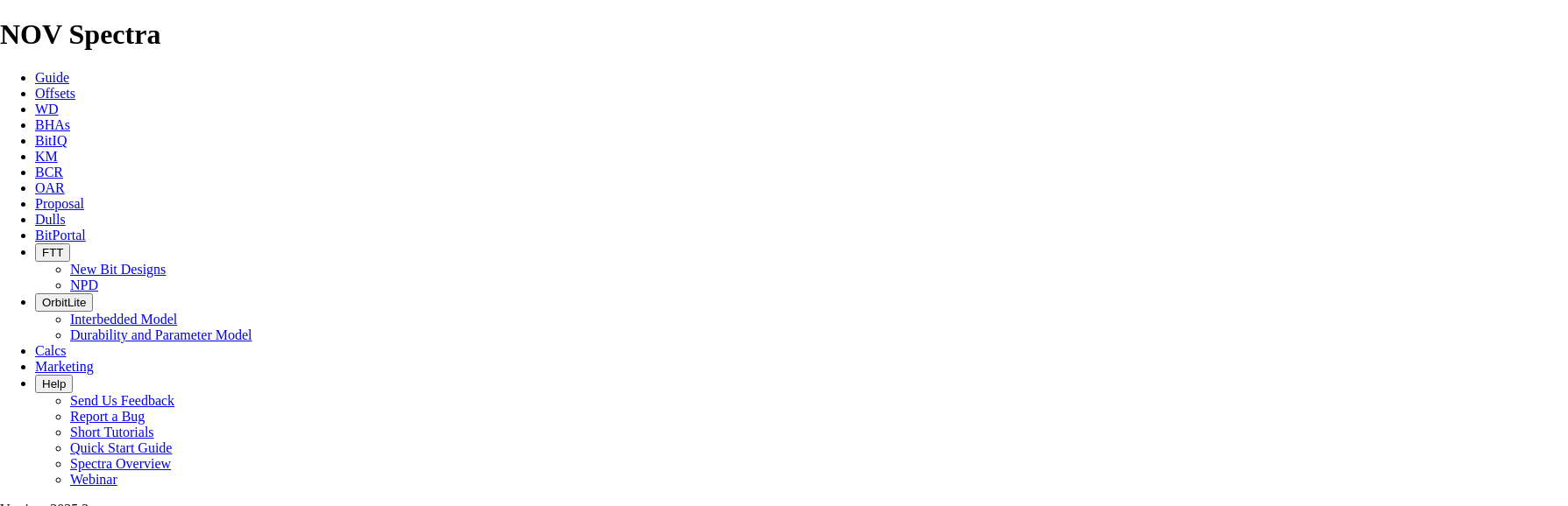
drag, startPoint x: 512, startPoint y: 419, endPoint x: 430, endPoint y: 414, distance: 82.2
type input "200"
type input "TK56-J2"
type input "6500"
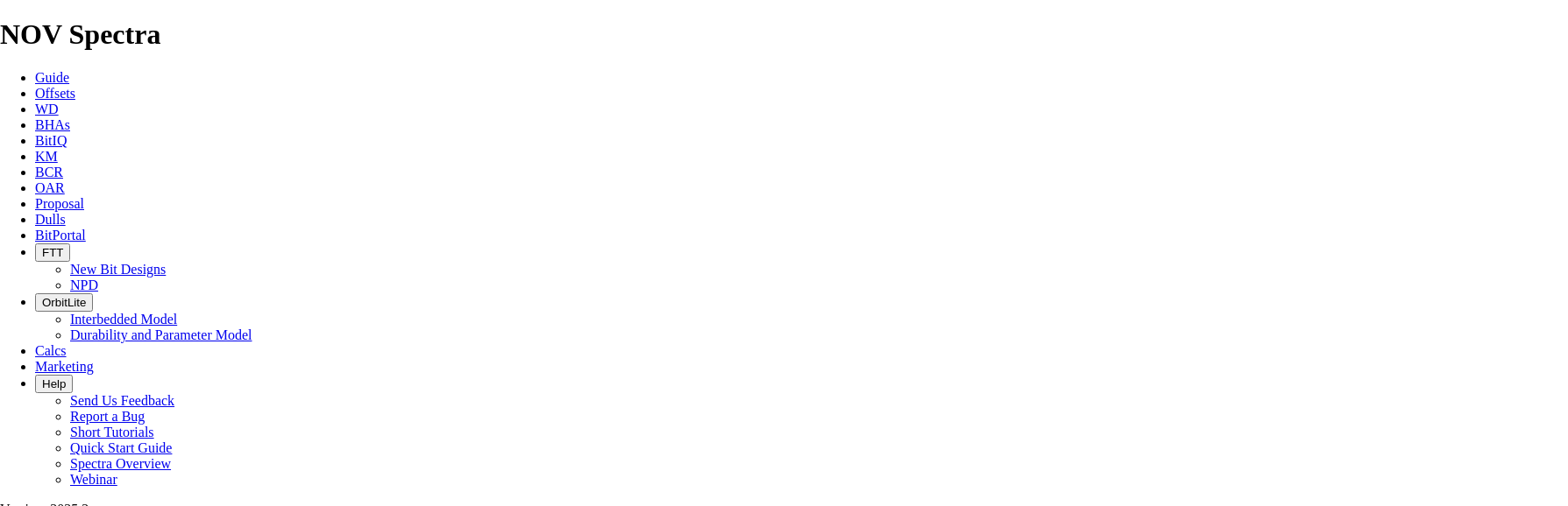
scroll to position [876, 0]
type input "28750"
paste textarea "Notes: TKC53-B1also available to complete lateral"
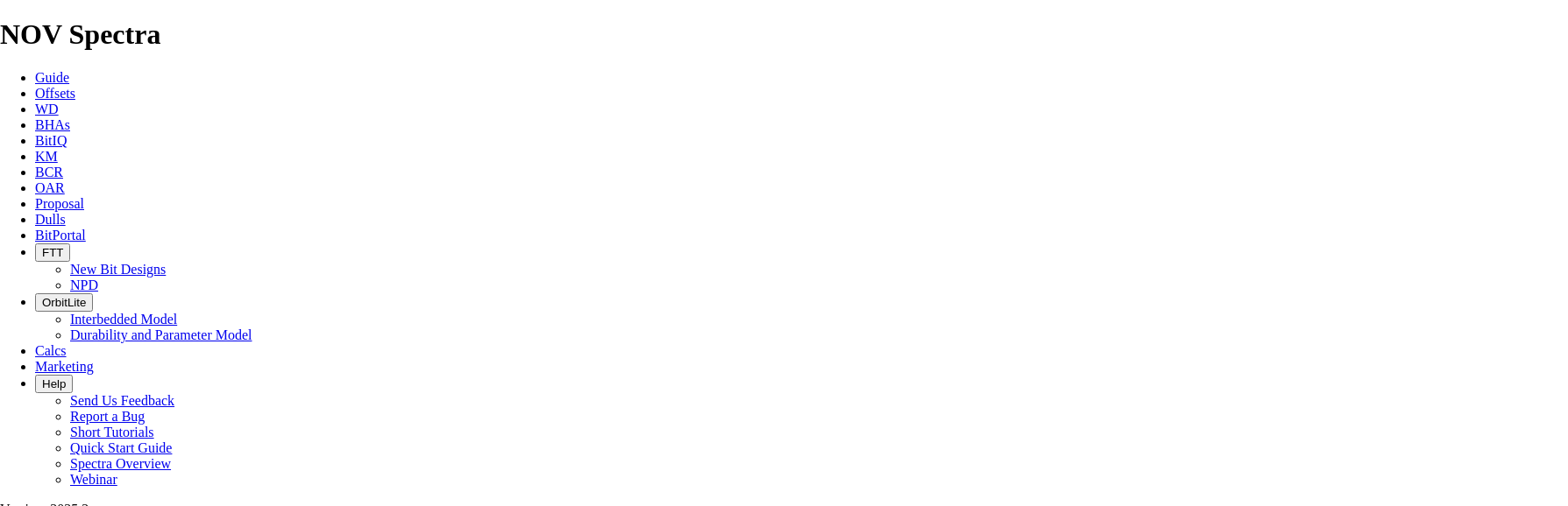
type textarea "Notes: 200mm TKC53-B1also available to complete lateral for $6,500."
type input "3011"
type input "390"
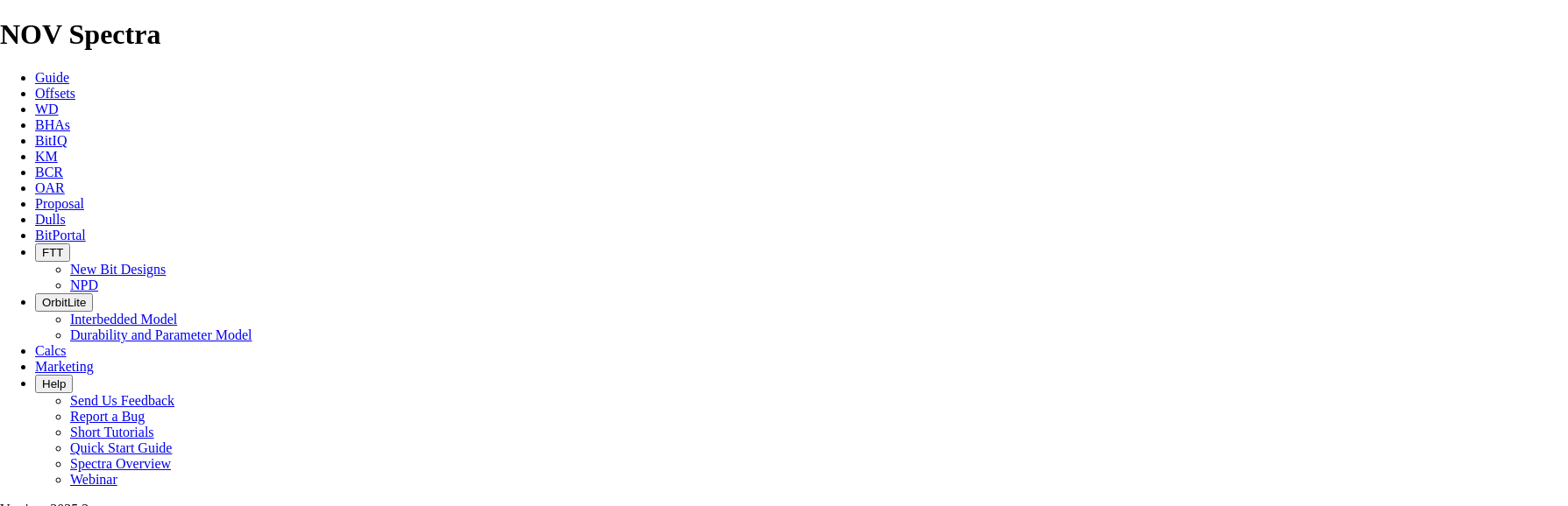
type input "60"
type input "90"
type input "2321"
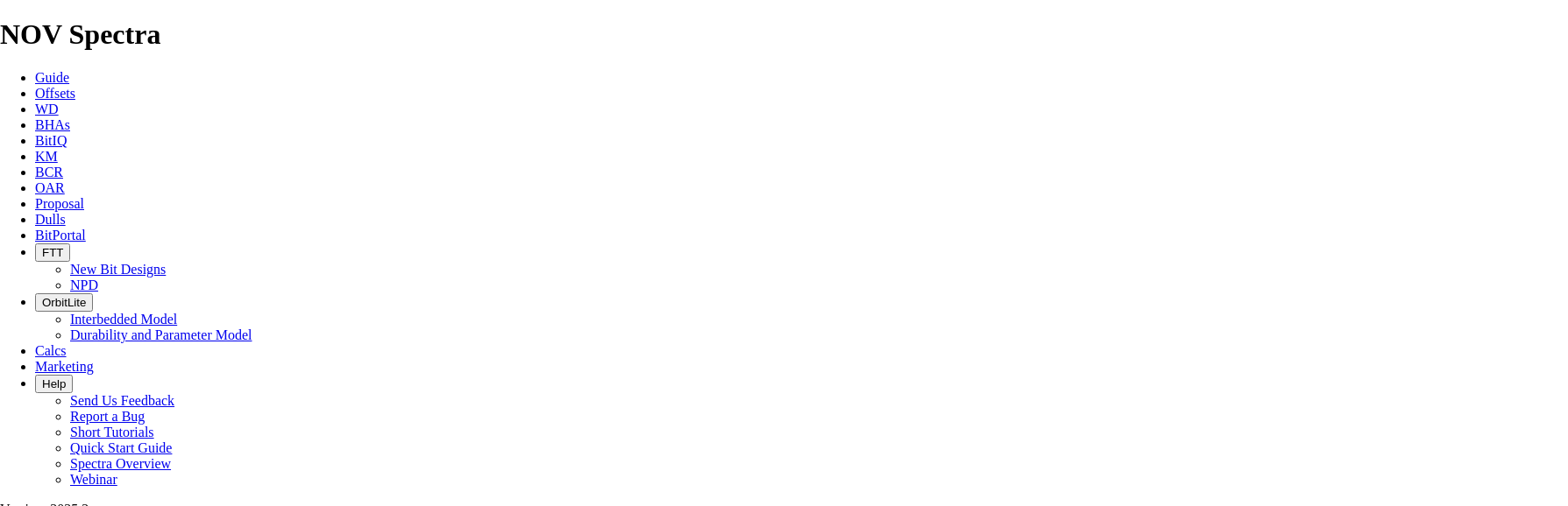
scroll to position [0, 12]
drag, startPoint x: 839, startPoint y: 248, endPoint x: 1162, endPoint y: 227, distance: 323.7
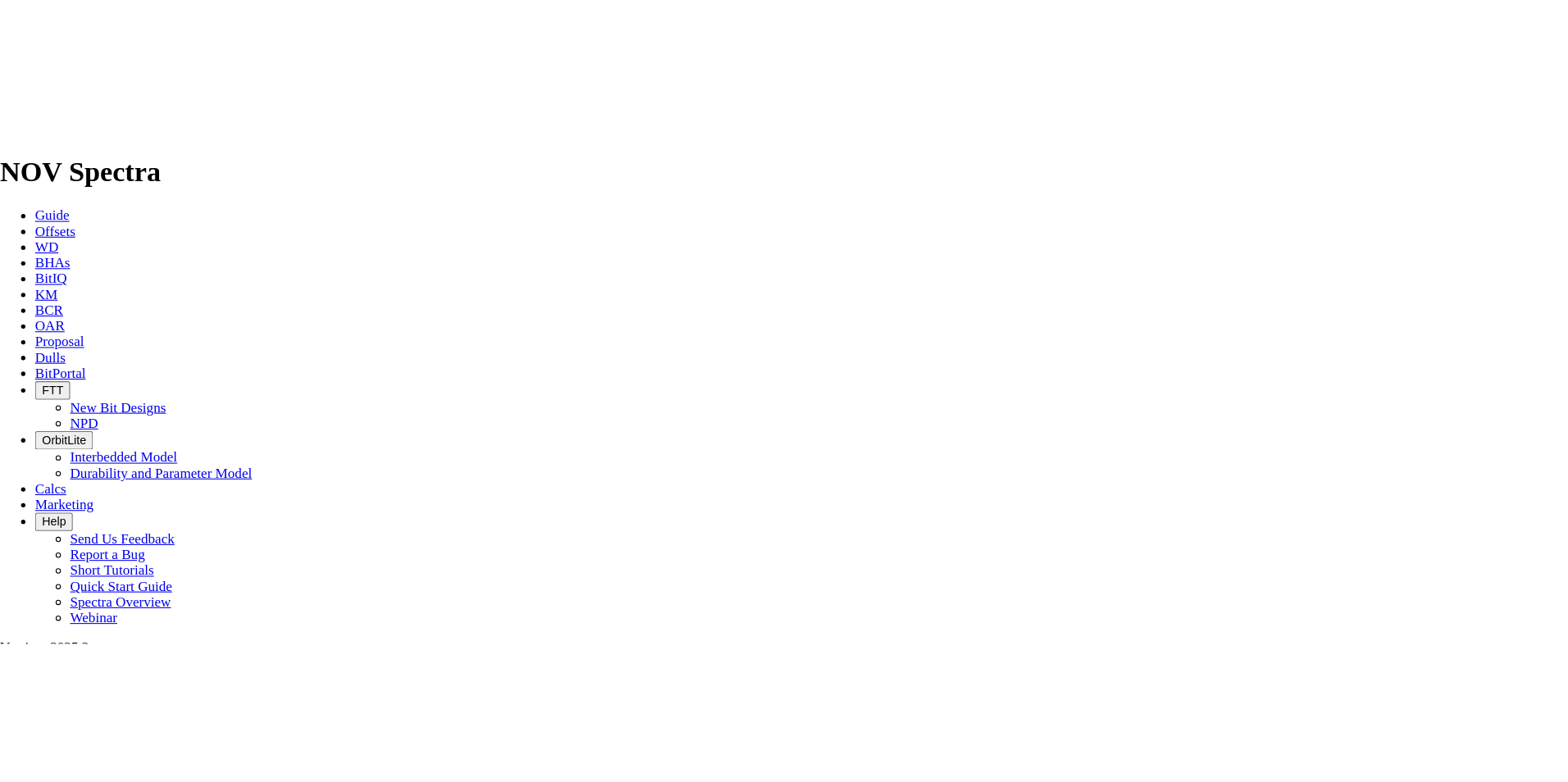
scroll to position [0, 0]
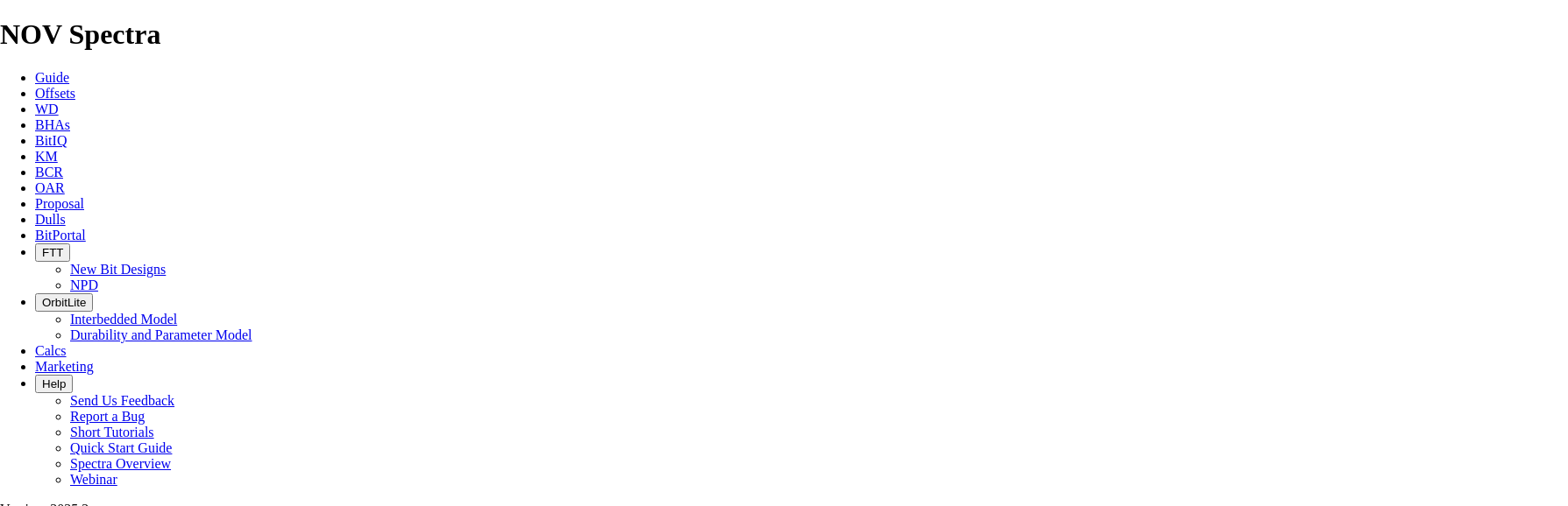
type input "25.789"
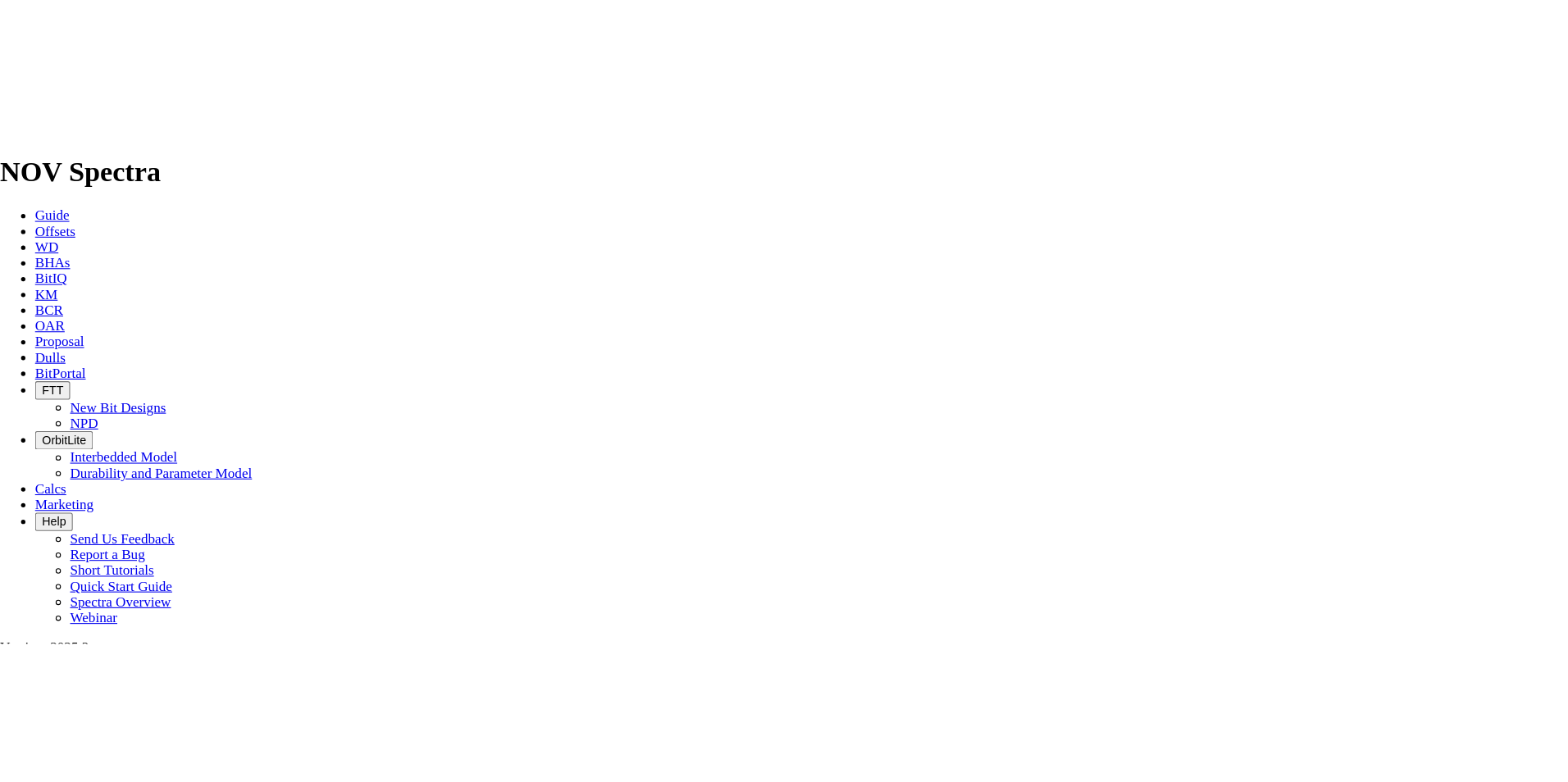
scroll to position [689, 0]
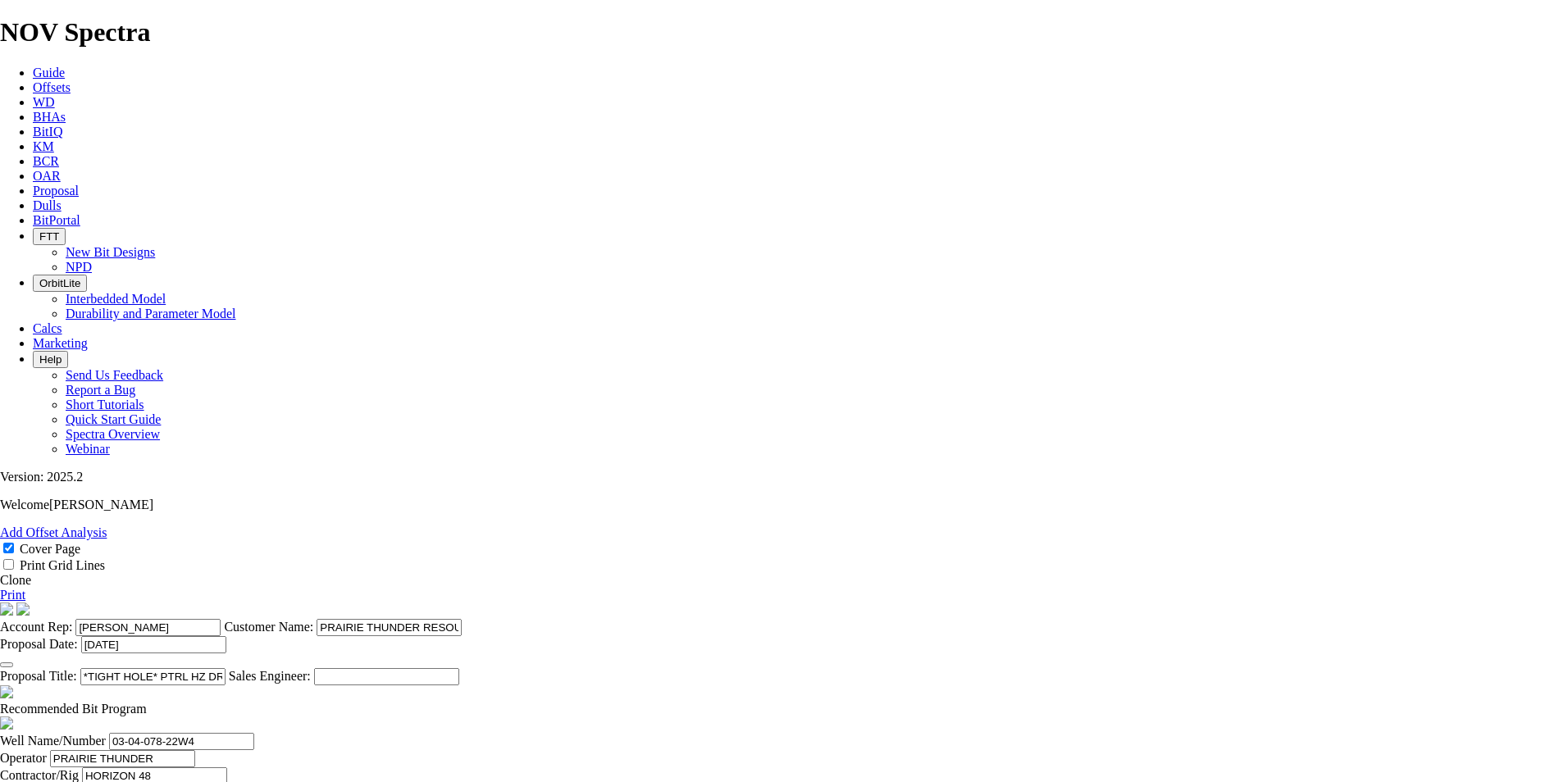
click at [25, 473] on link "Print" at bounding box center [12, 595] width 25 height 14
